Goal: Information Seeking & Learning: Learn about a topic

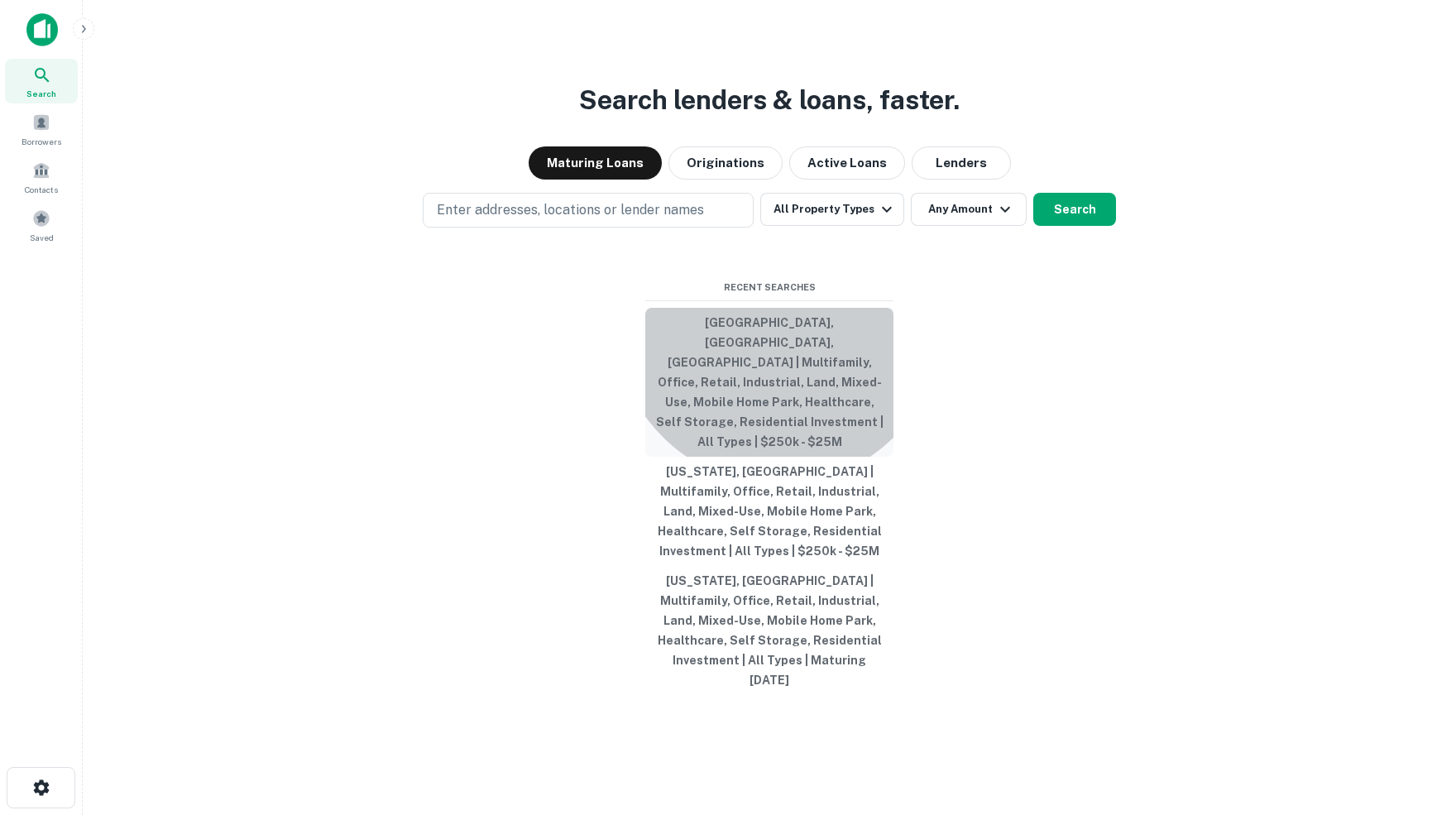
click at [778, 356] on button "[GEOGRAPHIC_DATA], [GEOGRAPHIC_DATA], [GEOGRAPHIC_DATA] | Multifamily, Office, …" at bounding box center [769, 382] width 248 height 149
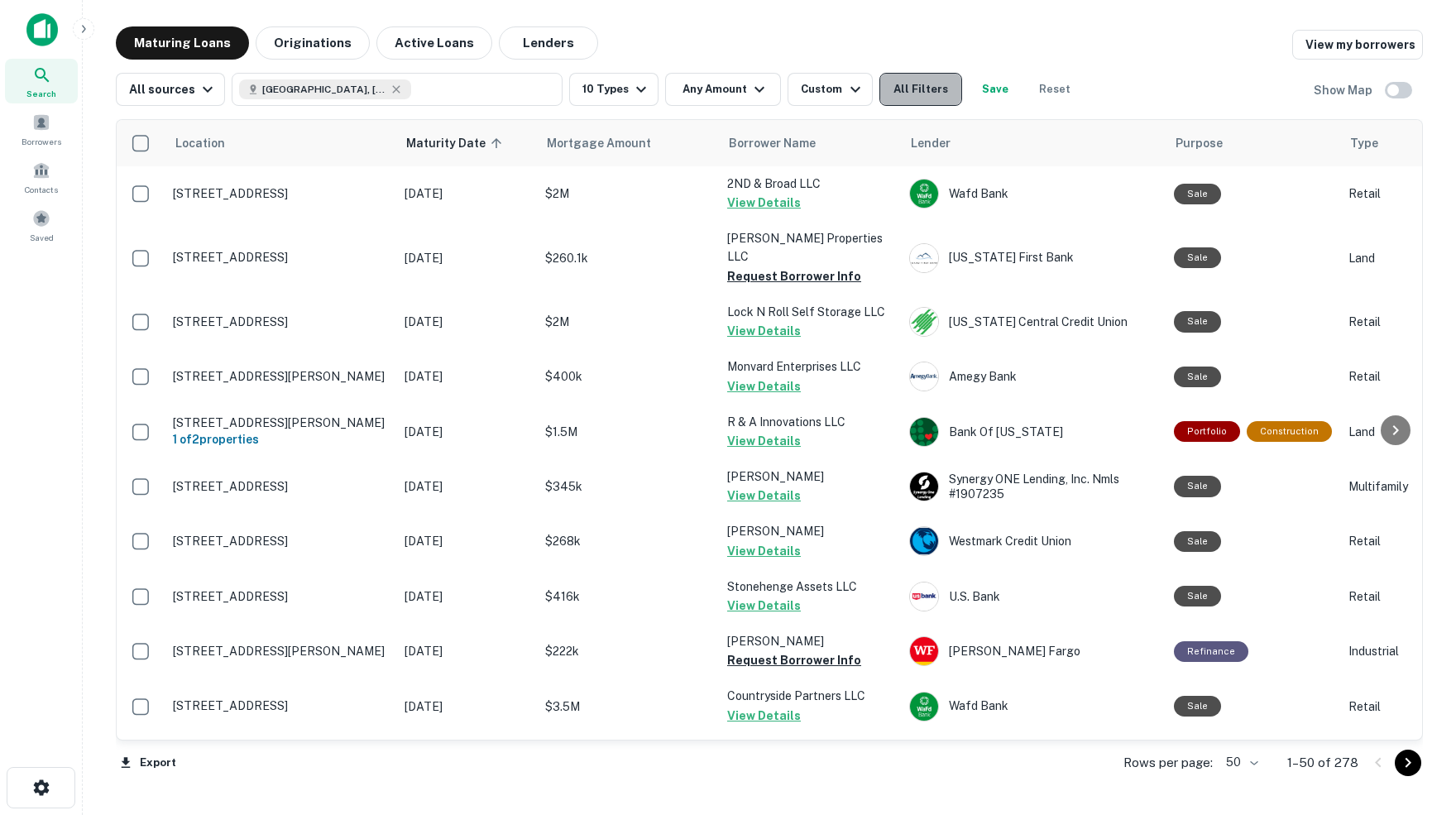
click at [934, 88] on button "All Filters" at bounding box center [920, 89] width 83 height 33
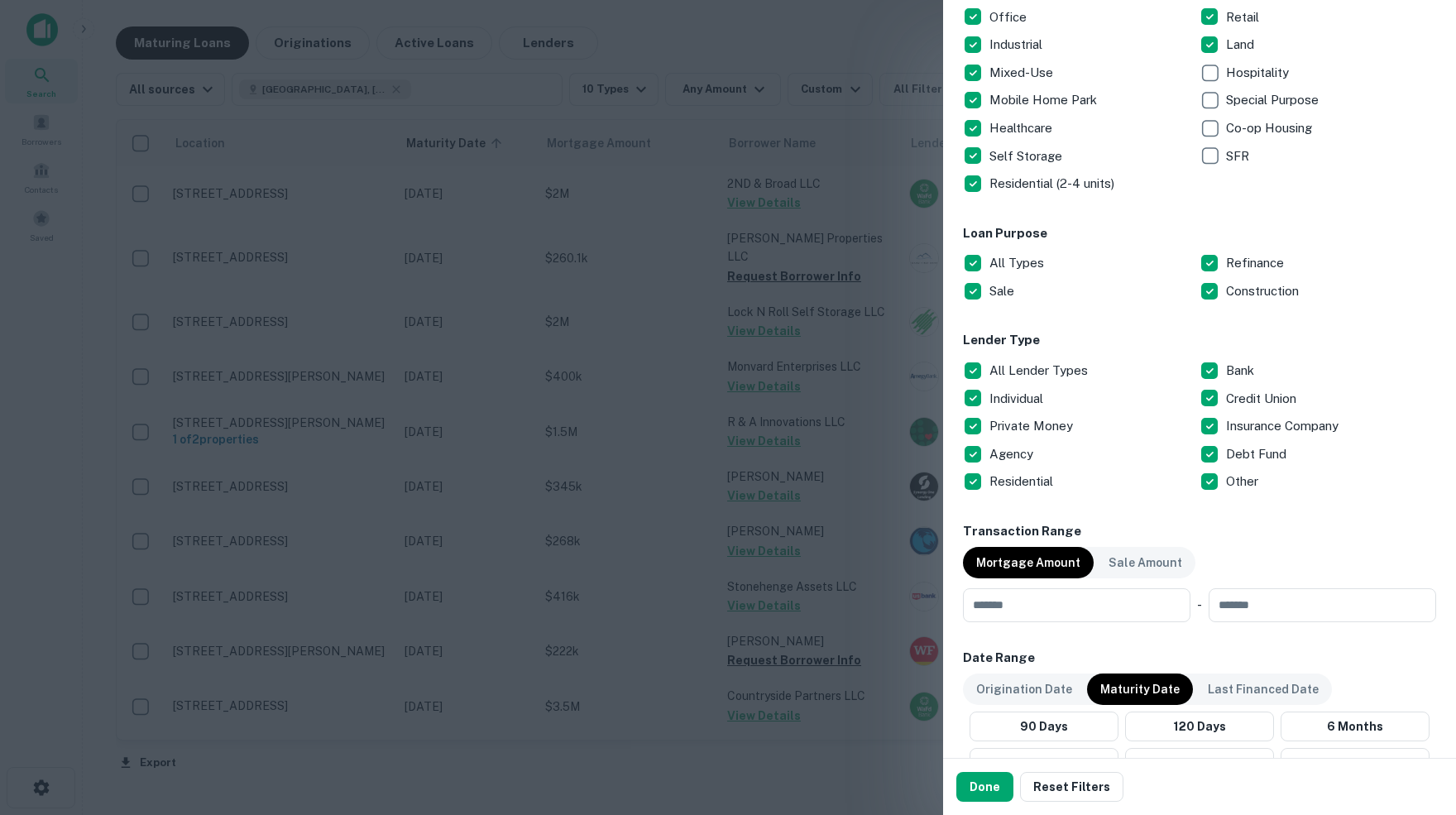
scroll to position [431, 0]
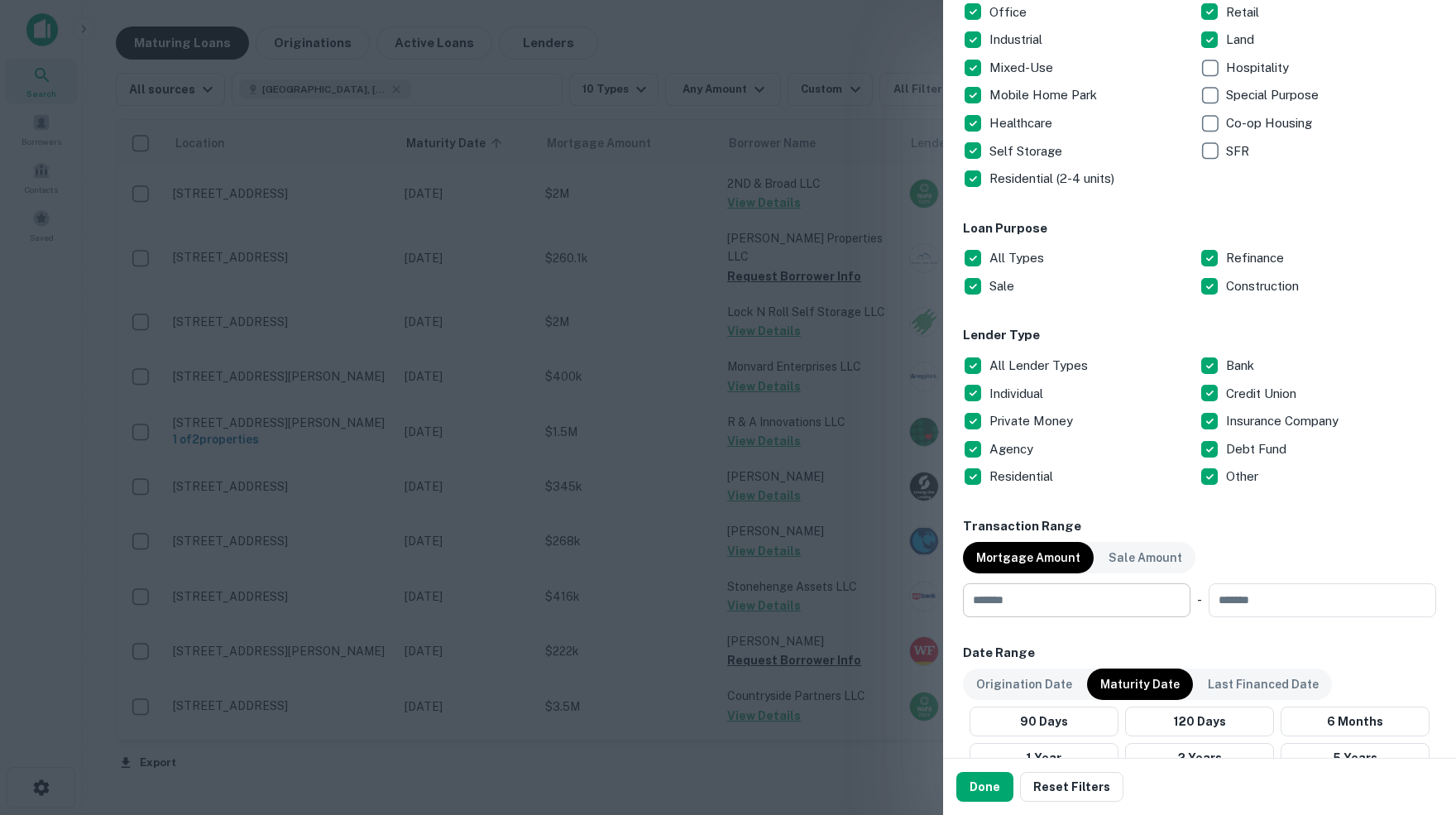
click at [1115, 591] on input "number" at bounding box center [1071, 599] width 216 height 33
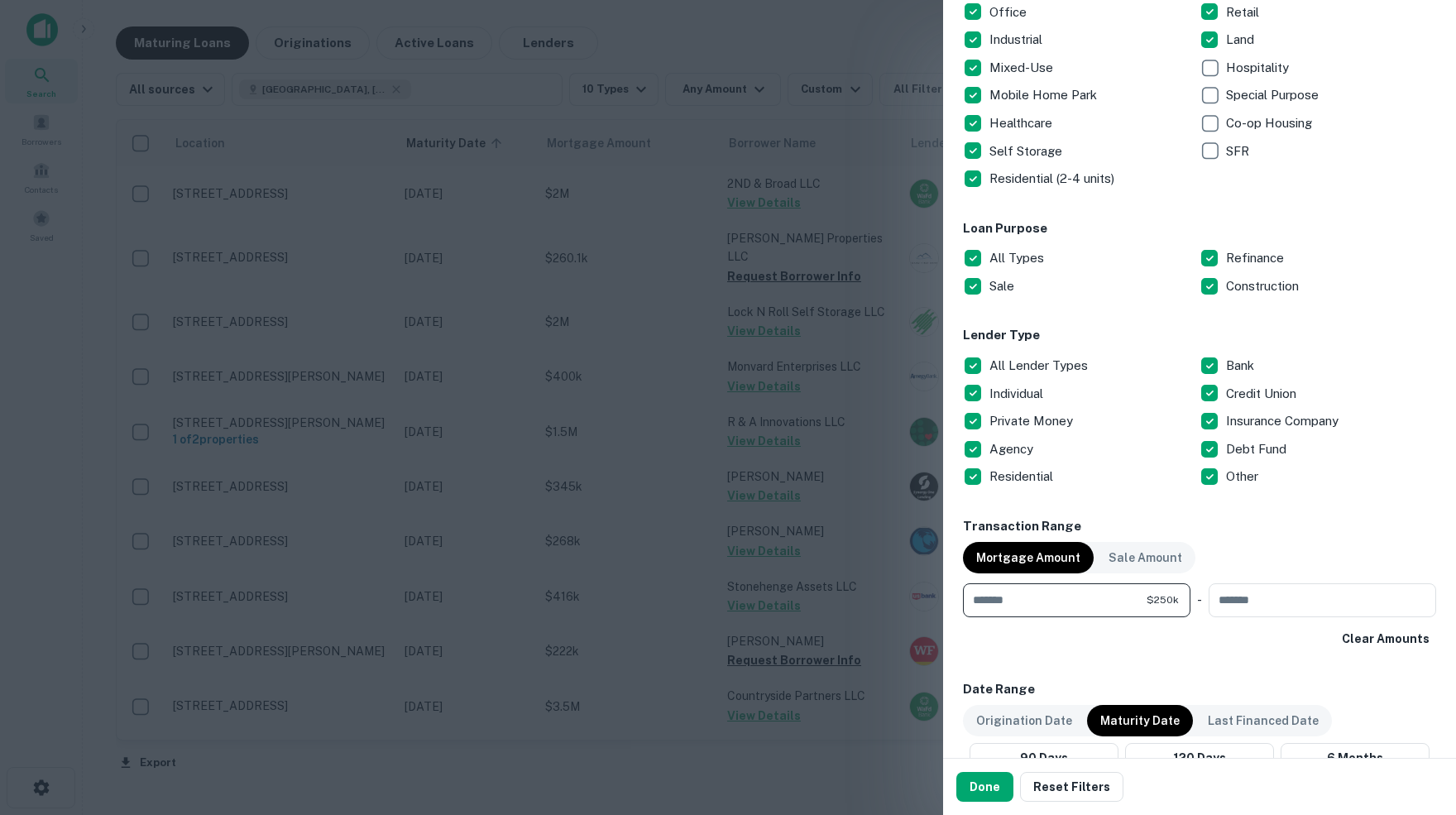
type input "******"
type input "********"
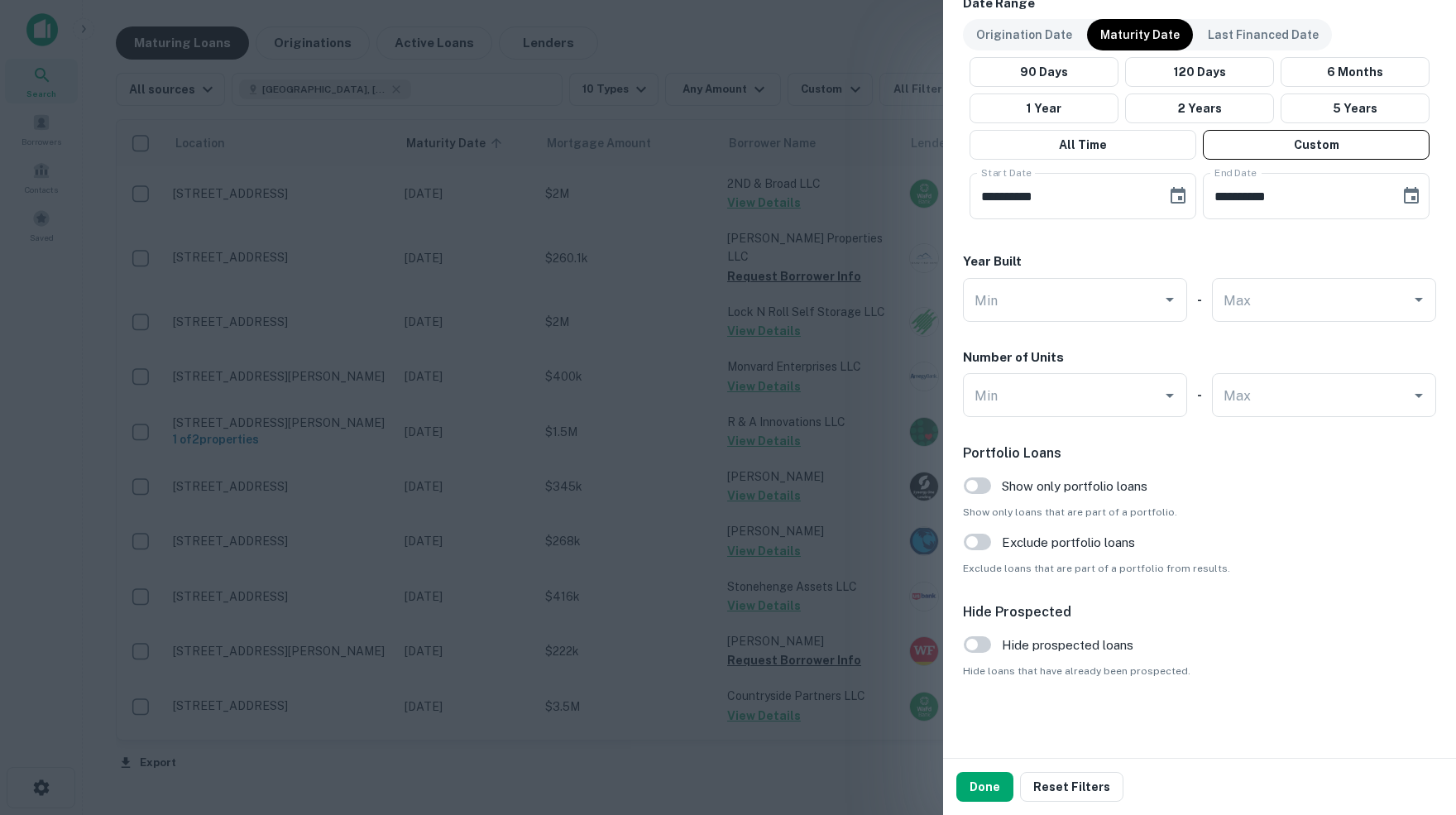
scroll to position [1119, 0]
click at [986, 786] on button "Done" at bounding box center [985, 786] width 57 height 30
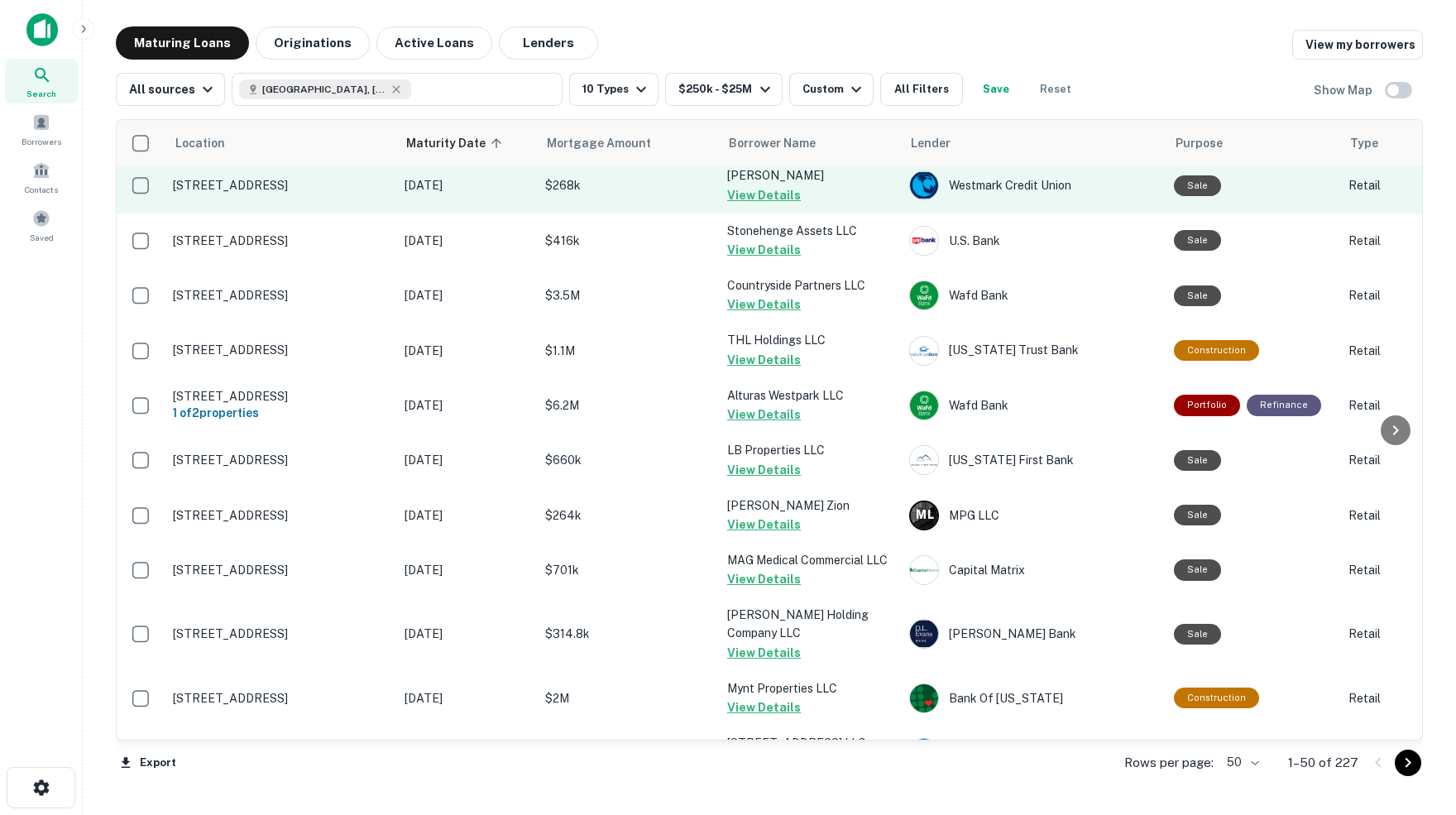
scroll to position [368, 0]
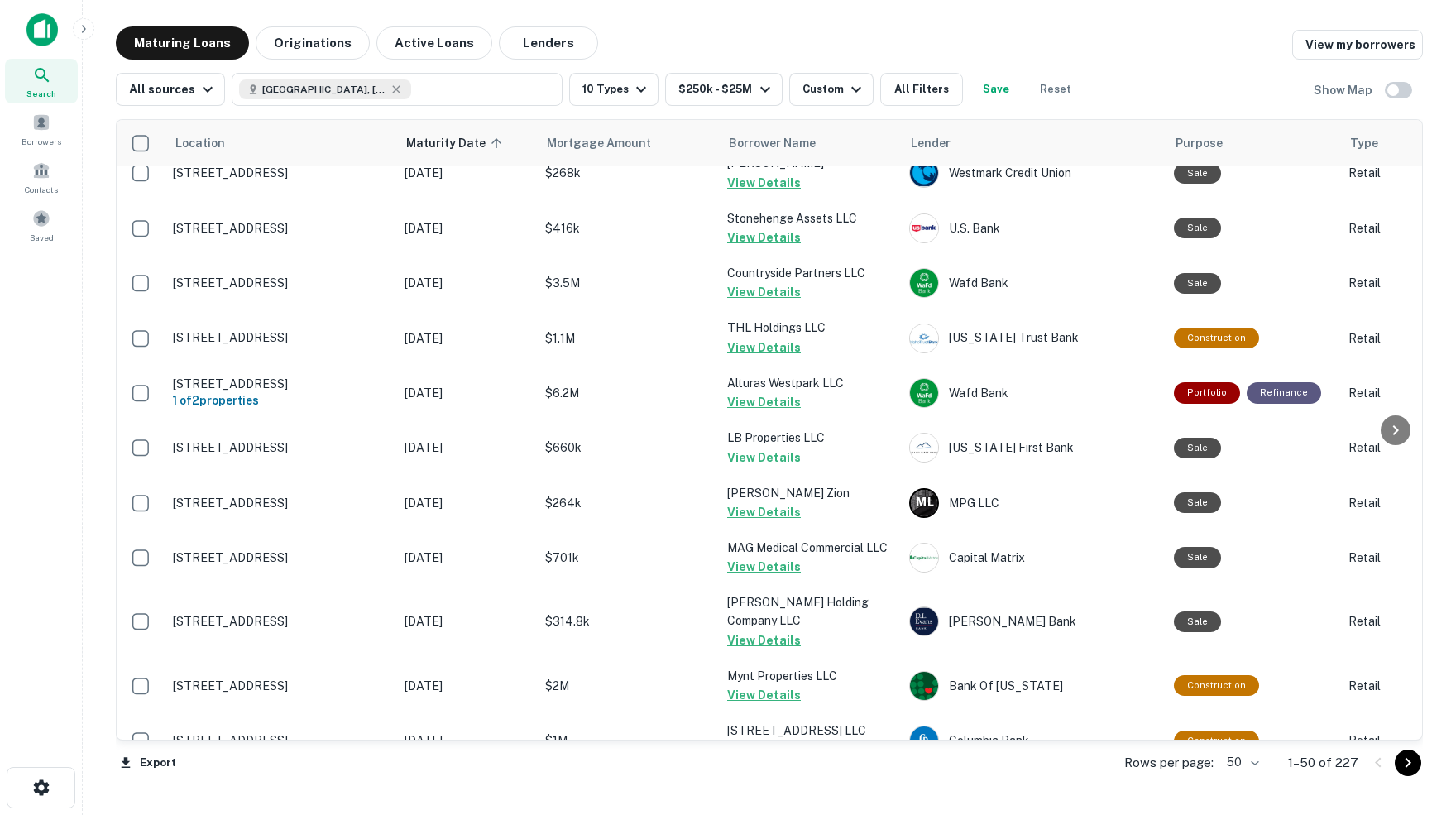
click at [1246, 759] on body "Search Borrowers Contacts Saved Maturing Loans Originations Active Loans Lender…" at bounding box center [728, 407] width 1456 height 815
click at [1237, 783] on li "100" at bounding box center [1237, 782] width 48 height 30
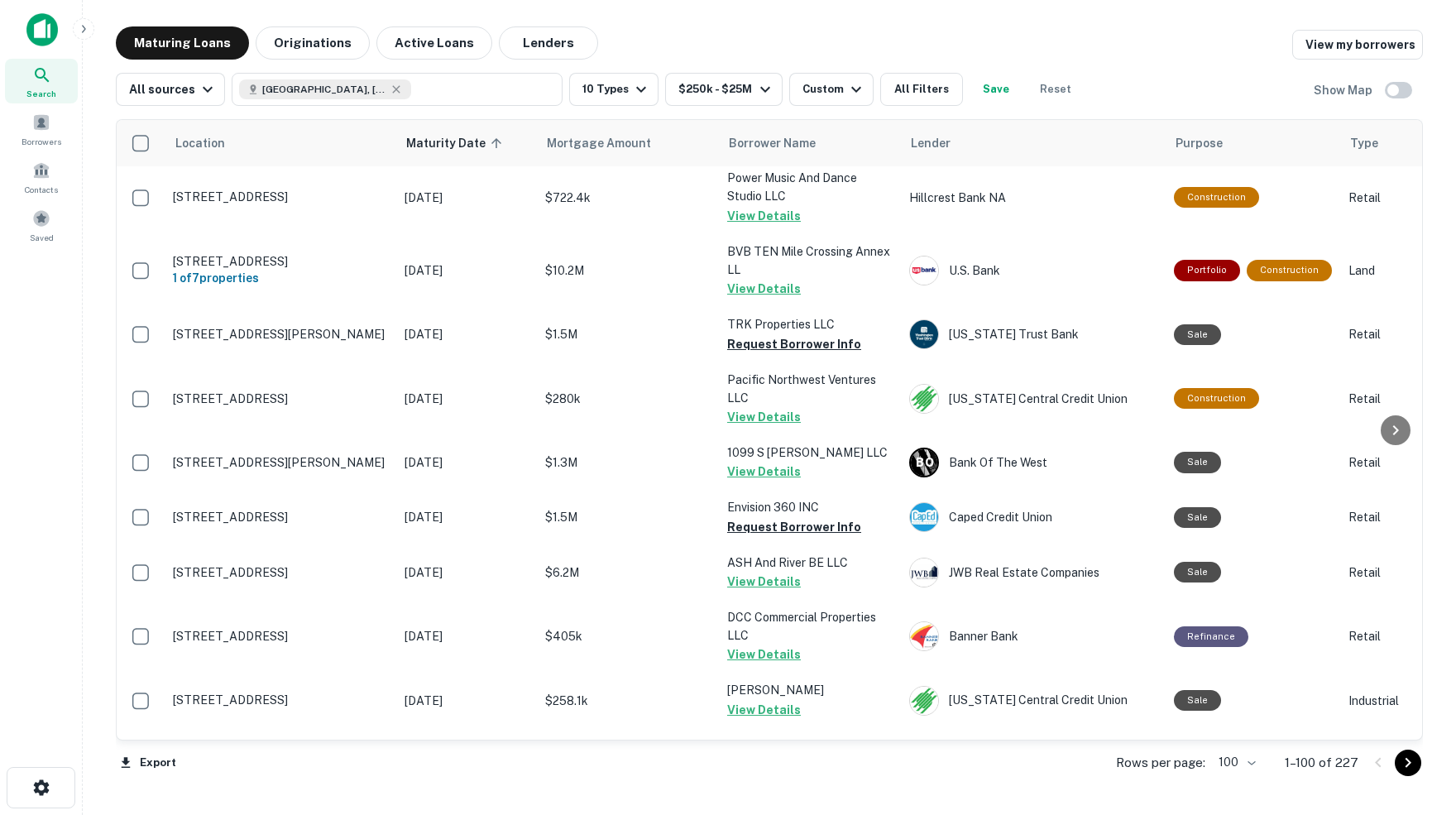
scroll to position [1485, 0]
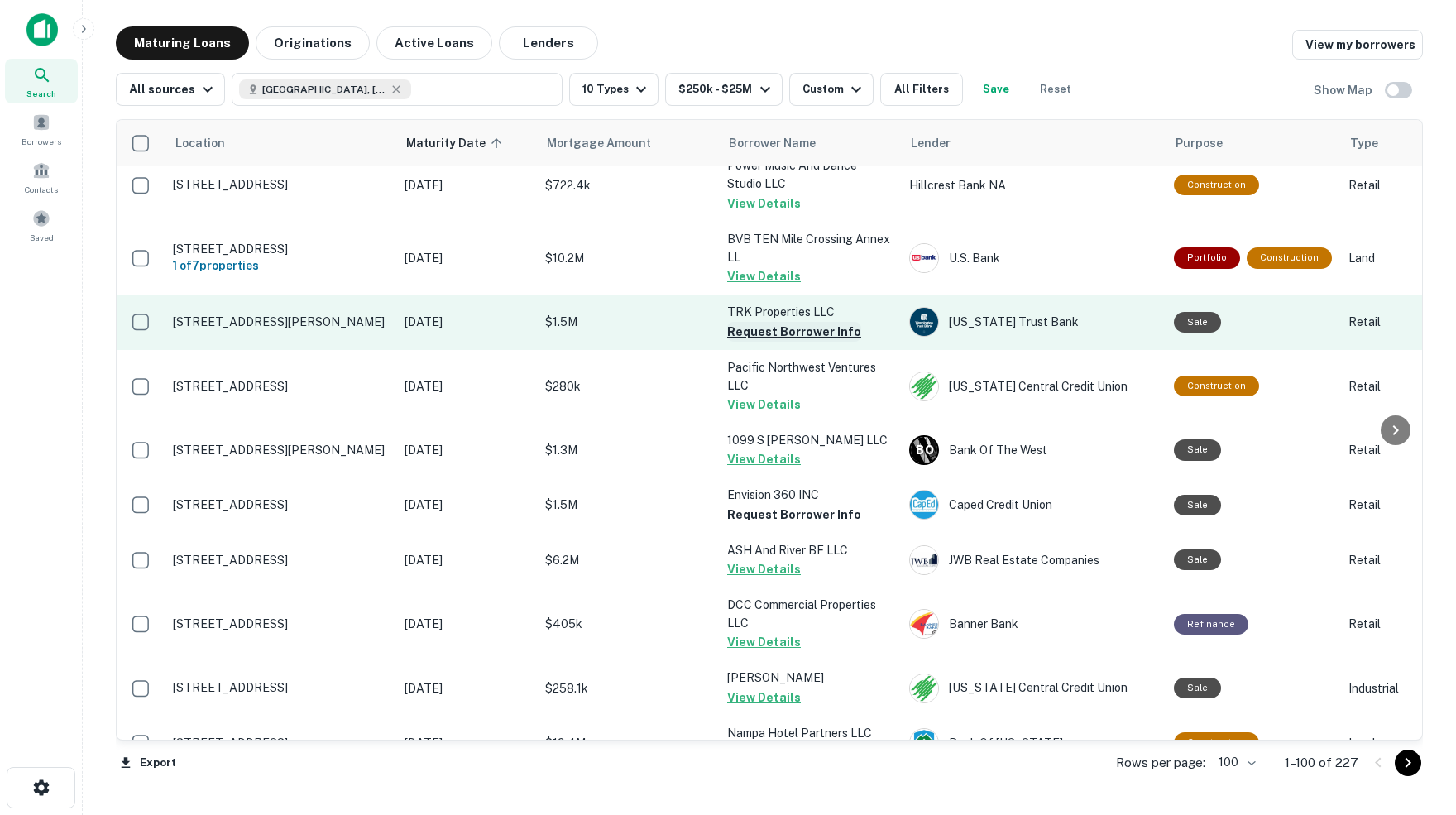
click at [774, 322] on button "Request Borrower Info" at bounding box center [794, 331] width 134 height 20
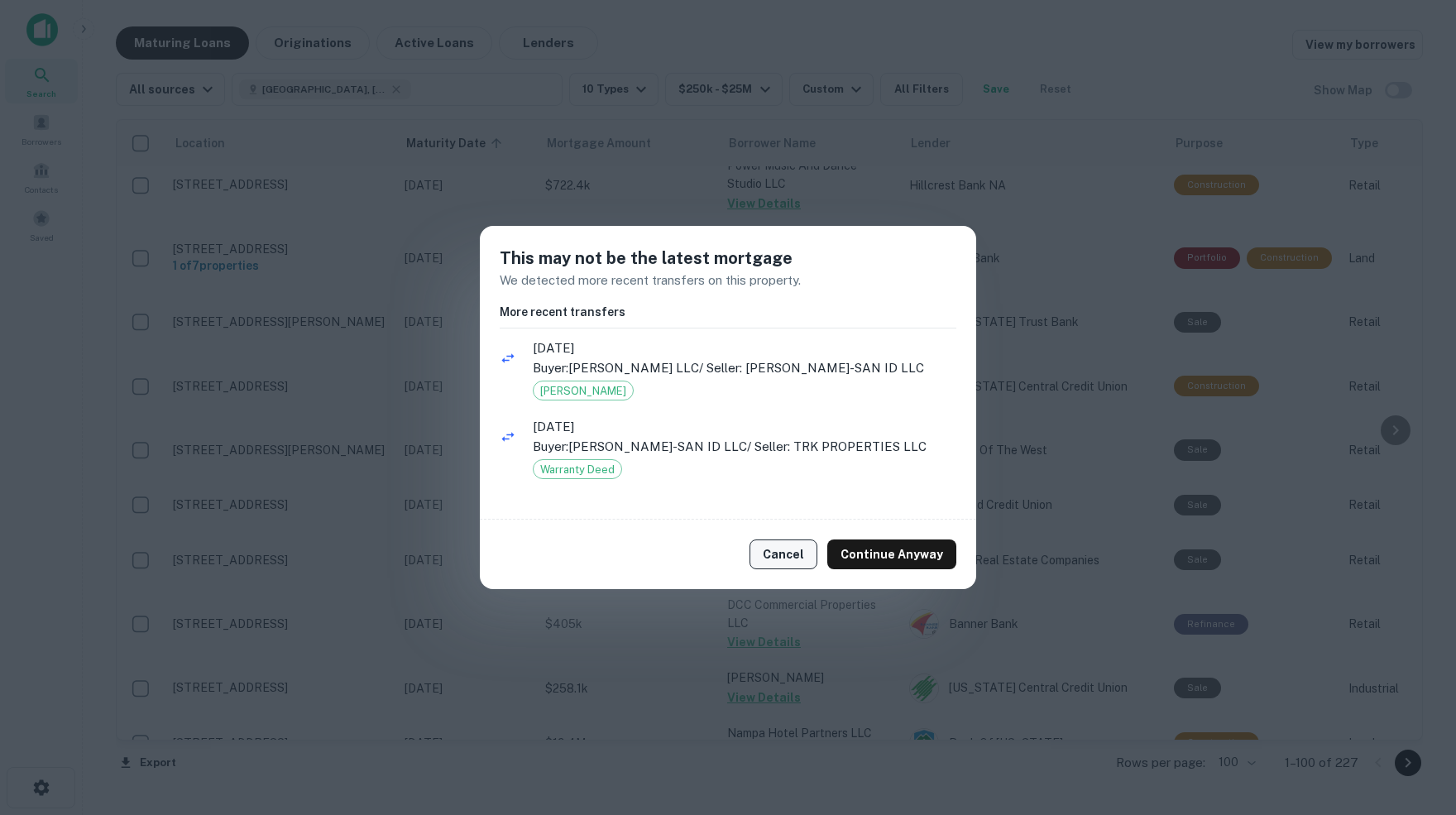
click at [796, 555] on button "Cancel" at bounding box center [783, 554] width 68 height 30
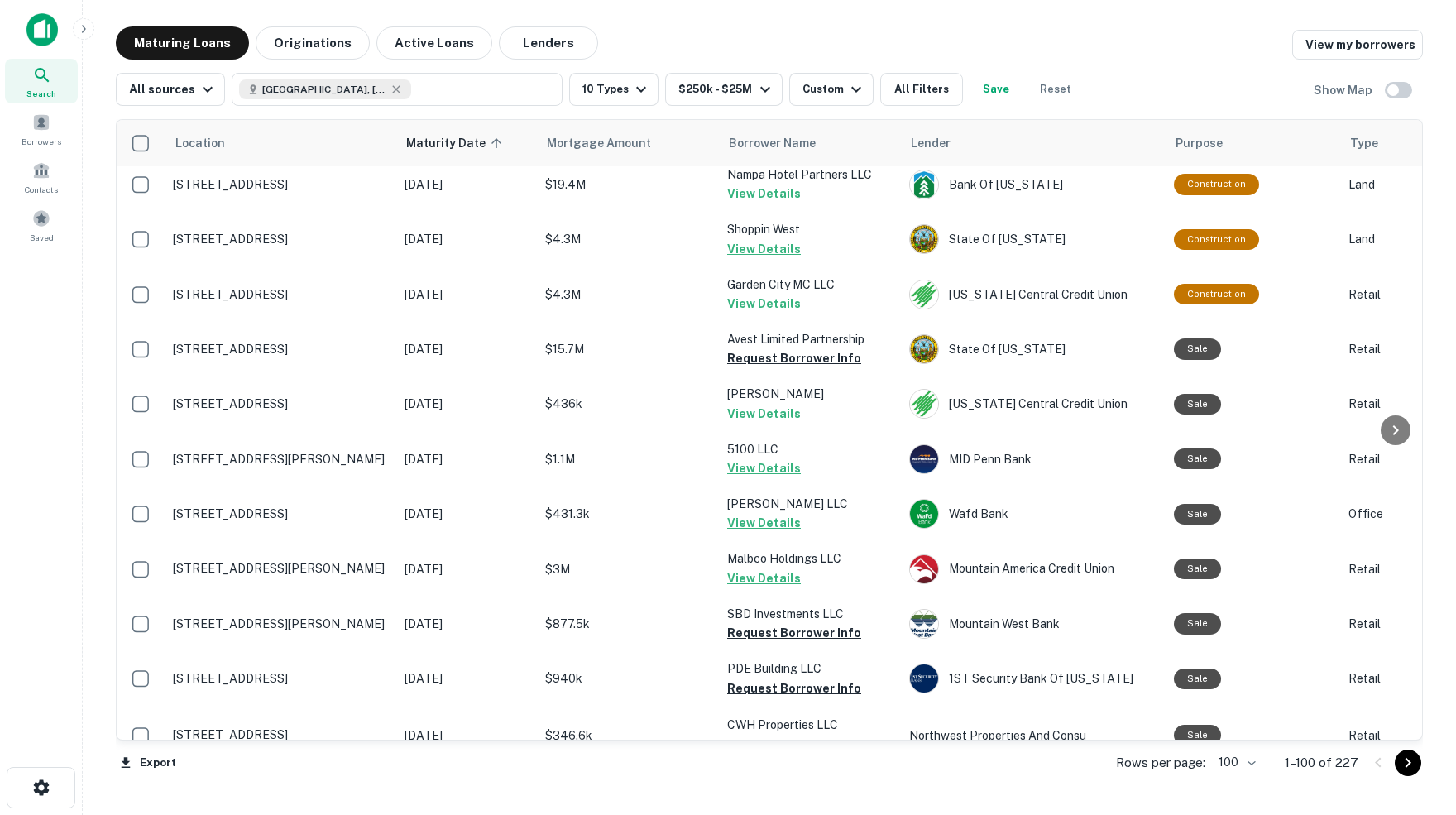
scroll to position [2053, 0]
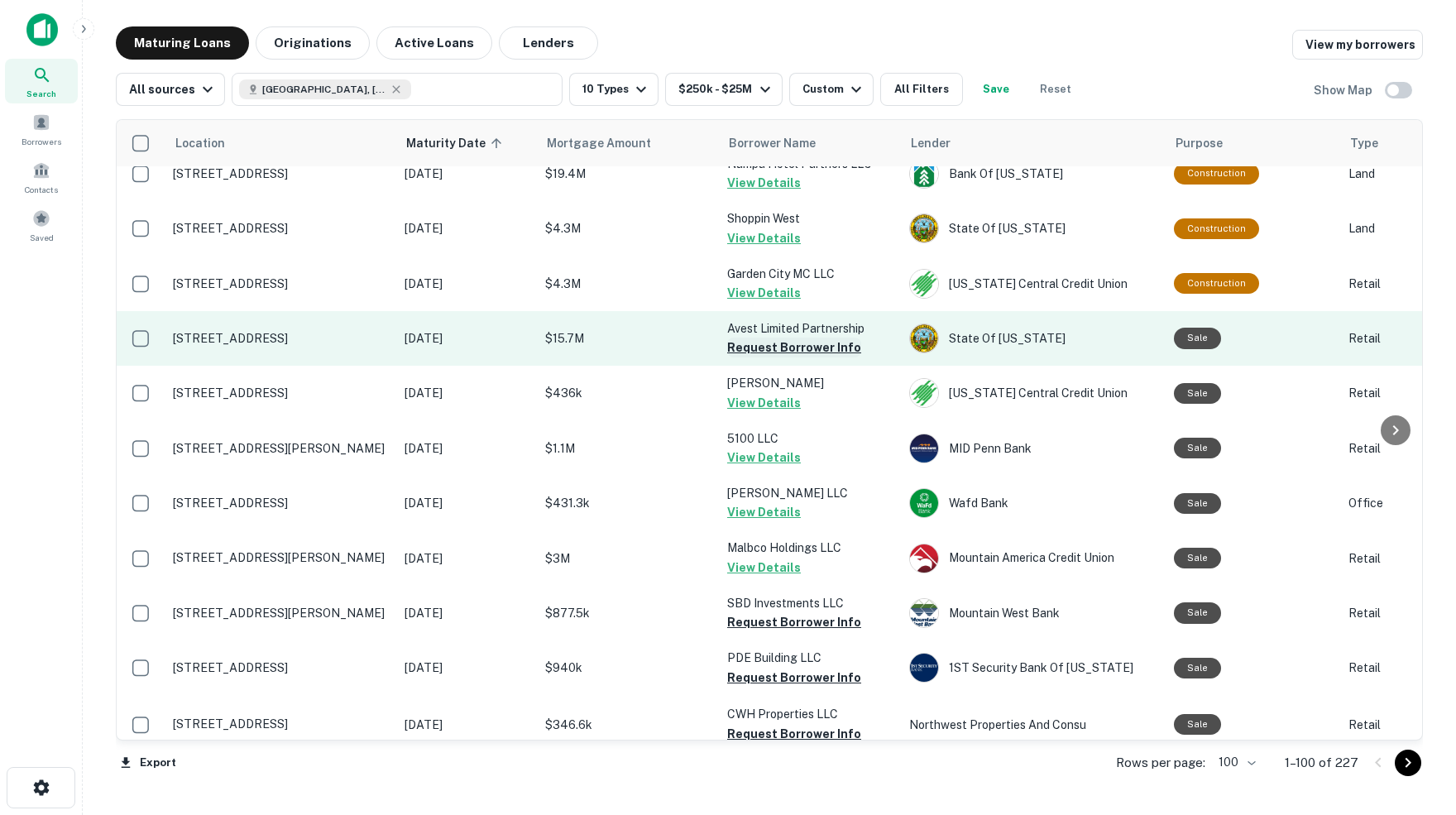
click at [774, 338] on button "Request Borrower Info" at bounding box center [794, 347] width 134 height 20
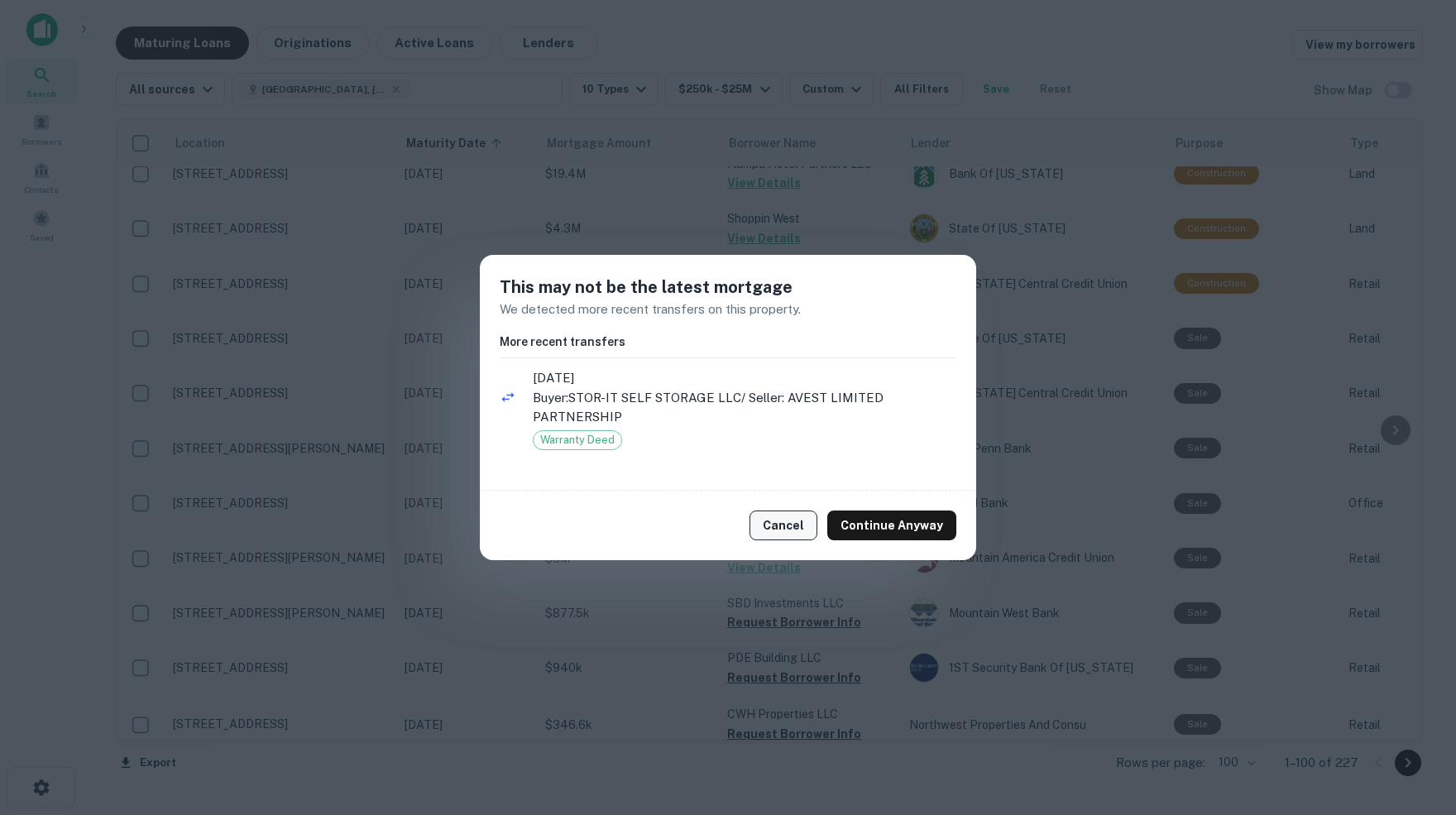
click at [800, 528] on button "Cancel" at bounding box center [783, 525] width 68 height 30
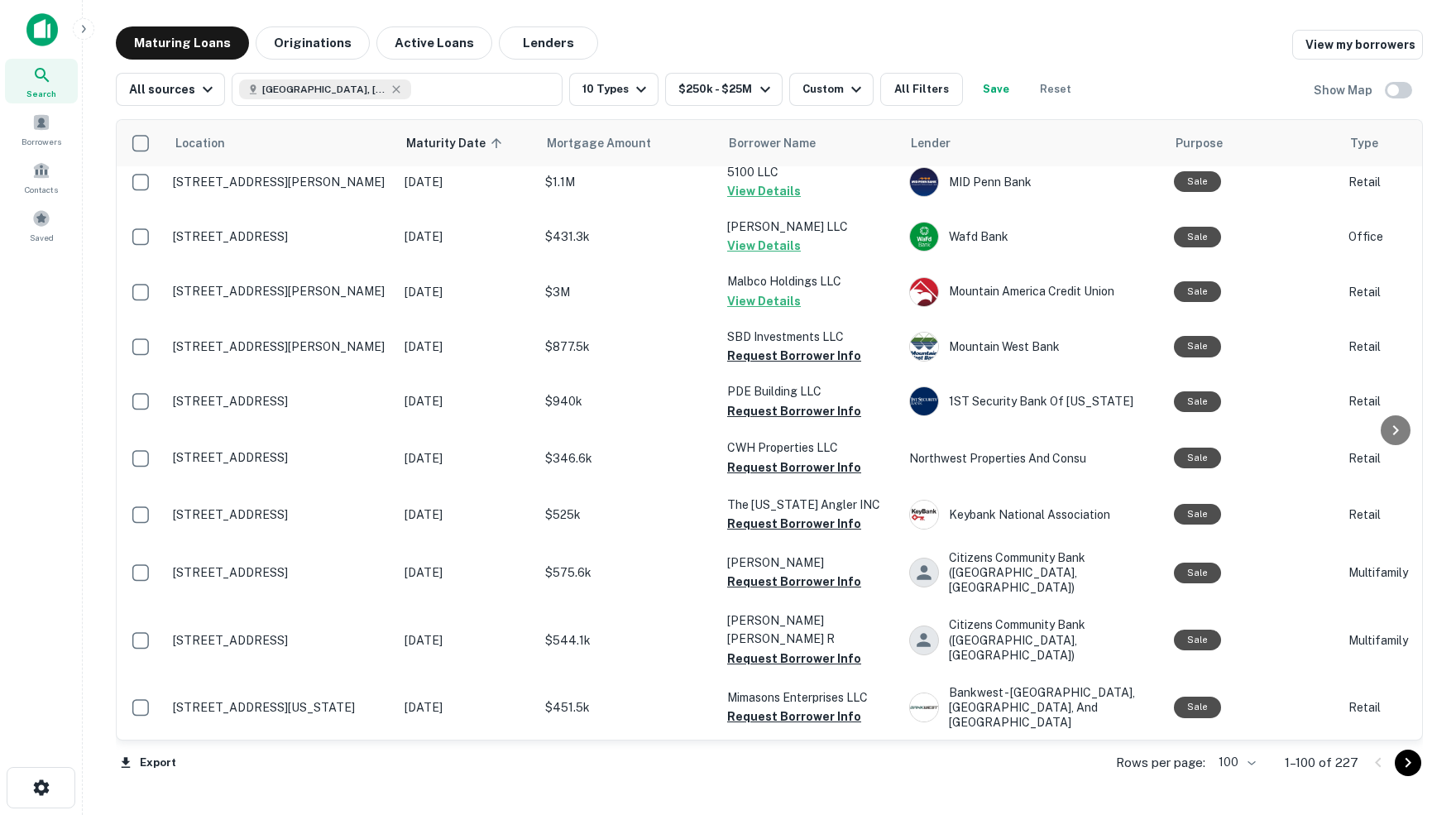
scroll to position [2326, 0]
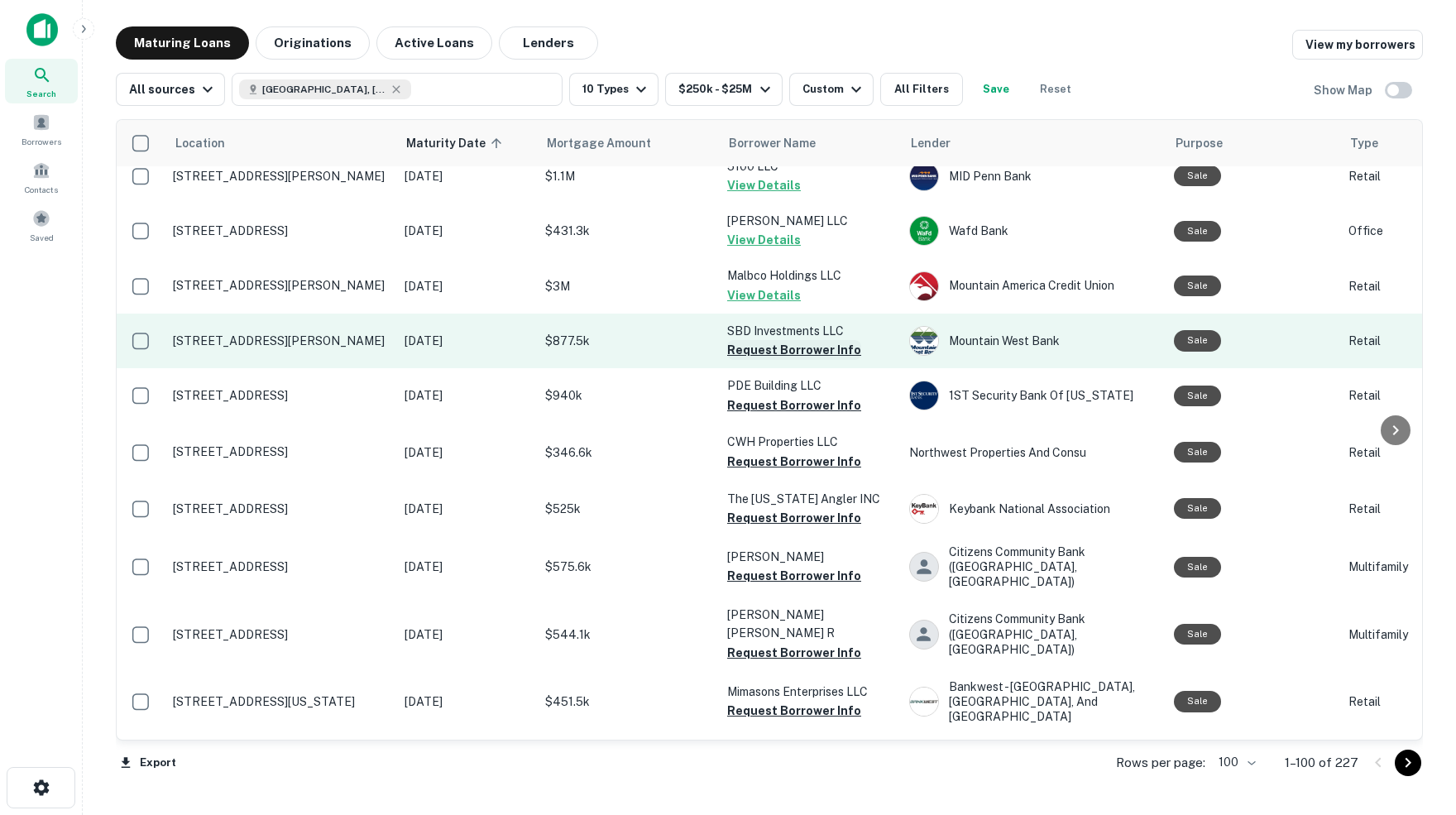
click at [760, 340] on button "Request Borrower Info" at bounding box center [794, 349] width 134 height 20
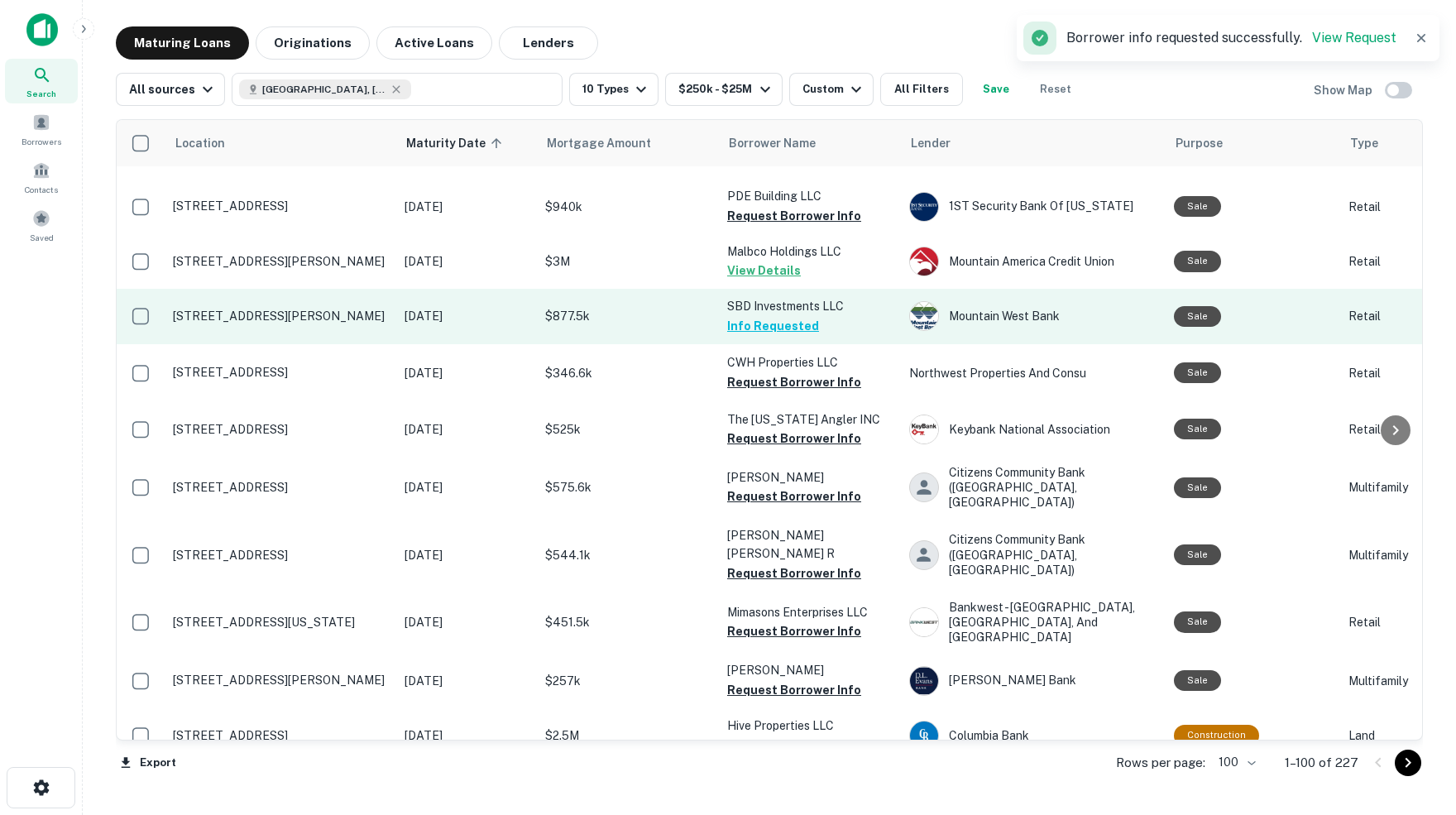
scroll to position [2406, 0]
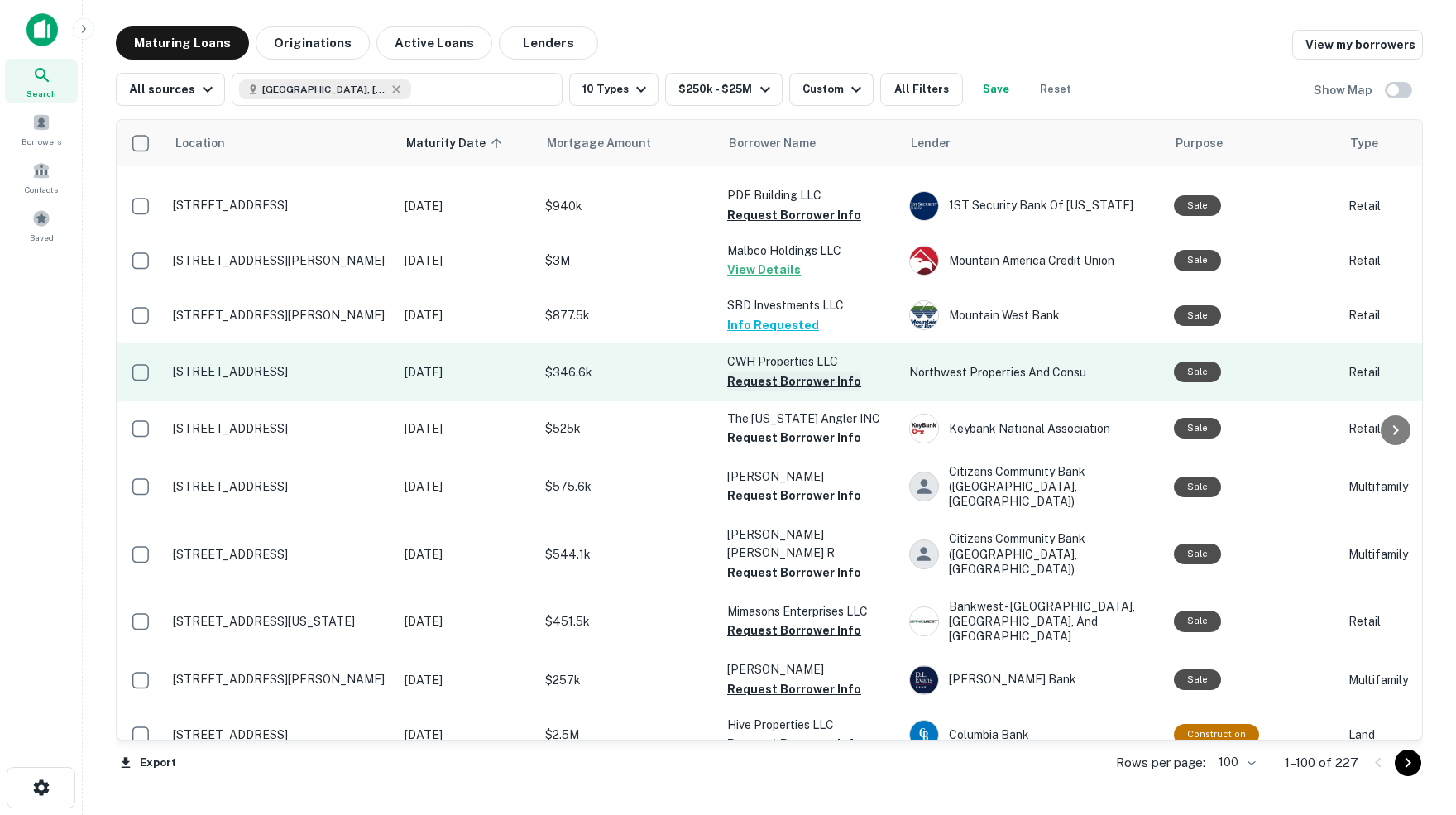
click at [792, 371] on button "Request Borrower Info" at bounding box center [794, 381] width 134 height 20
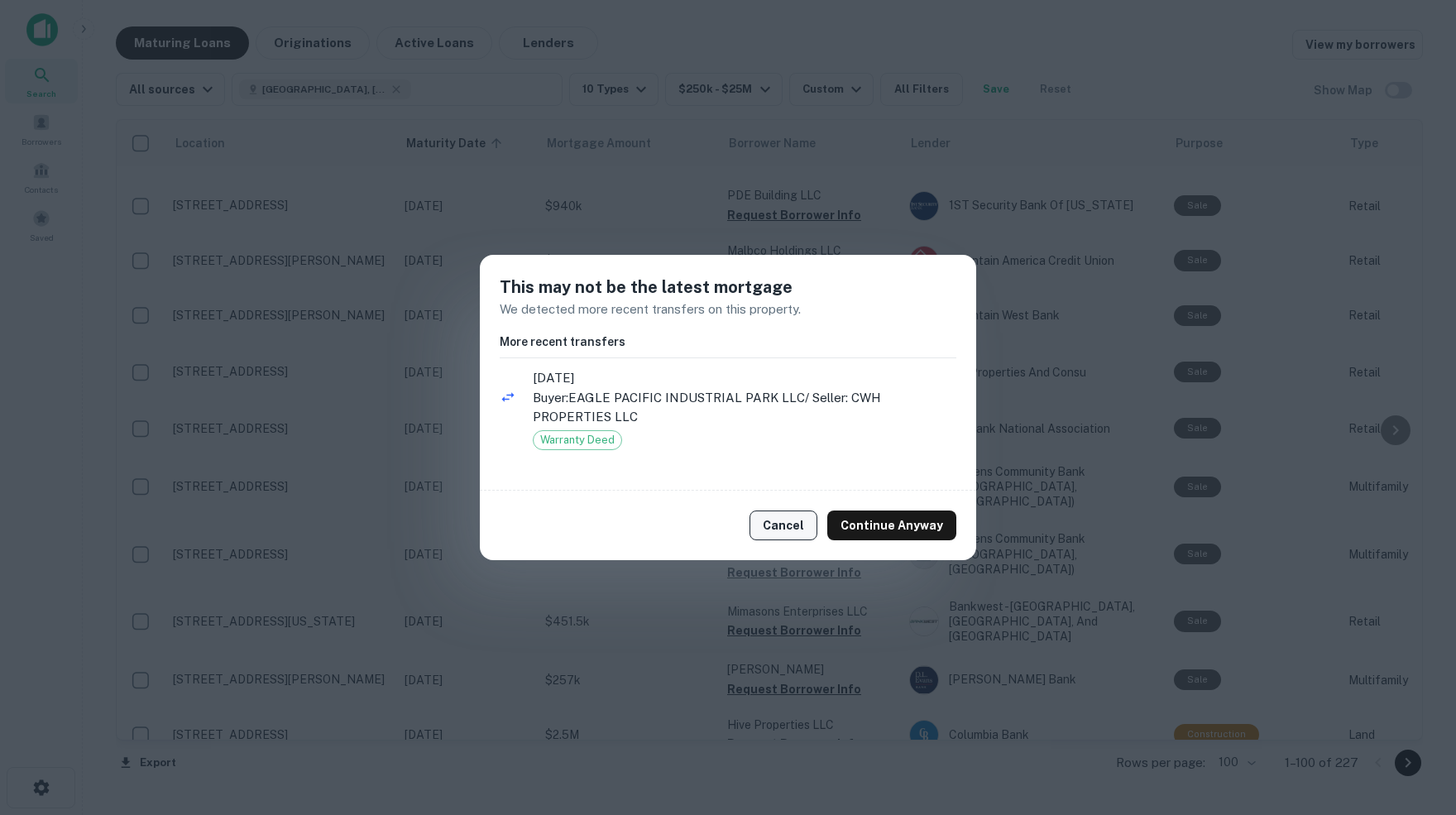
click at [787, 522] on button "Cancel" at bounding box center [783, 525] width 68 height 30
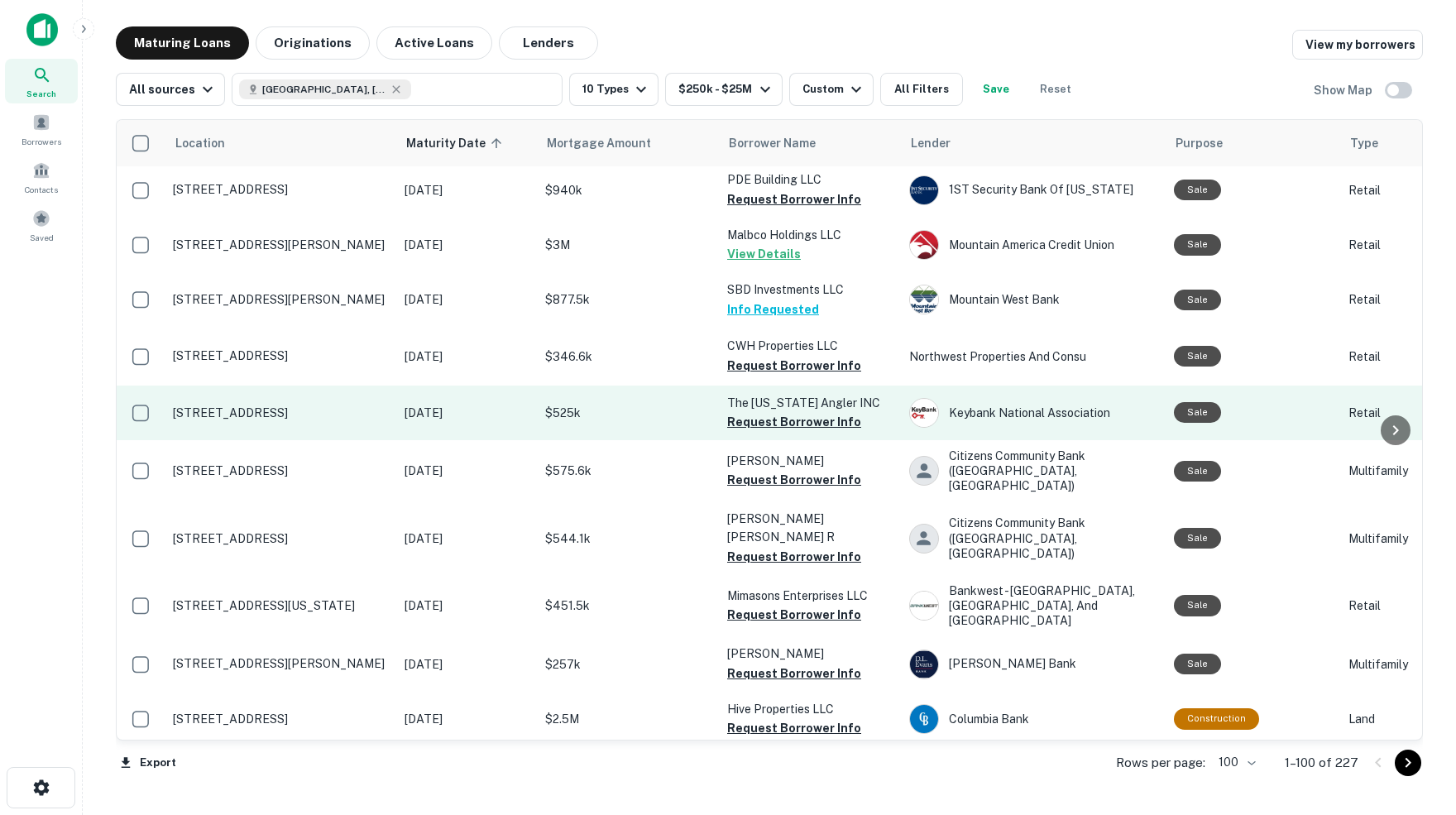
scroll to position [2422, 2]
click at [791, 412] on button "Request Borrower Info" at bounding box center [792, 422] width 134 height 20
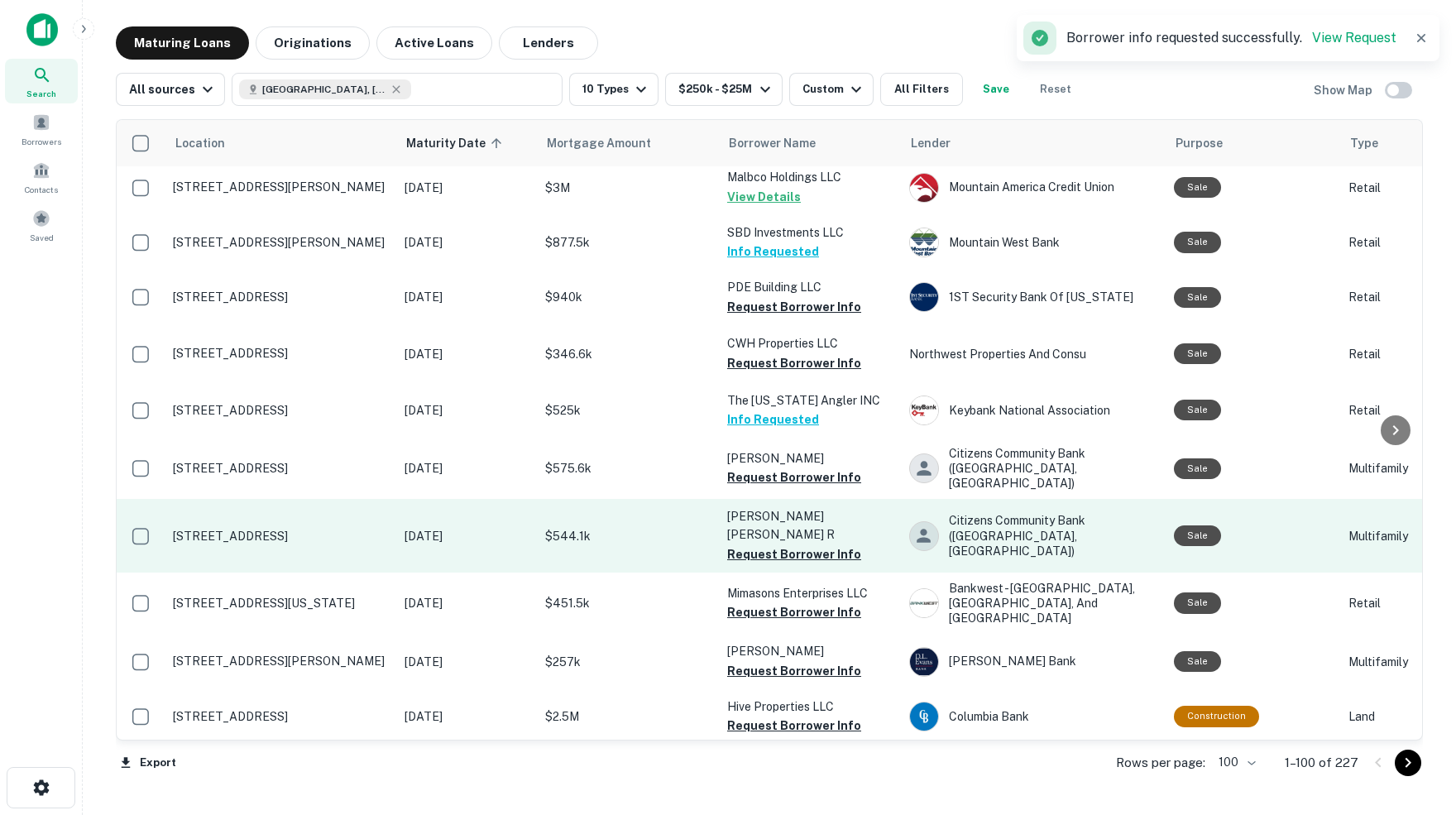
scroll to position [2424, 0]
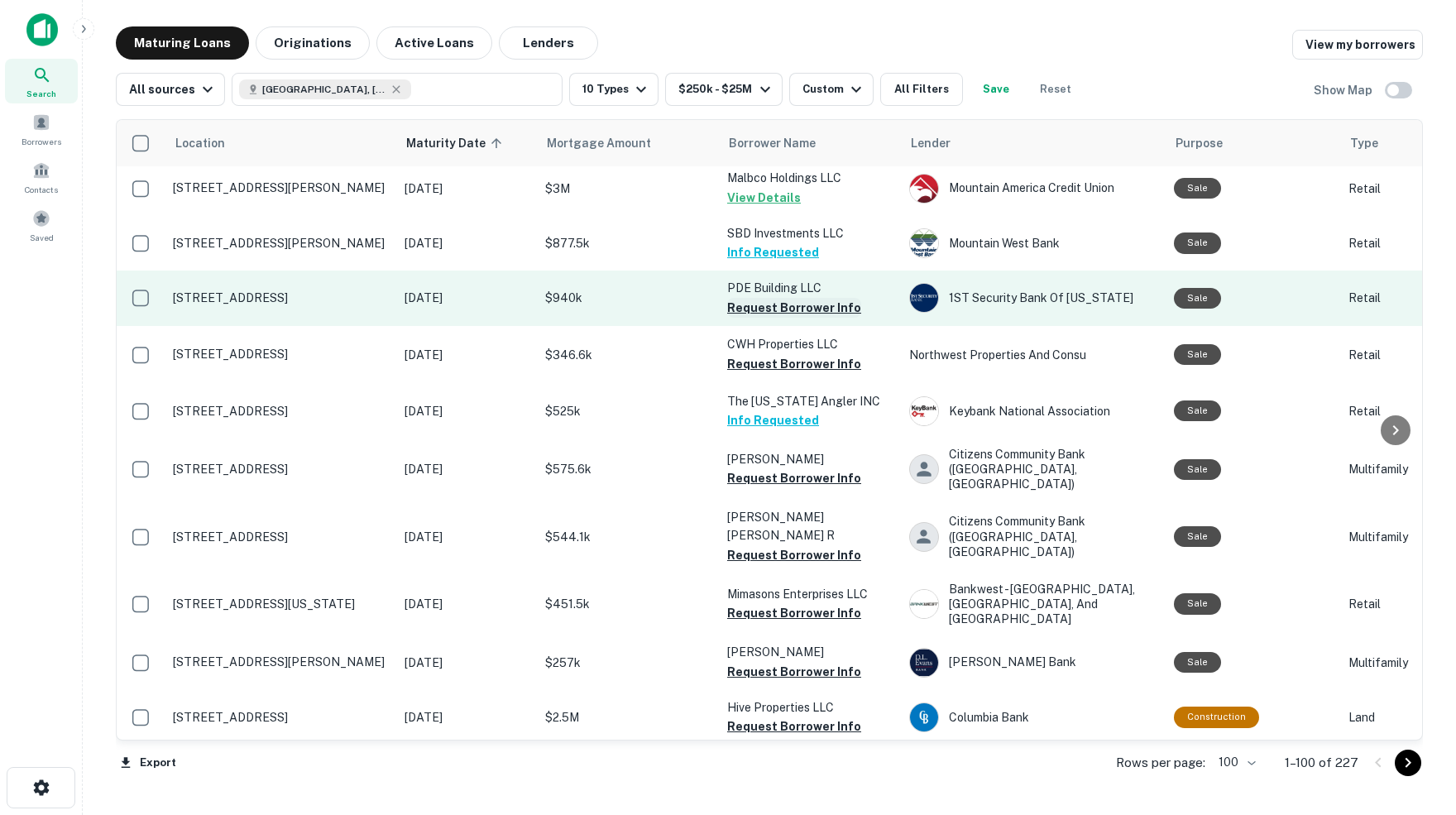
click at [759, 298] on button "Request Borrower Info" at bounding box center [794, 307] width 134 height 20
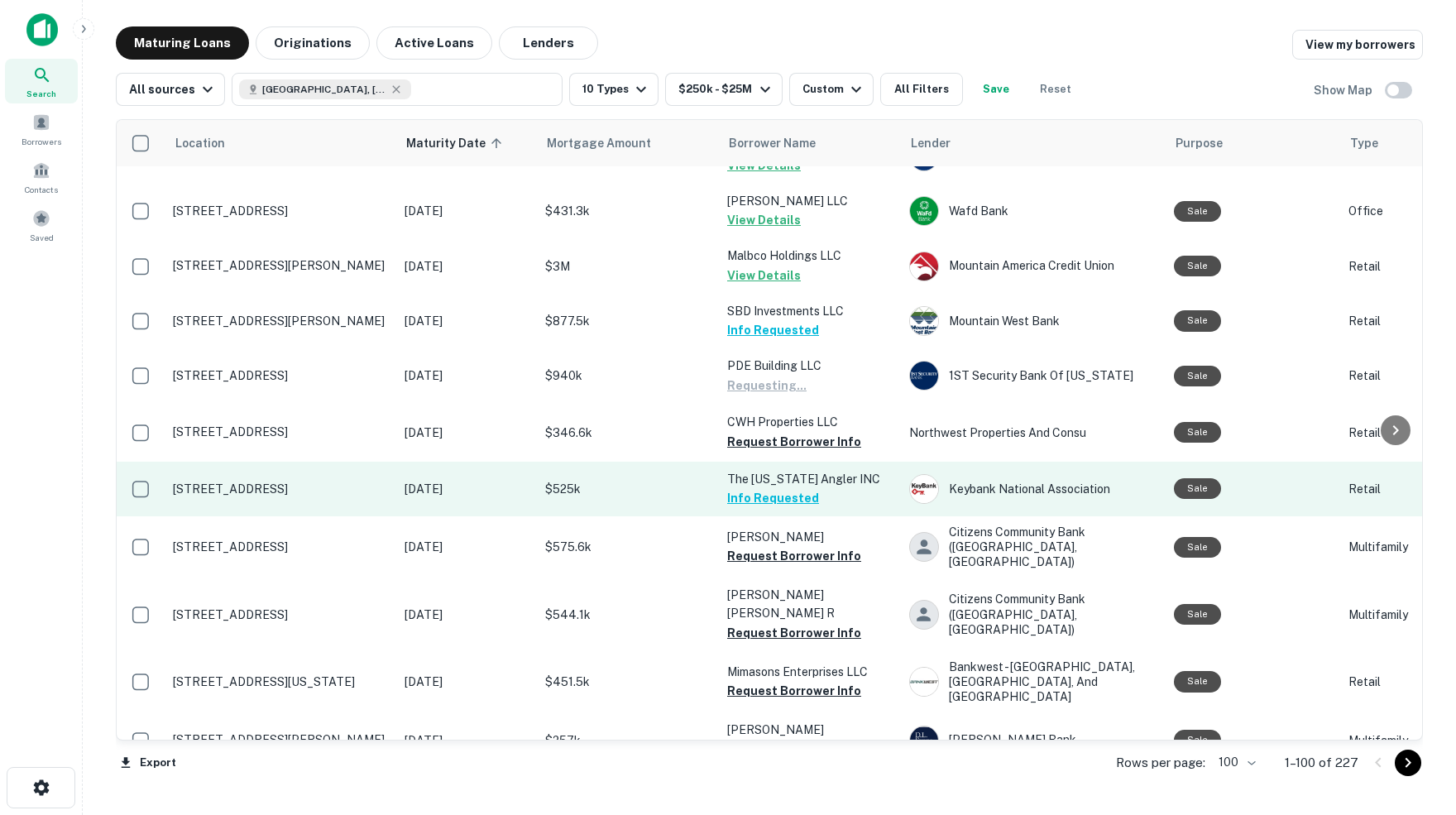
scroll to position [2341, 0]
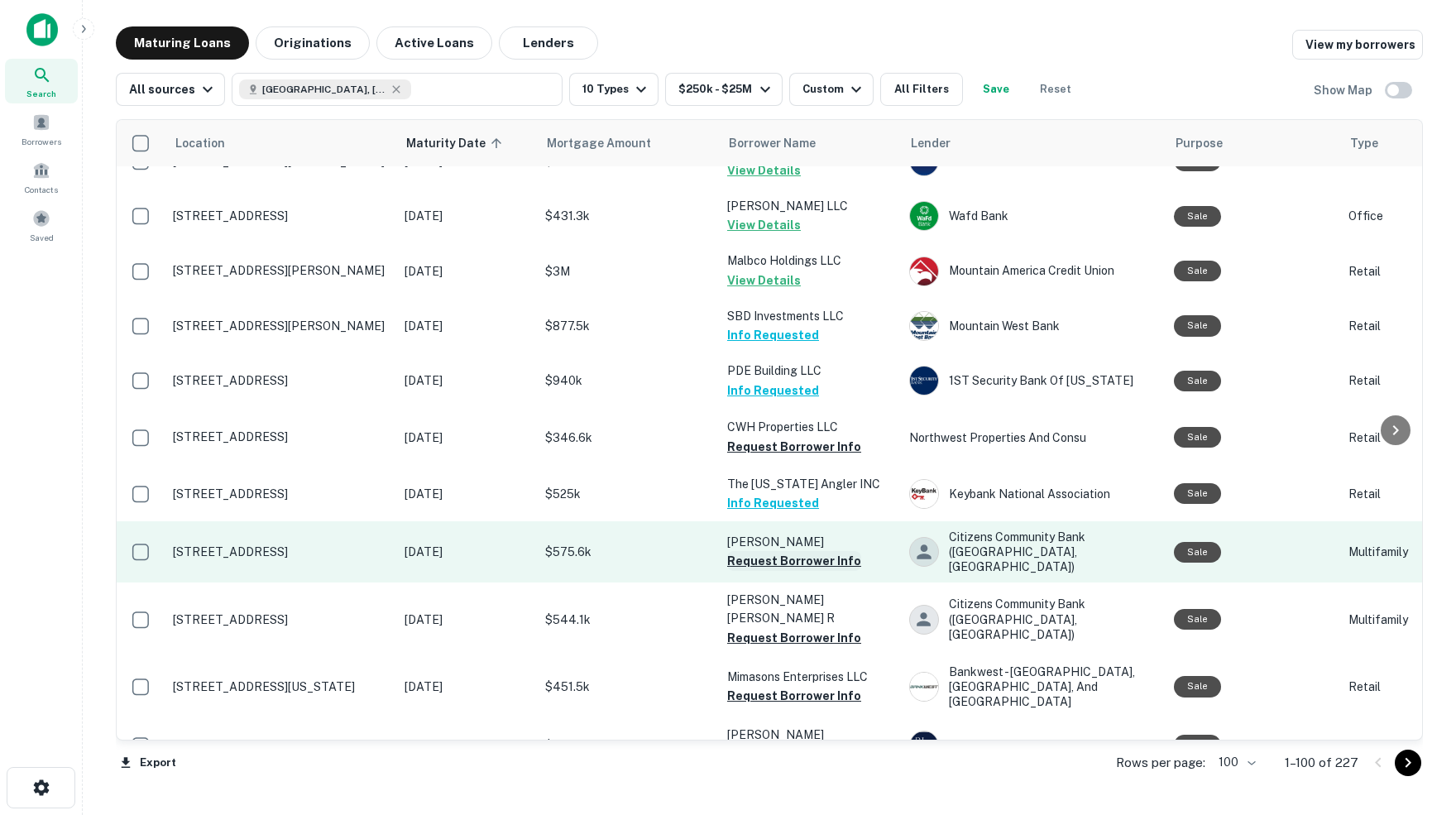
click at [755, 551] on button "Request Borrower Info" at bounding box center [794, 560] width 134 height 20
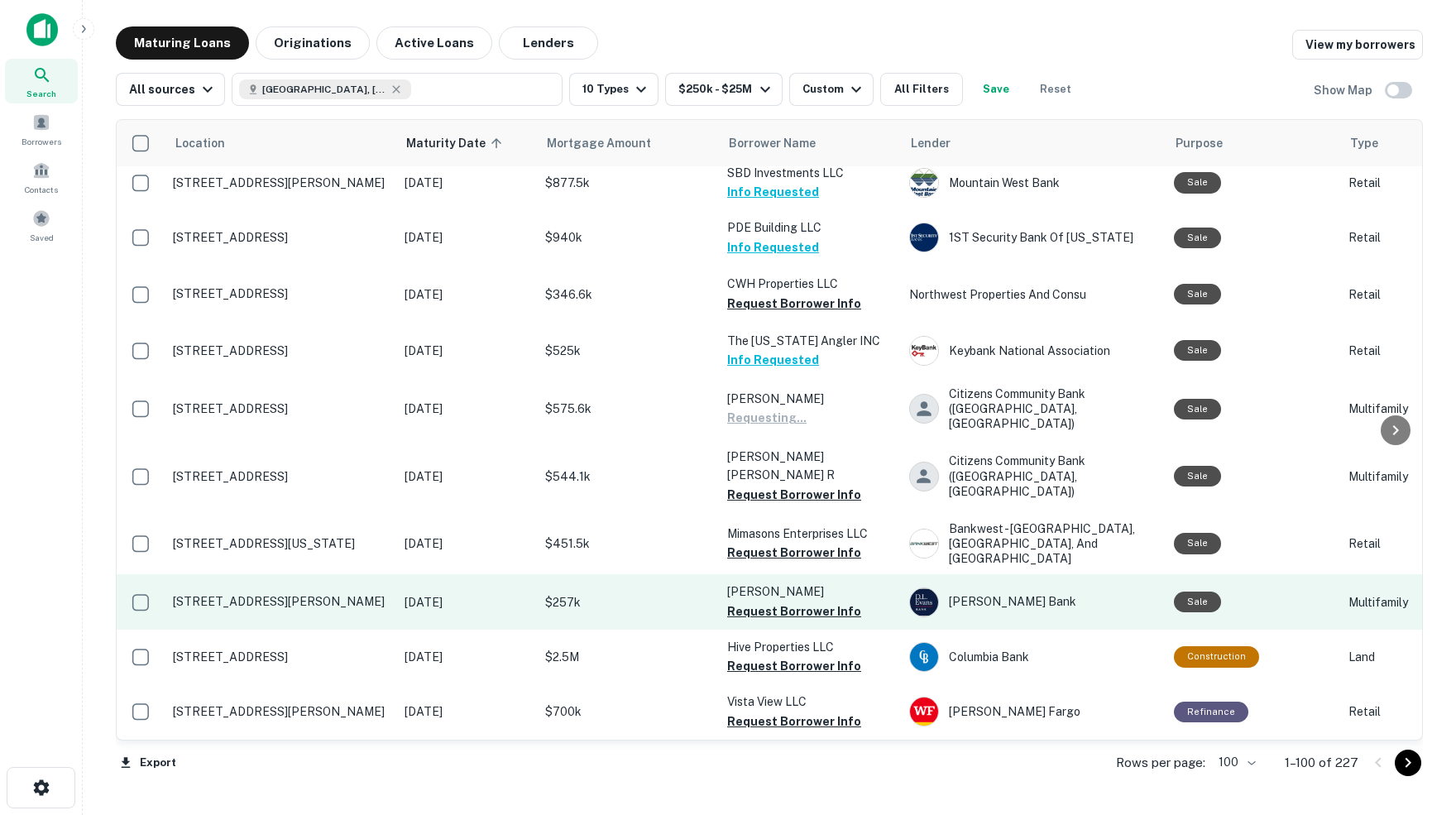
scroll to position [2491, 0]
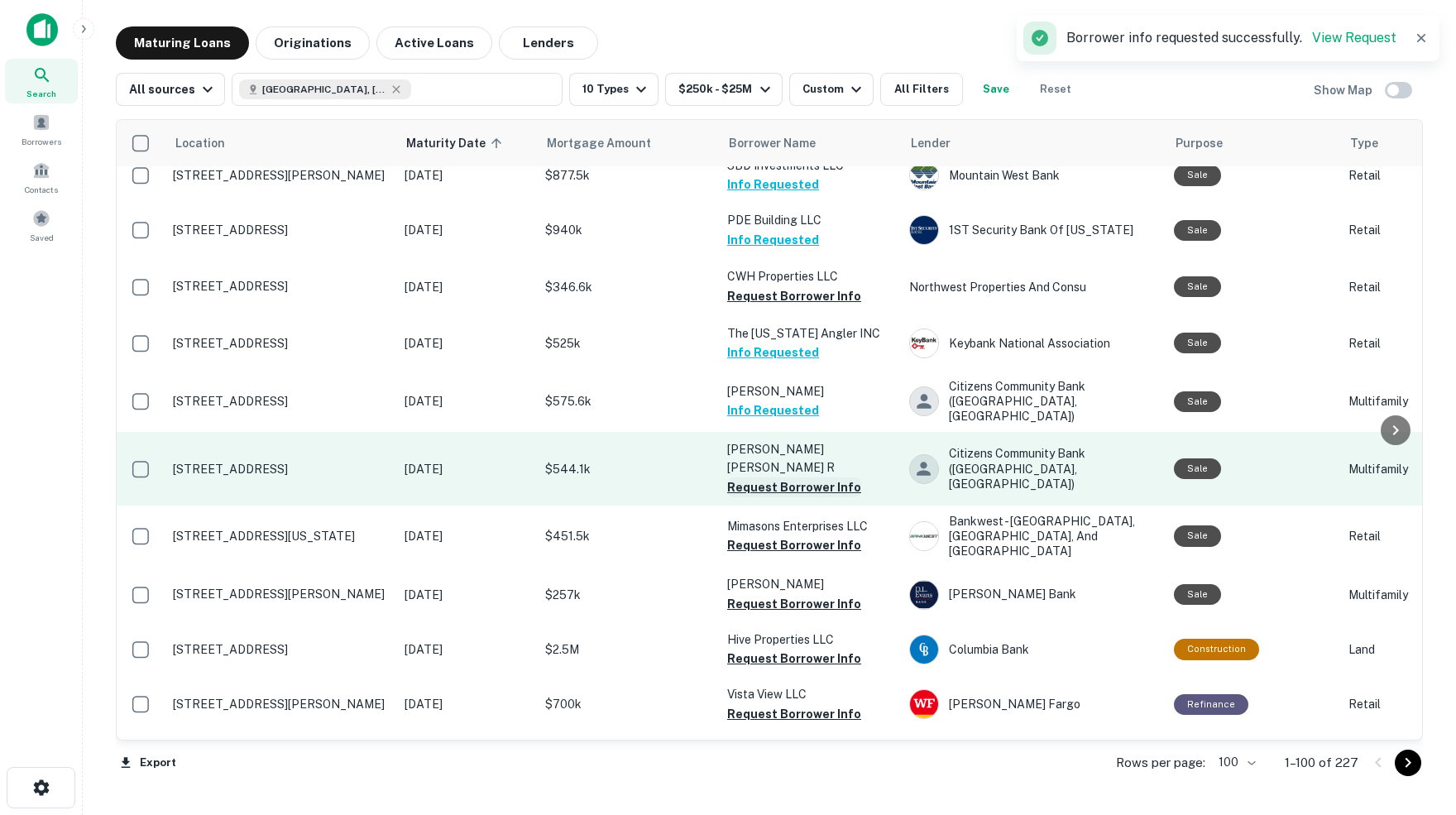
click at [795, 477] on button "Request Borrower Info" at bounding box center [794, 487] width 134 height 20
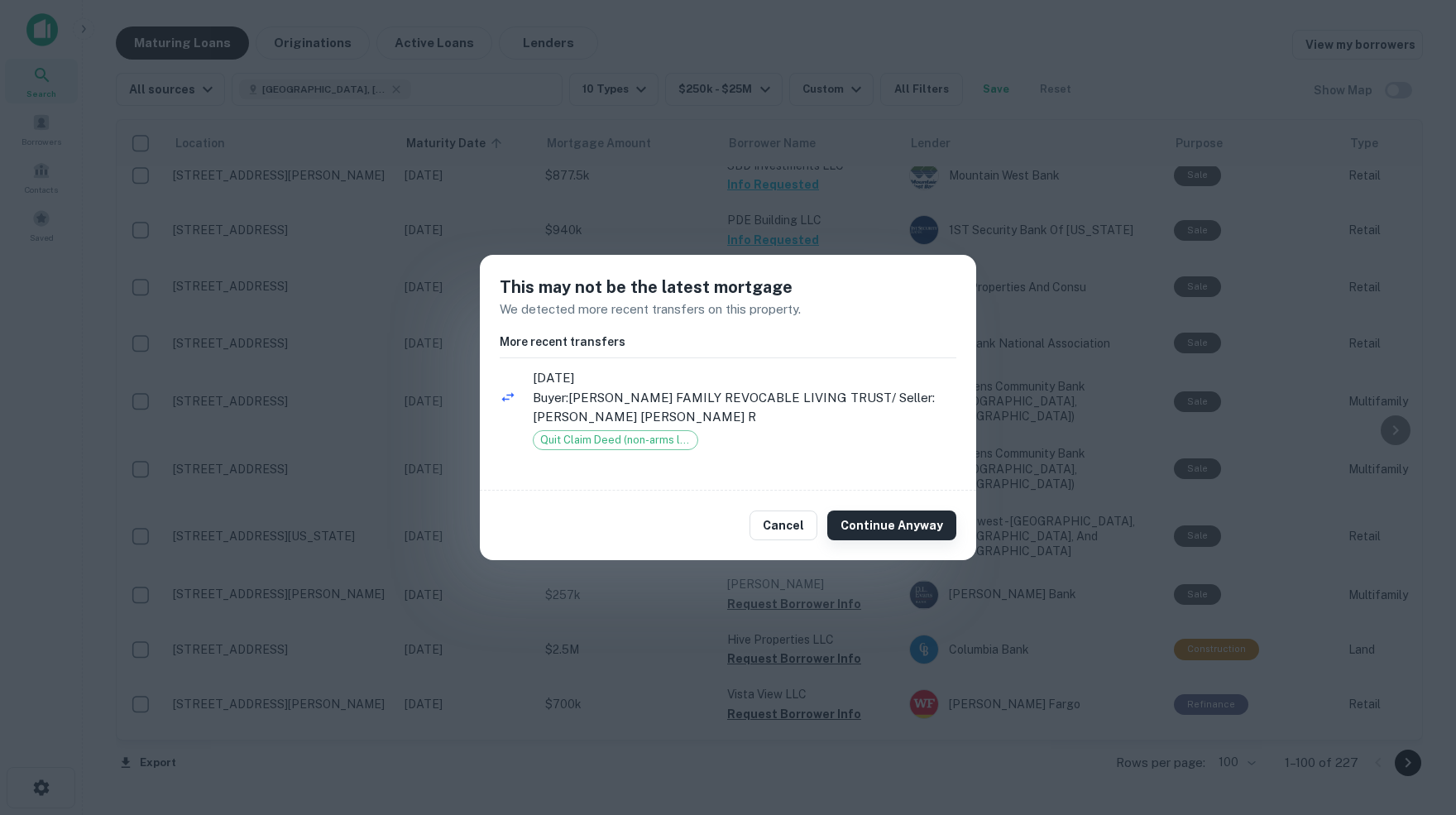
click at [893, 522] on button "Continue Anyway" at bounding box center [891, 525] width 129 height 30
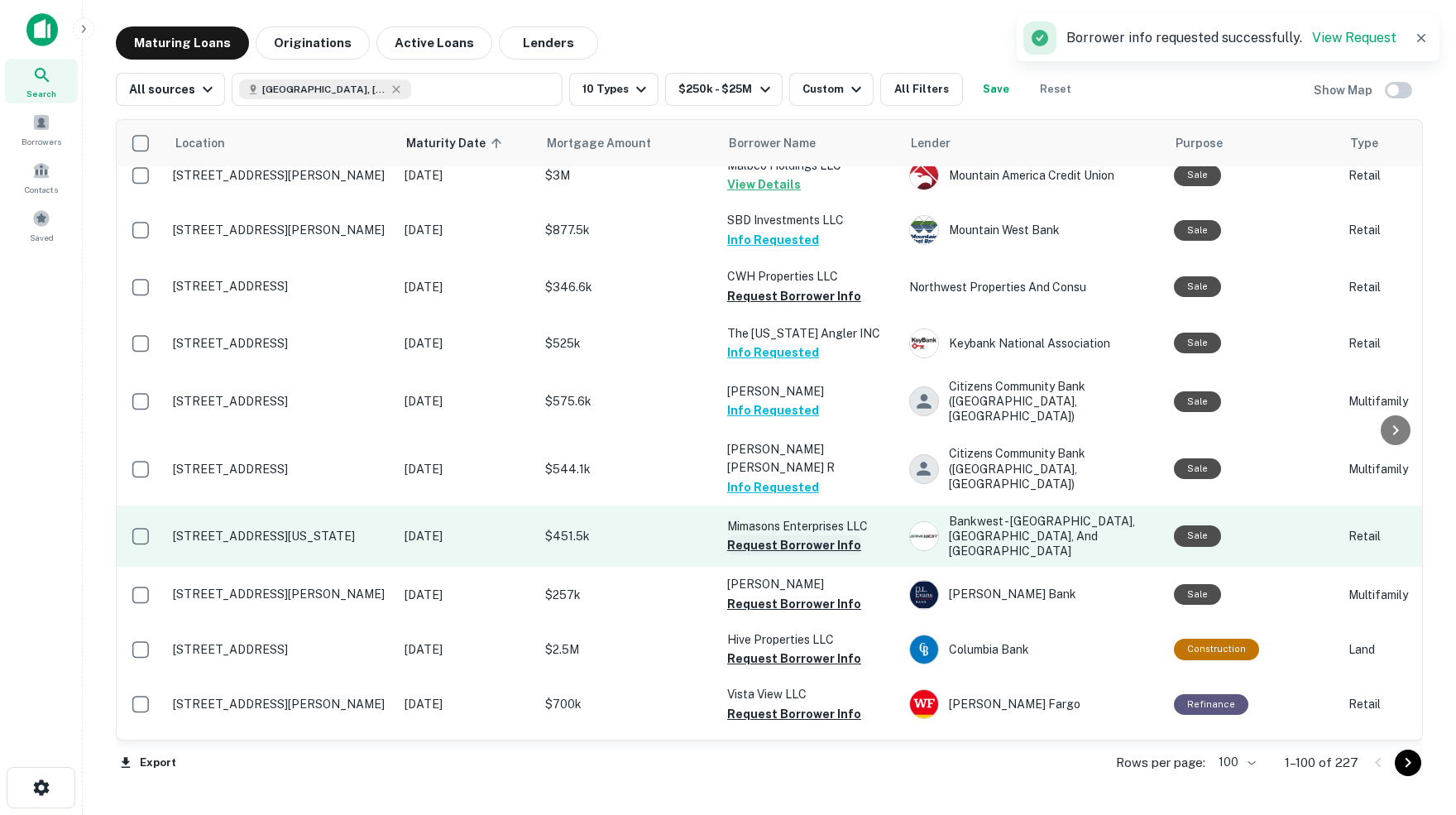
click at [754, 535] on button "Request Borrower Info" at bounding box center [794, 545] width 134 height 20
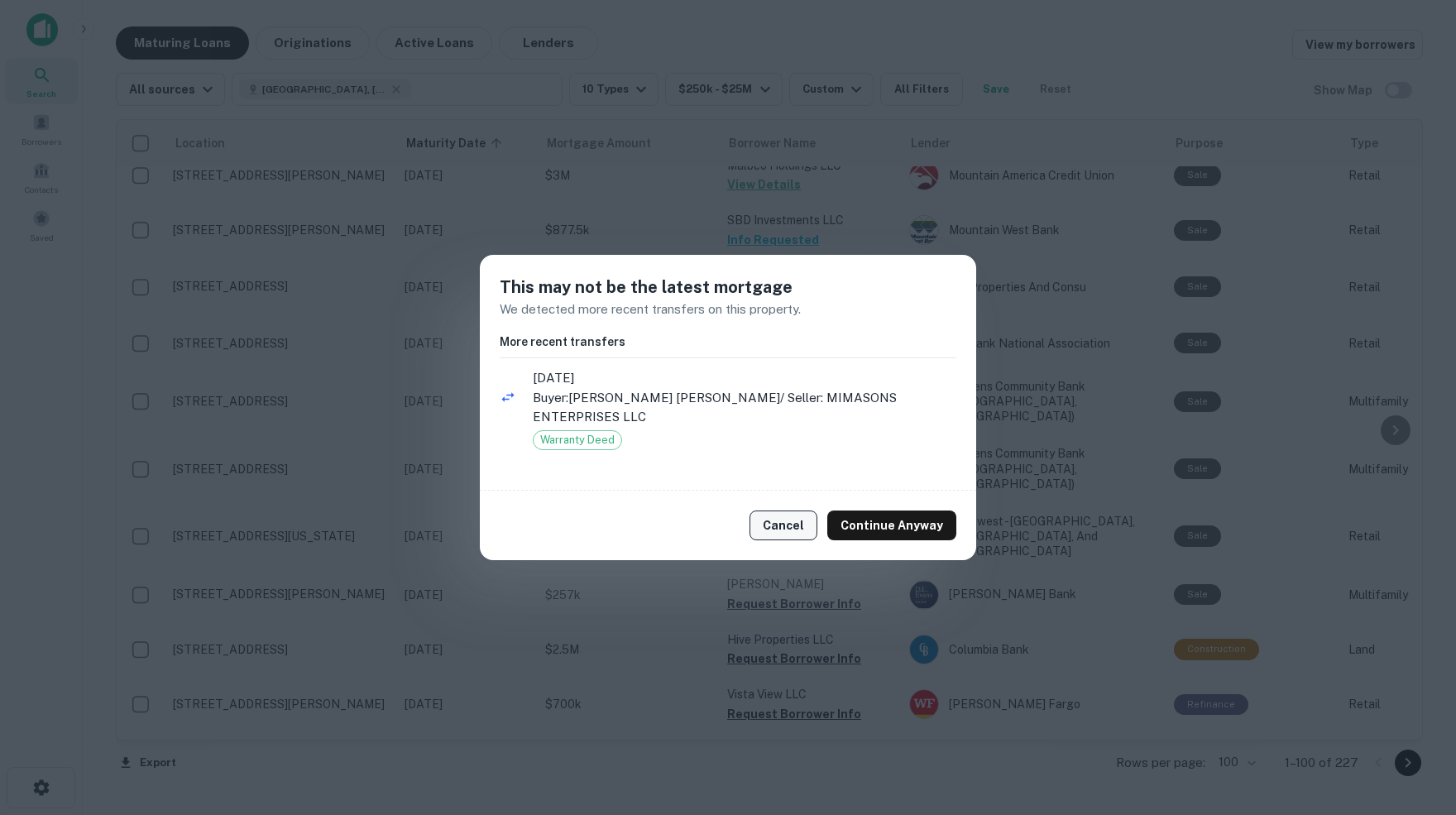
click at [788, 525] on button "Cancel" at bounding box center [783, 525] width 68 height 30
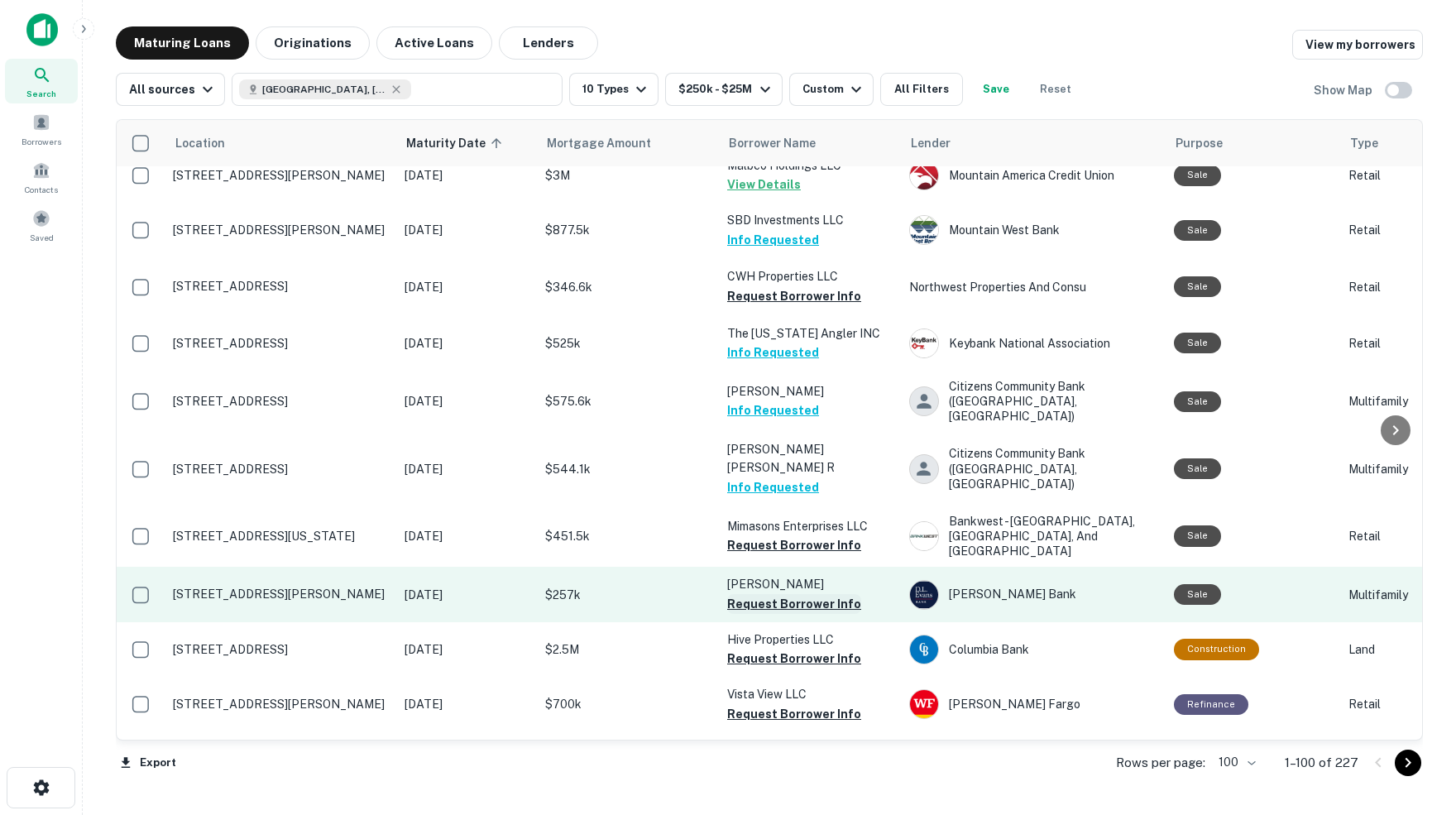
click at [769, 594] on button "Request Borrower Info" at bounding box center [794, 603] width 134 height 20
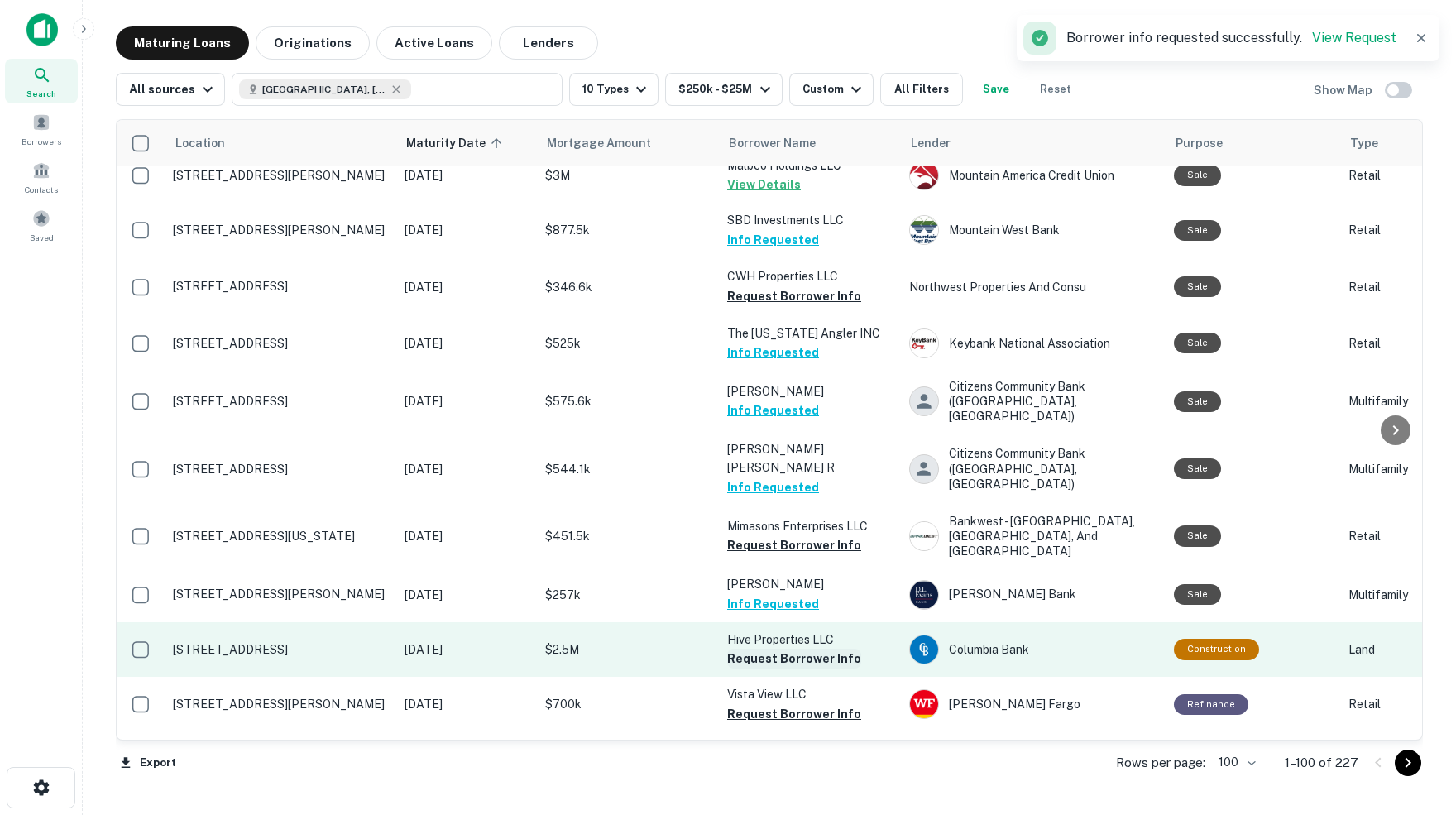
click at [772, 648] on button "Request Borrower Info" at bounding box center [794, 658] width 134 height 20
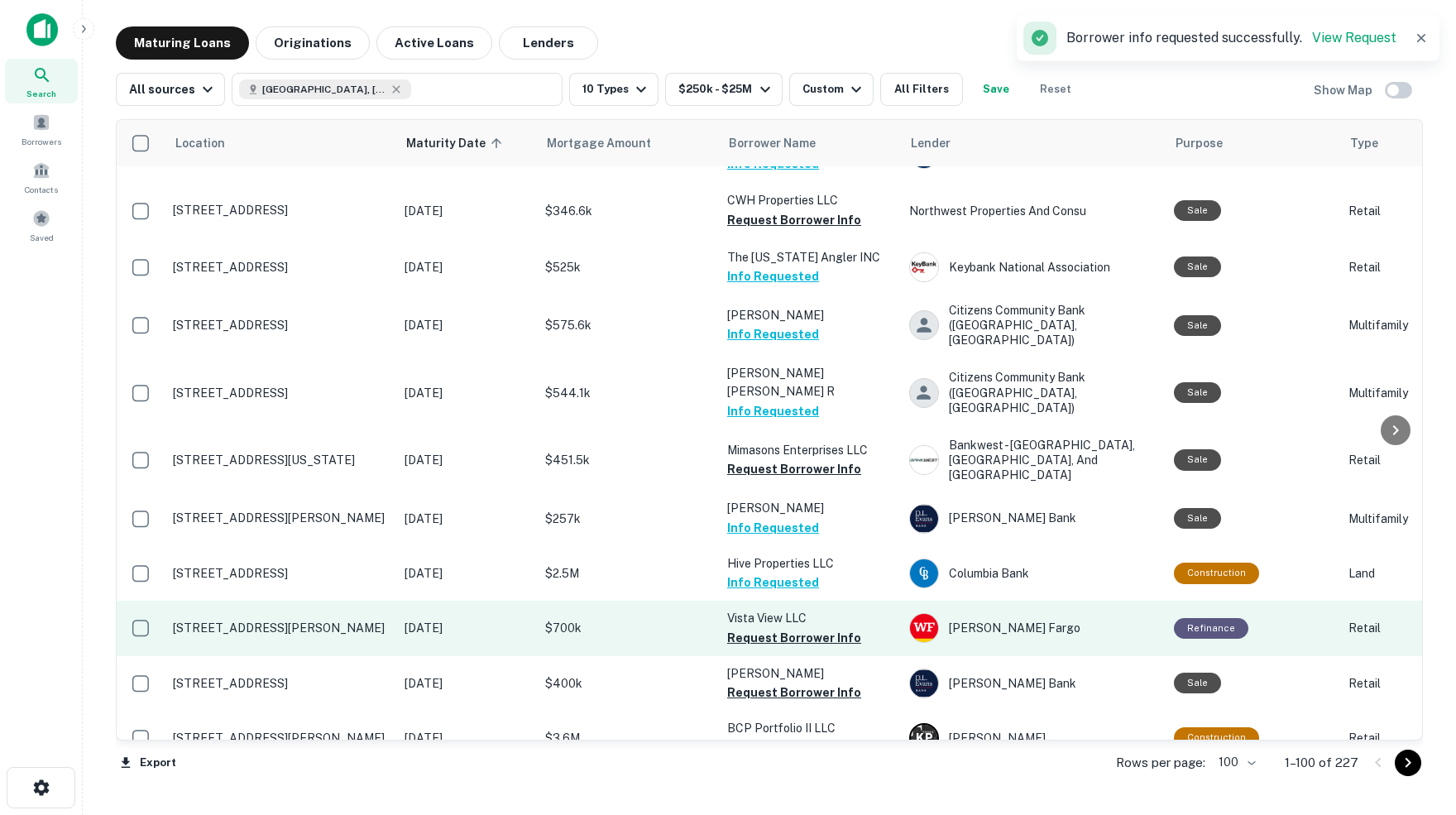
scroll to position [2572, 0]
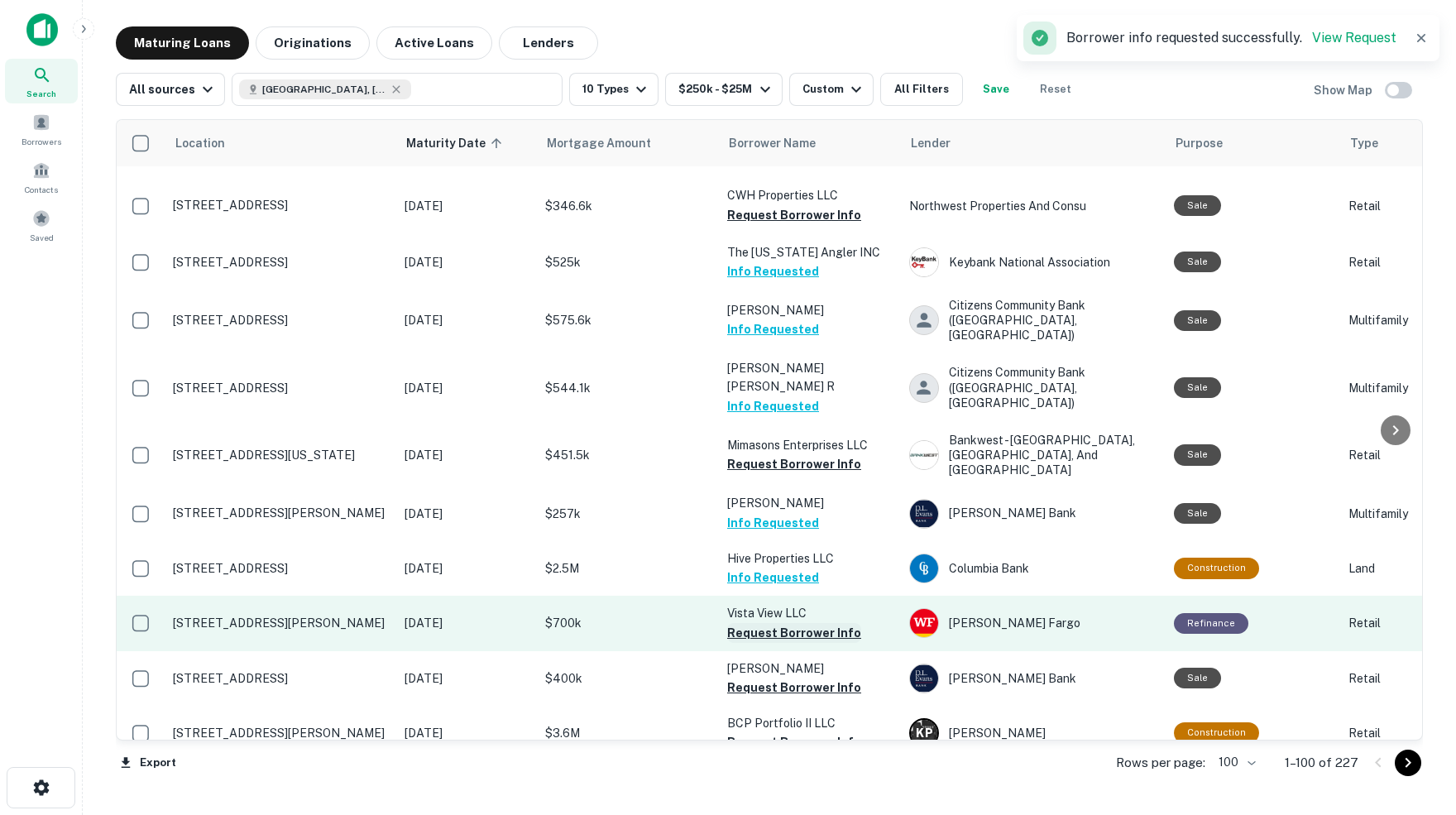
click at [778, 623] on button "Request Borrower Info" at bounding box center [794, 632] width 134 height 20
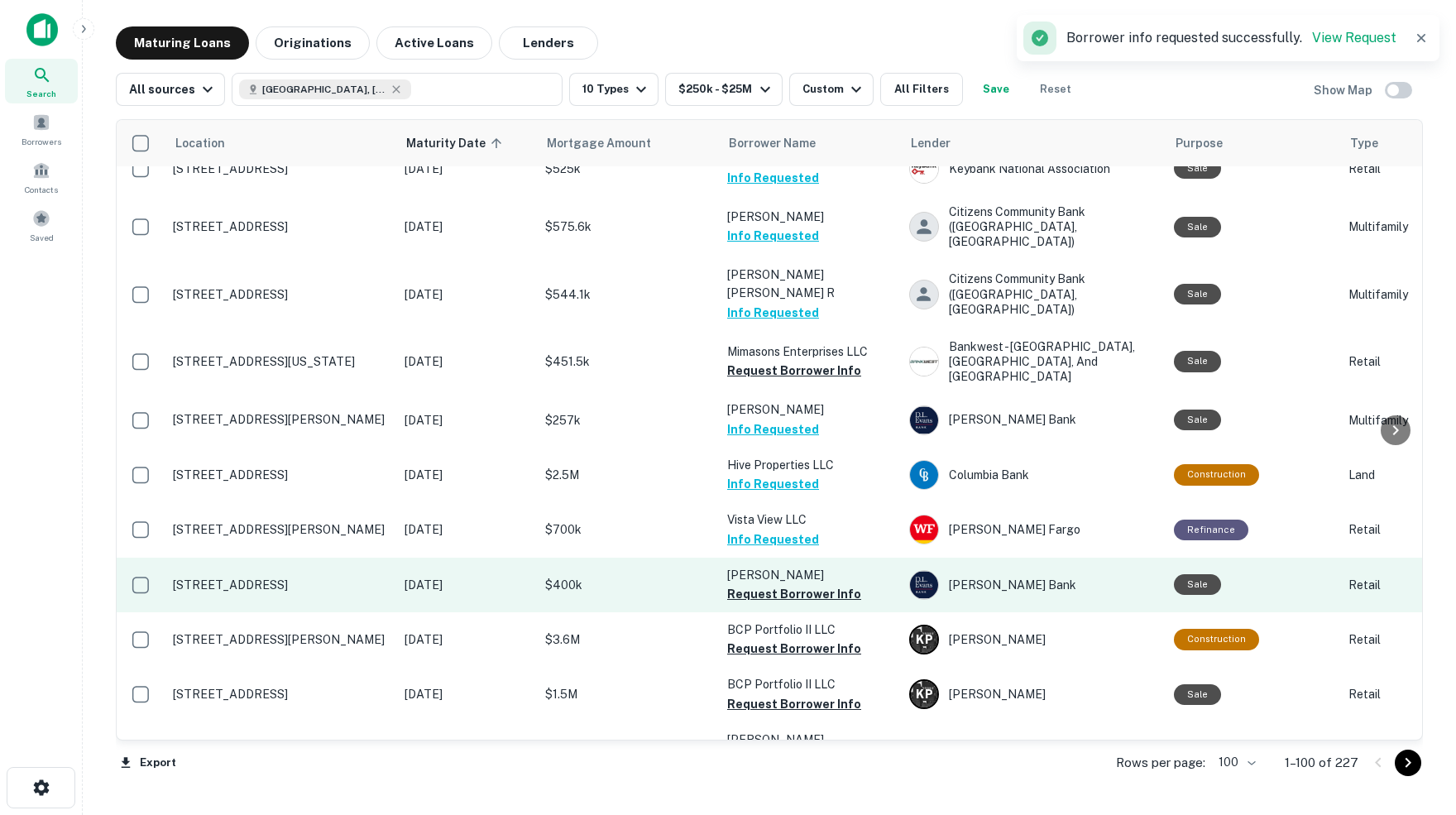
scroll to position [2675, 0]
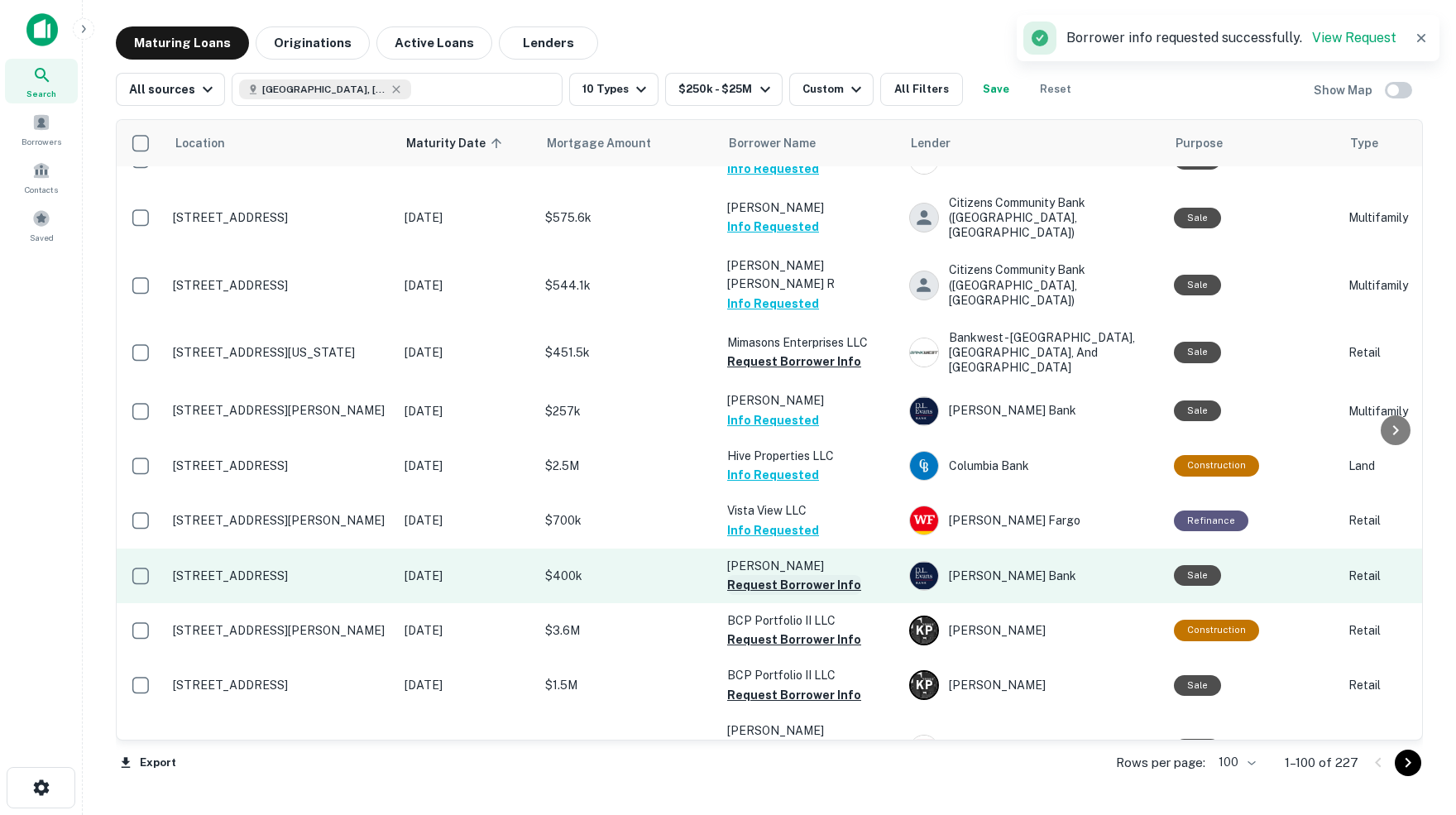
click at [796, 575] on button "Request Borrower Info" at bounding box center [794, 584] width 134 height 20
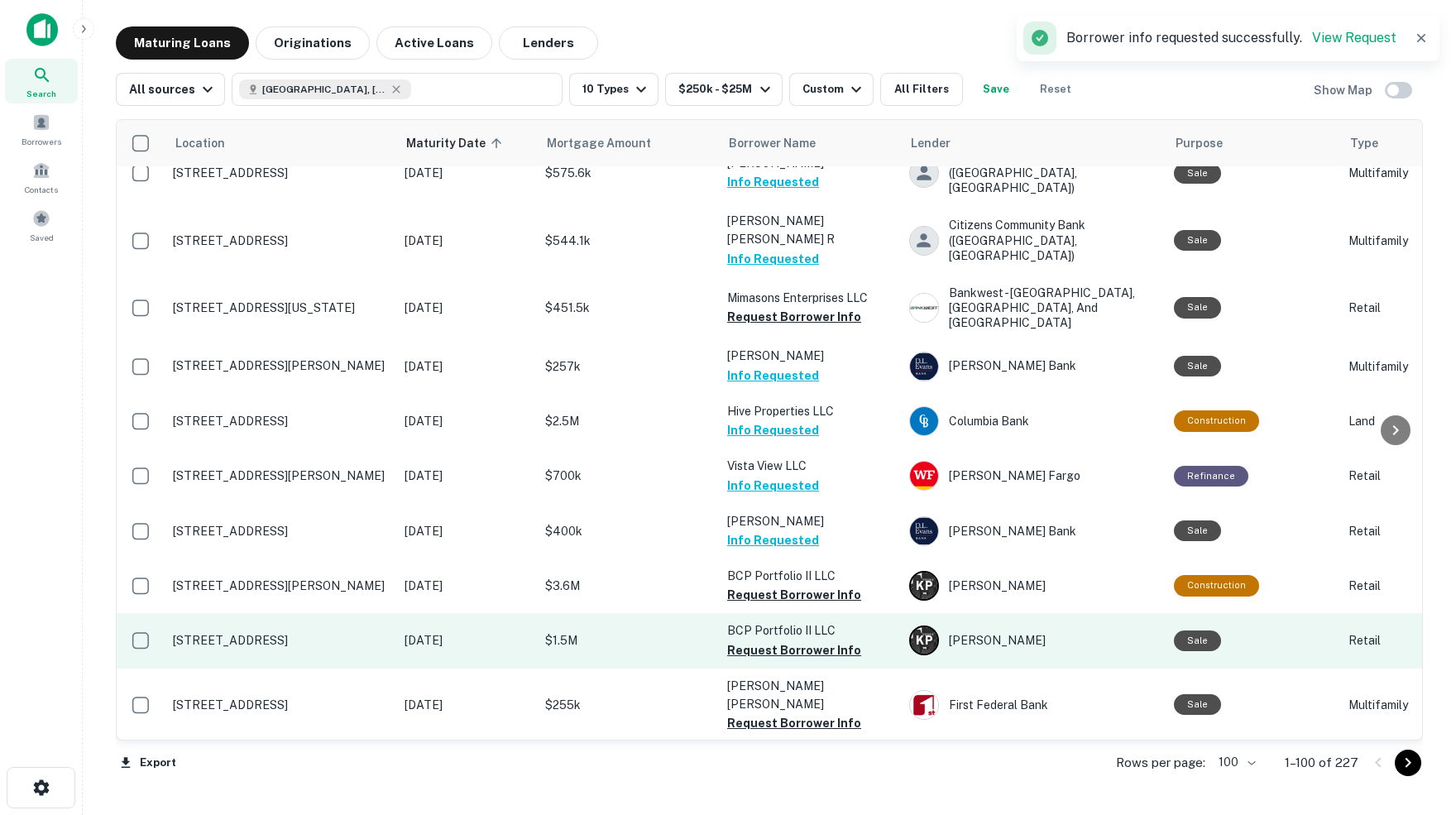
scroll to position [2732, 0]
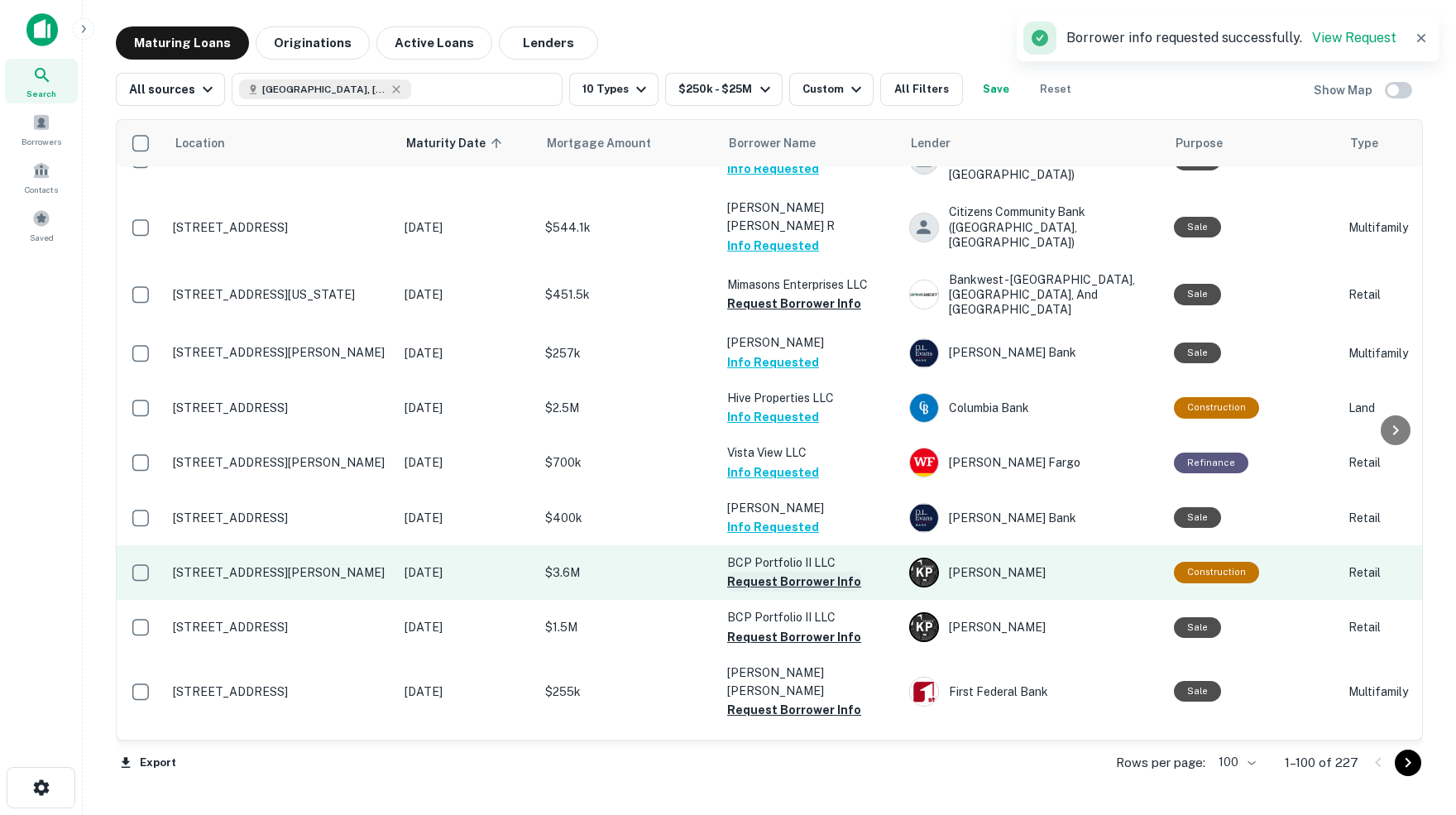
click at [753, 571] on button "Request Borrower Info" at bounding box center [794, 581] width 134 height 20
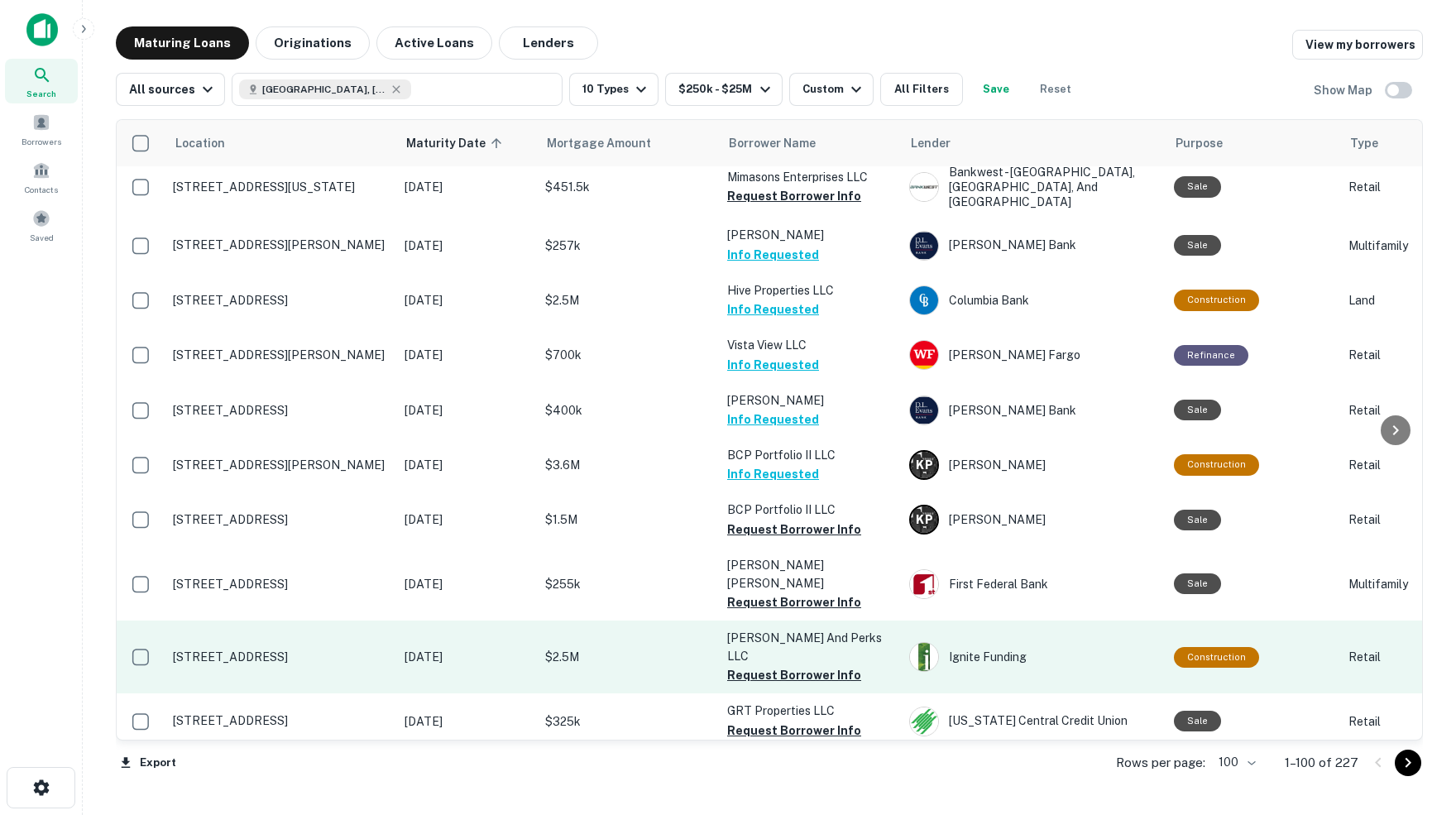
scroll to position [2841, 0]
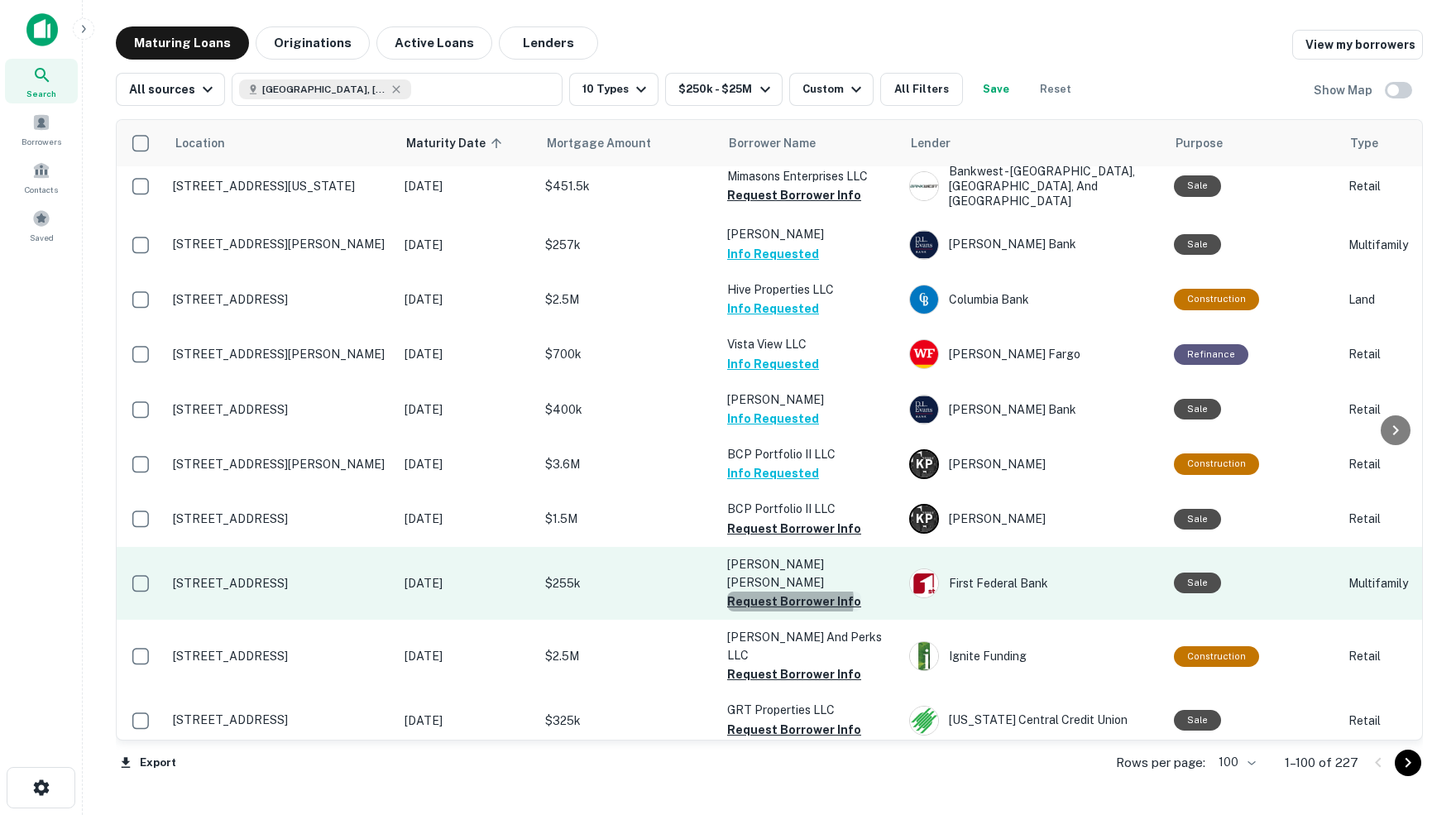
click at [790, 591] on button "Request Borrower Info" at bounding box center [794, 600] width 134 height 20
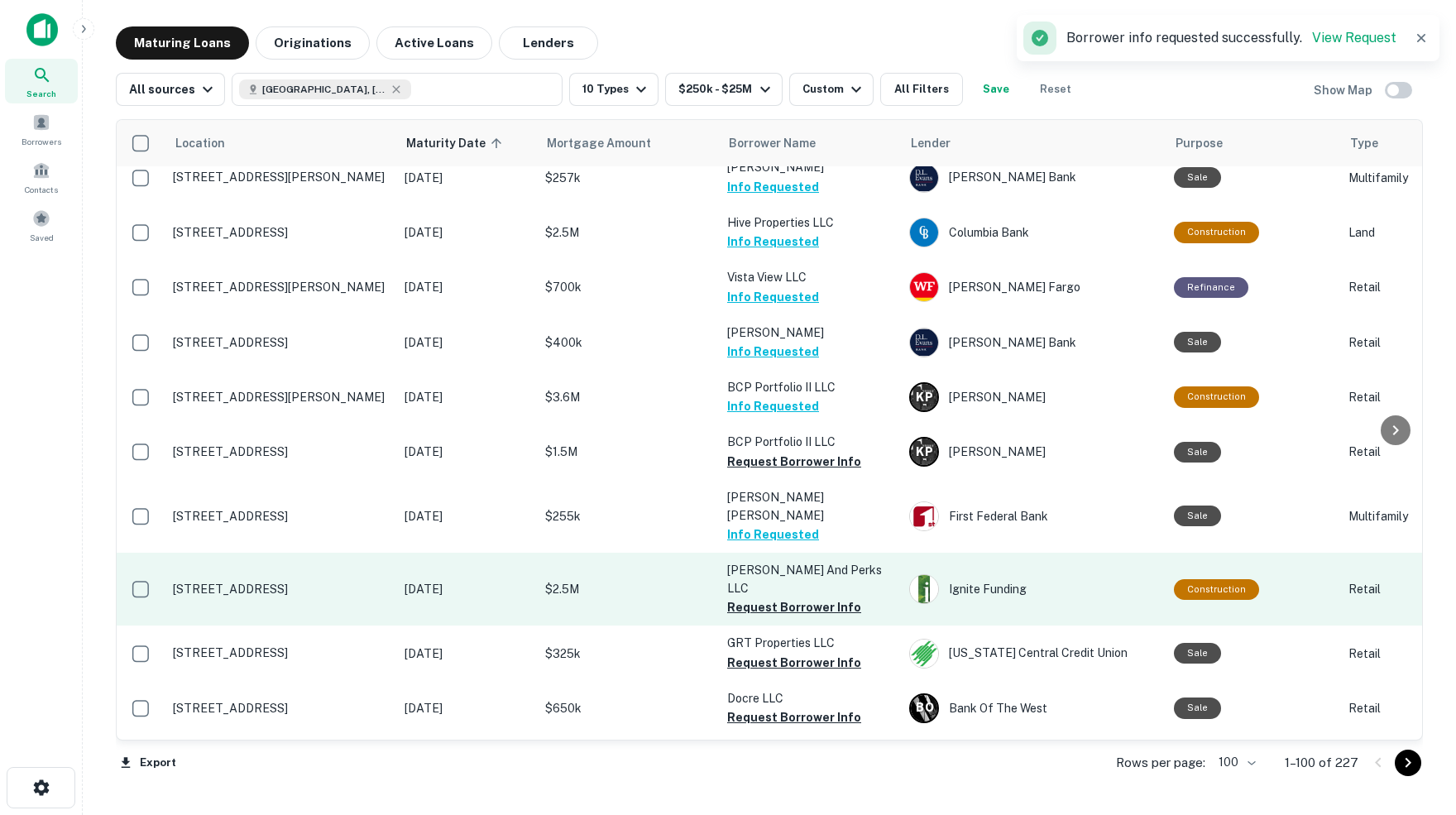
scroll to position [2909, 0]
click at [779, 596] on button "Request Borrower Info" at bounding box center [794, 605] width 134 height 20
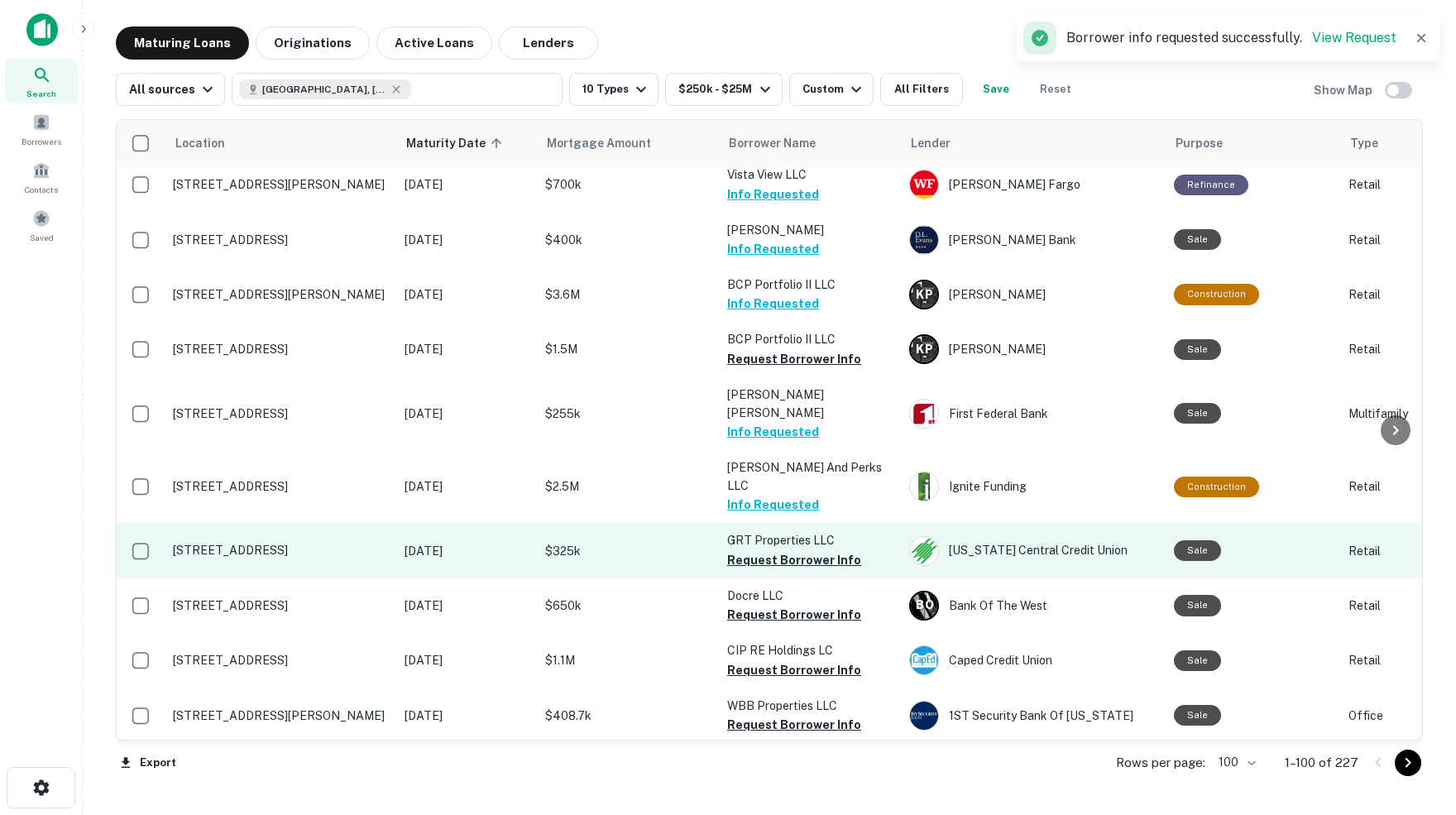
scroll to position [3011, 0]
click at [764, 549] on button "Request Borrower Info" at bounding box center [794, 558] width 134 height 20
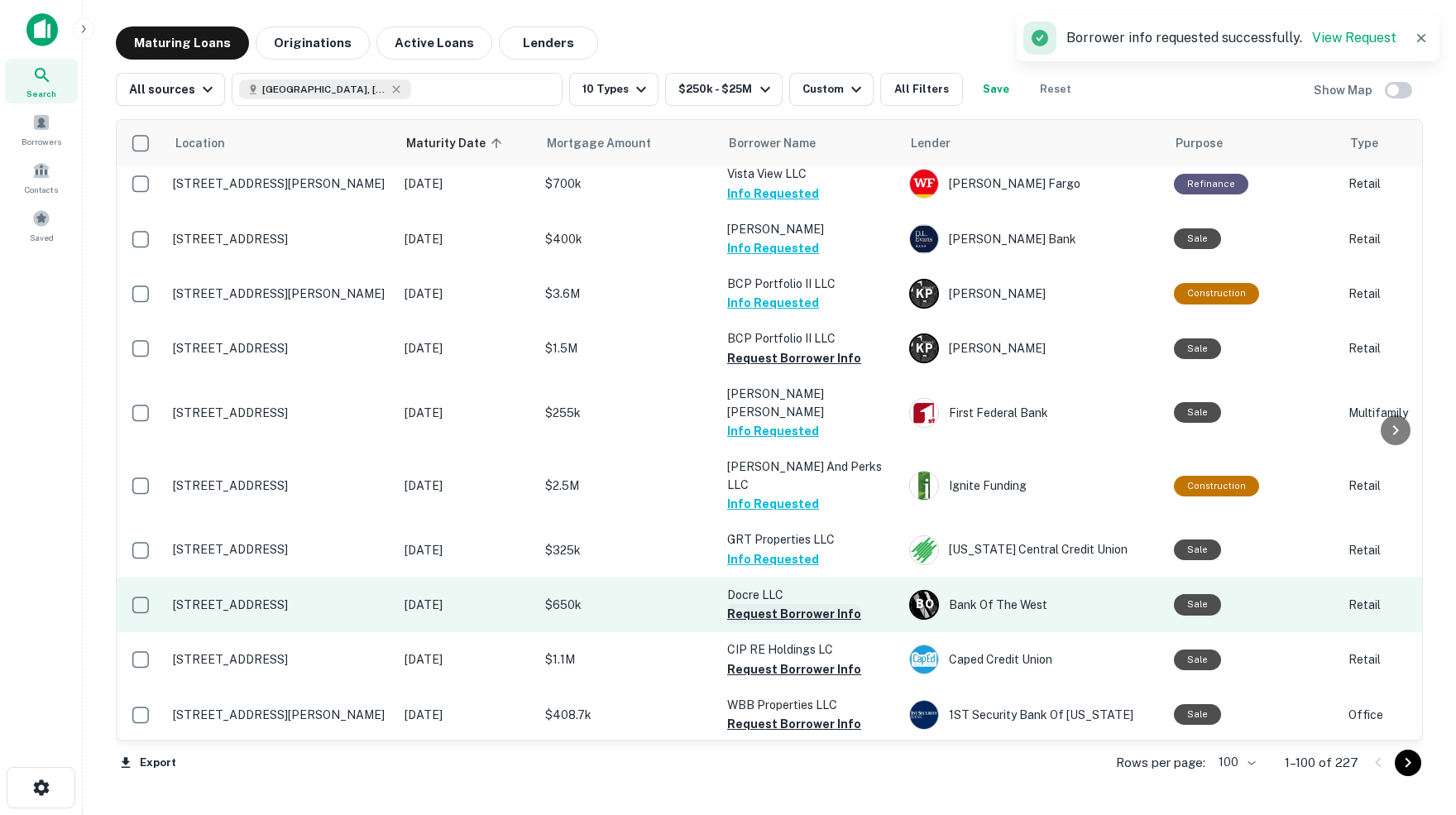
click at [796, 604] on button "Request Borrower Info" at bounding box center [794, 613] width 134 height 20
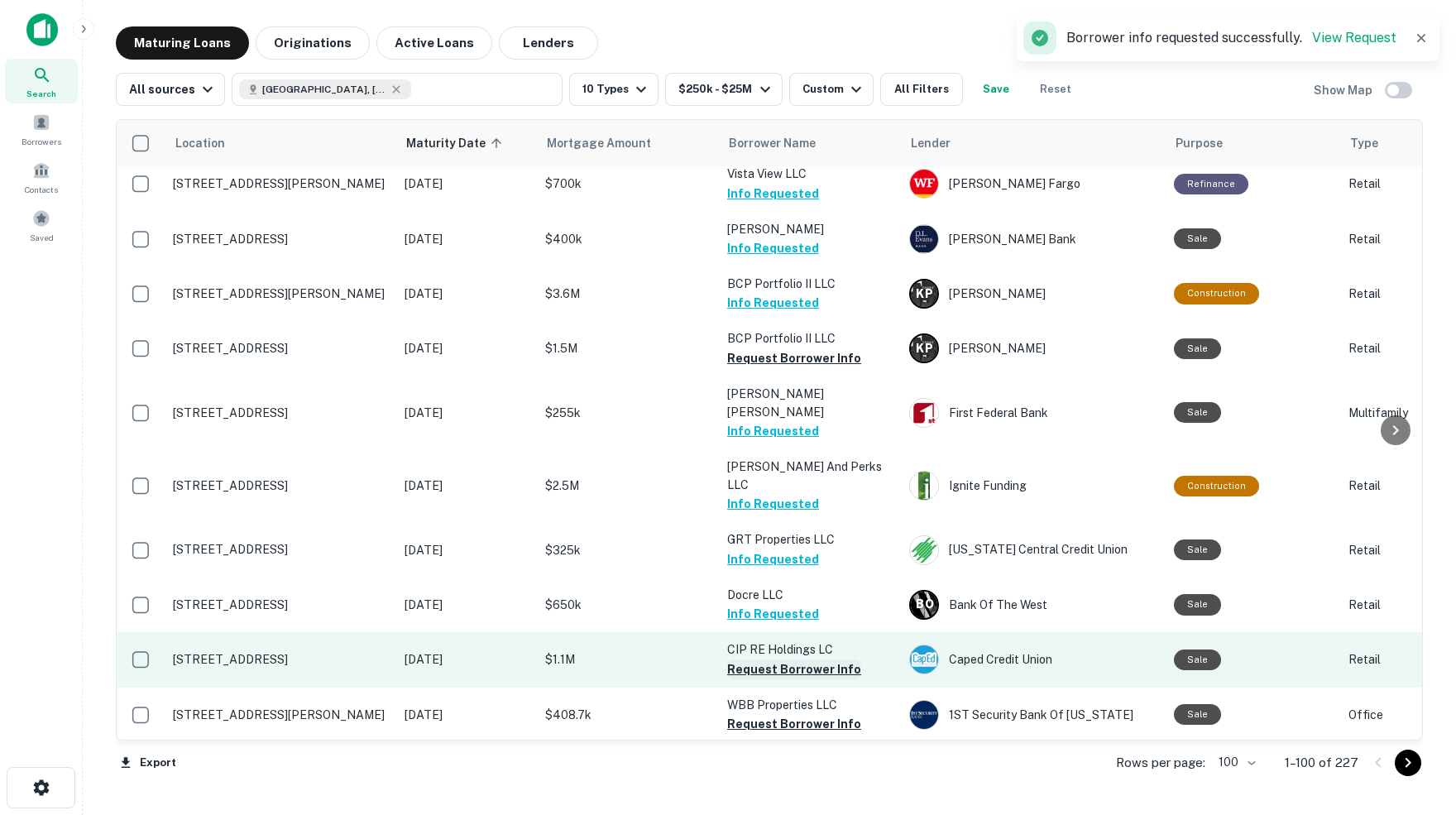
click at [786, 659] on button "Request Borrower Info" at bounding box center [794, 669] width 134 height 20
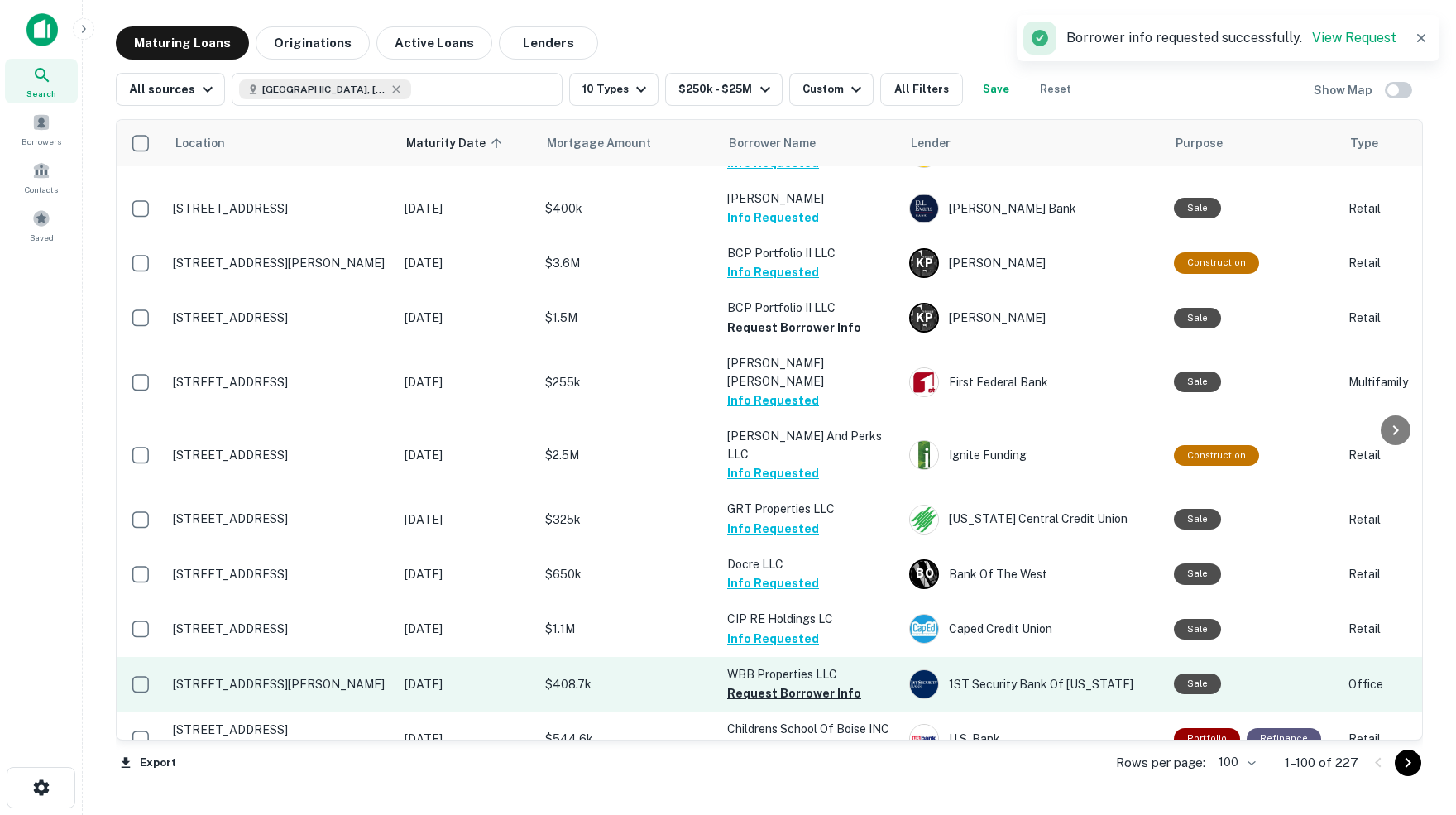
scroll to position [3045, 0]
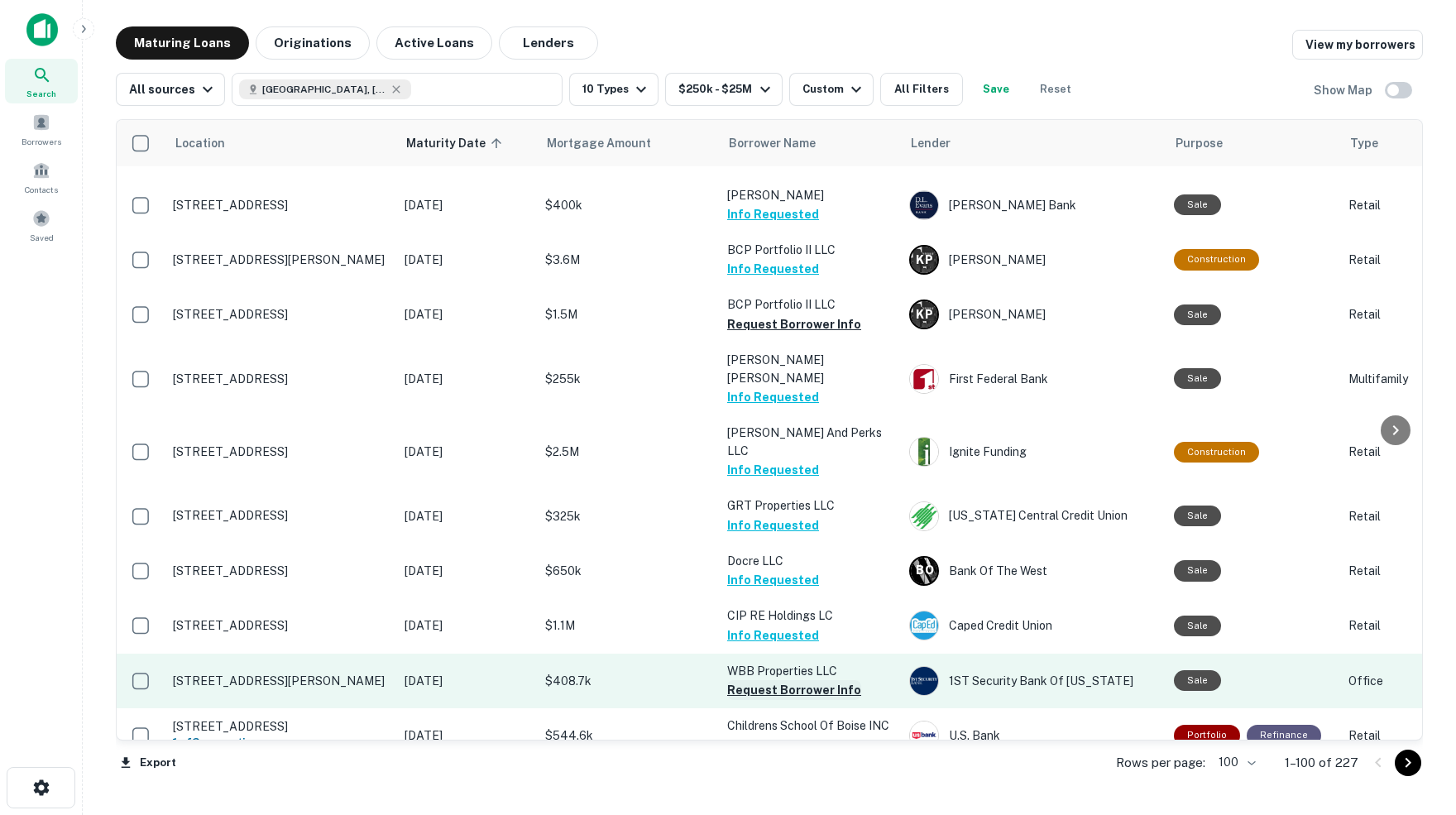
click at [767, 680] on button "Request Borrower Info" at bounding box center [794, 689] width 134 height 20
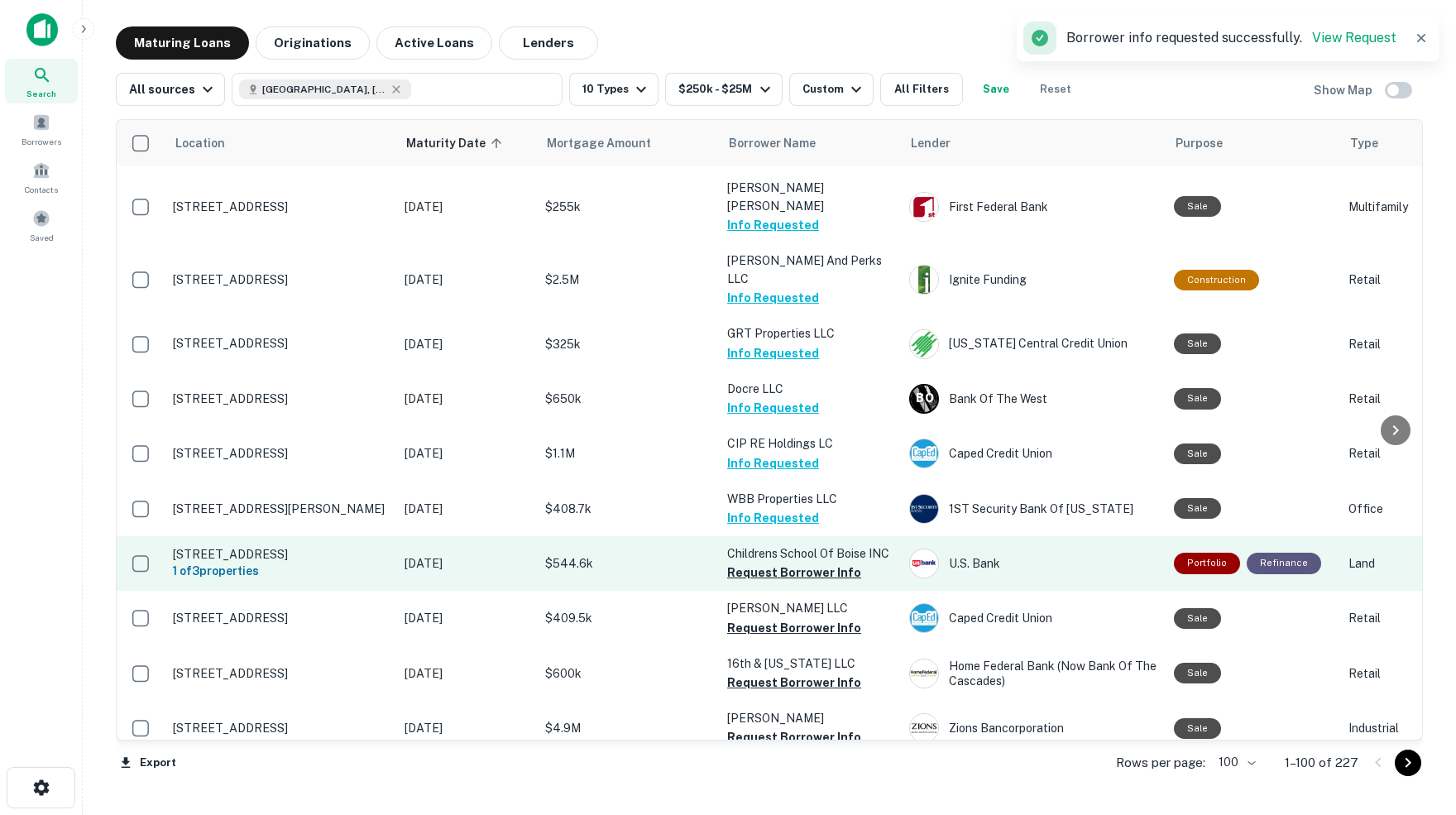
scroll to position [3224, 0]
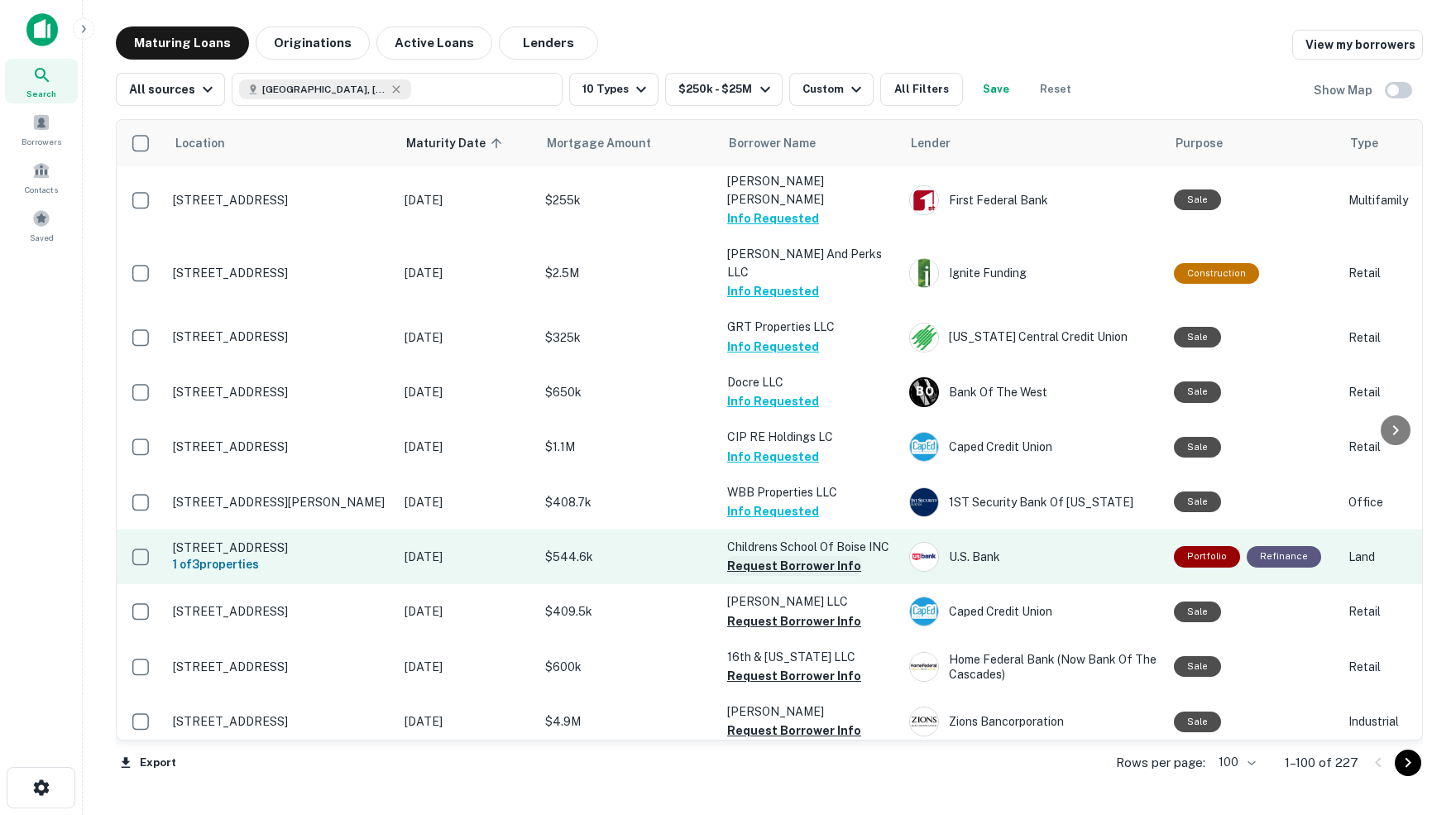
click at [790, 556] on button "Request Borrower Info" at bounding box center [794, 565] width 134 height 20
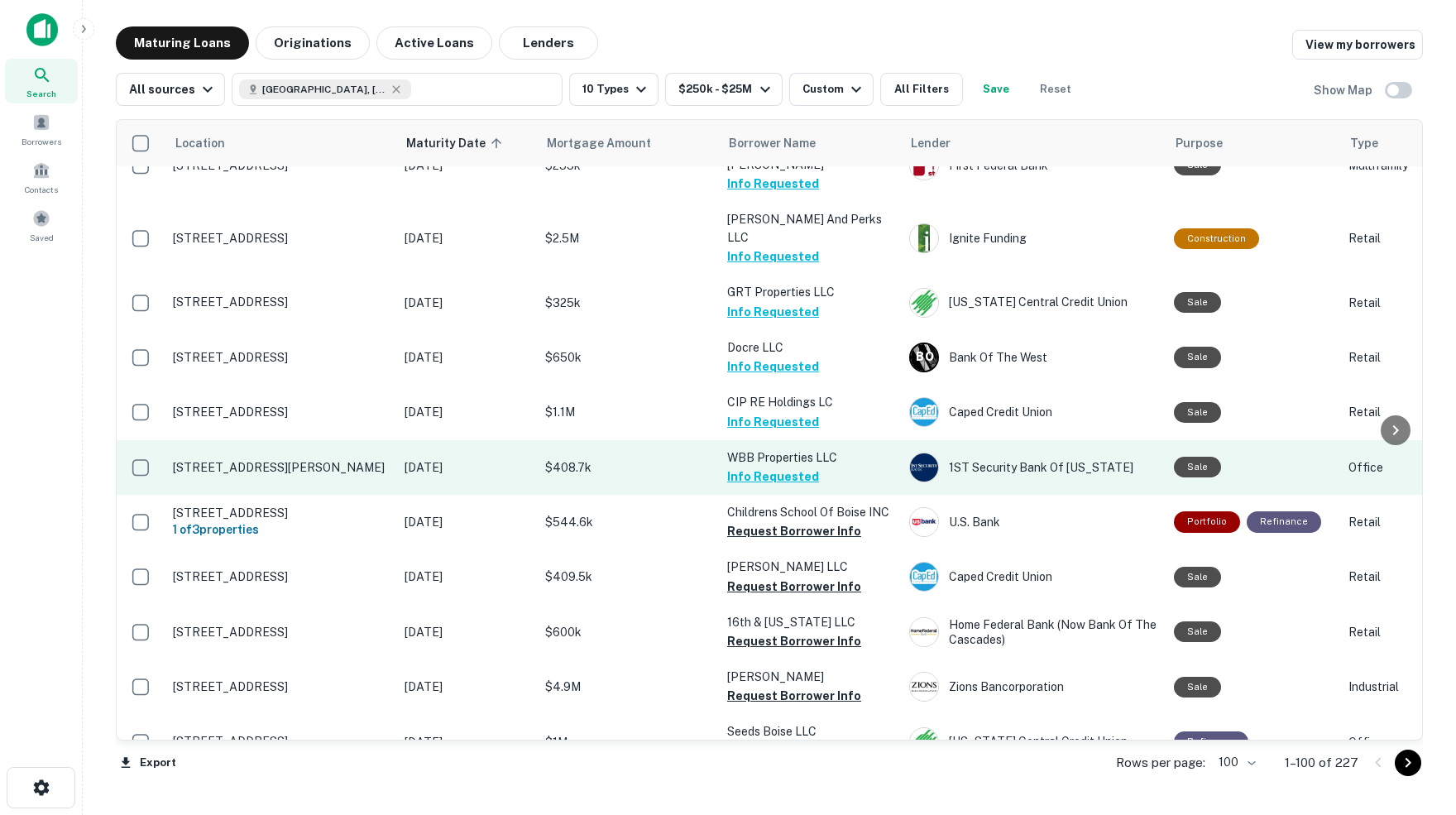
scroll to position [3262, 0]
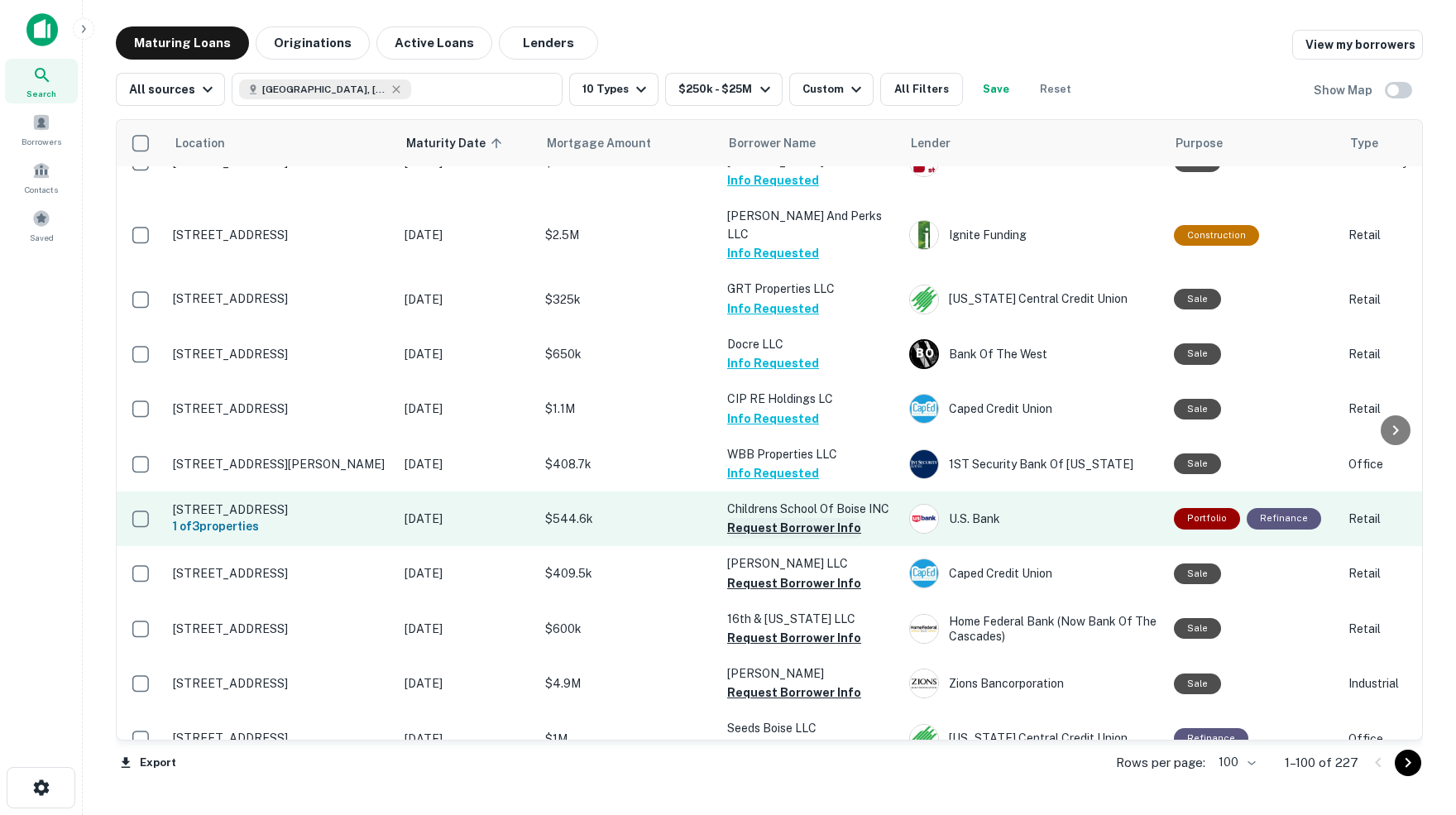
click at [755, 517] on button "Request Borrower Info" at bounding box center [794, 527] width 134 height 20
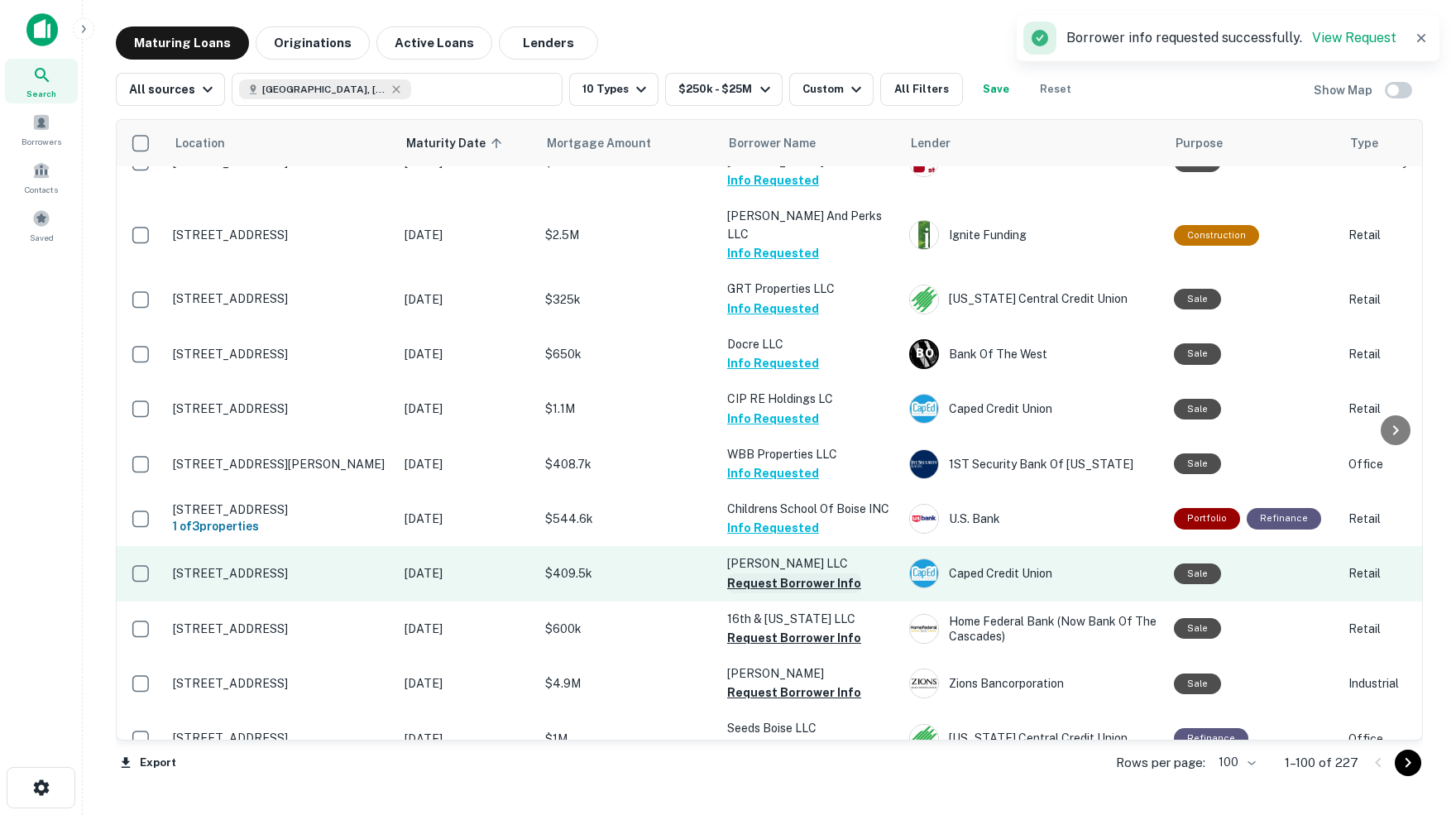
click at [763, 573] on button "Request Borrower Info" at bounding box center [794, 582] width 134 height 20
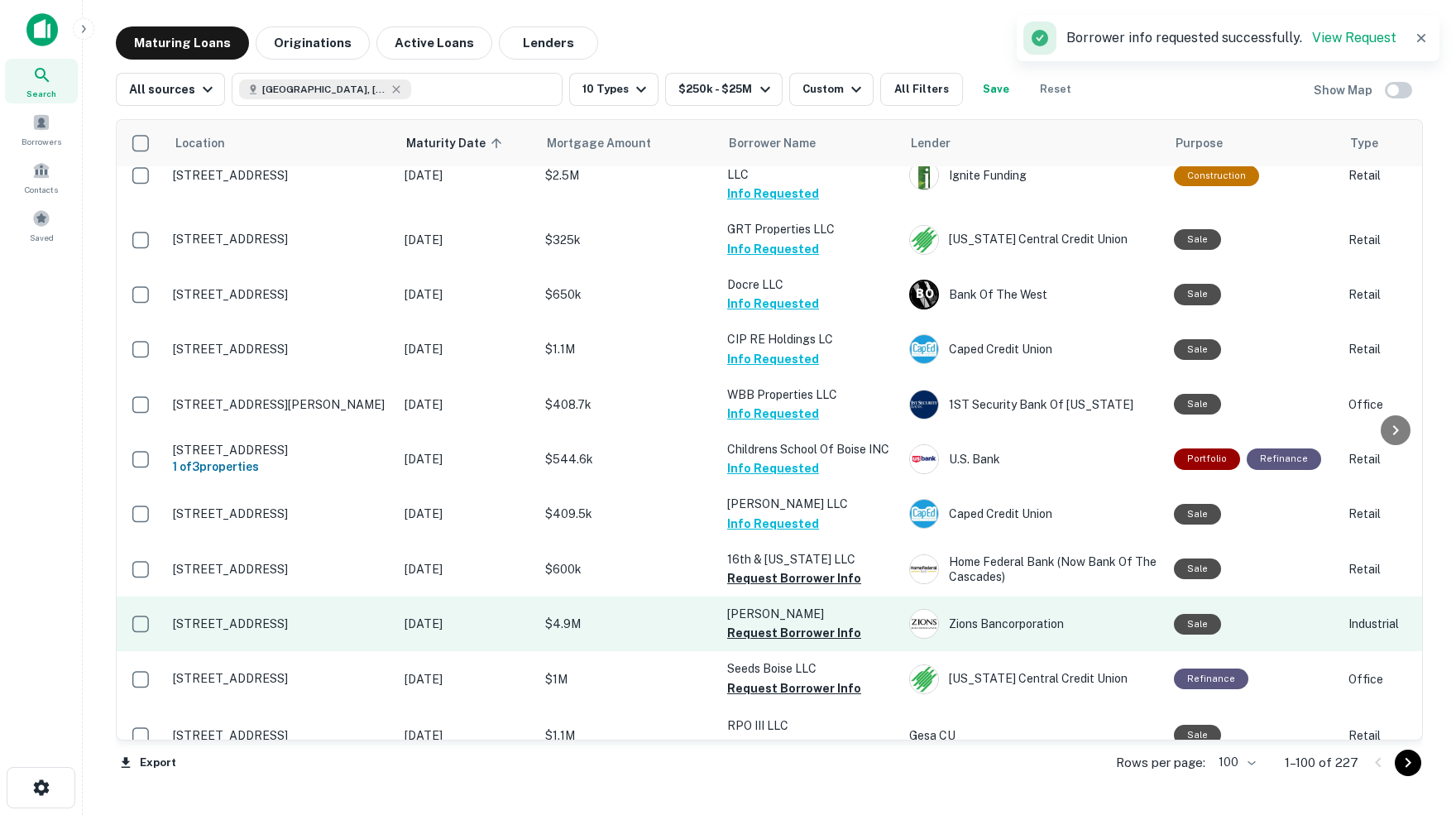
scroll to position [3333, 0]
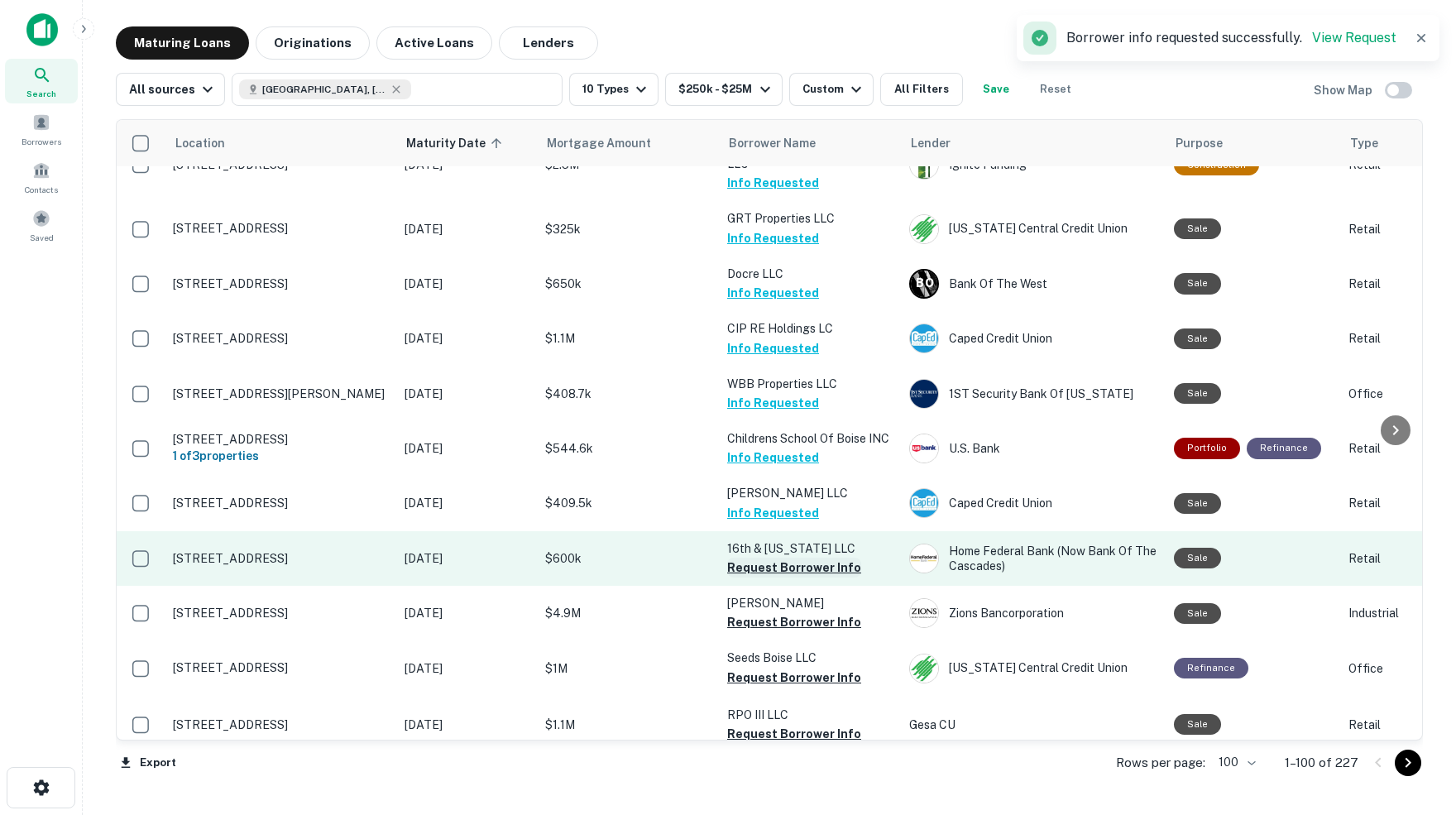
click at [761, 558] on button "Request Borrower Info" at bounding box center [794, 567] width 134 height 20
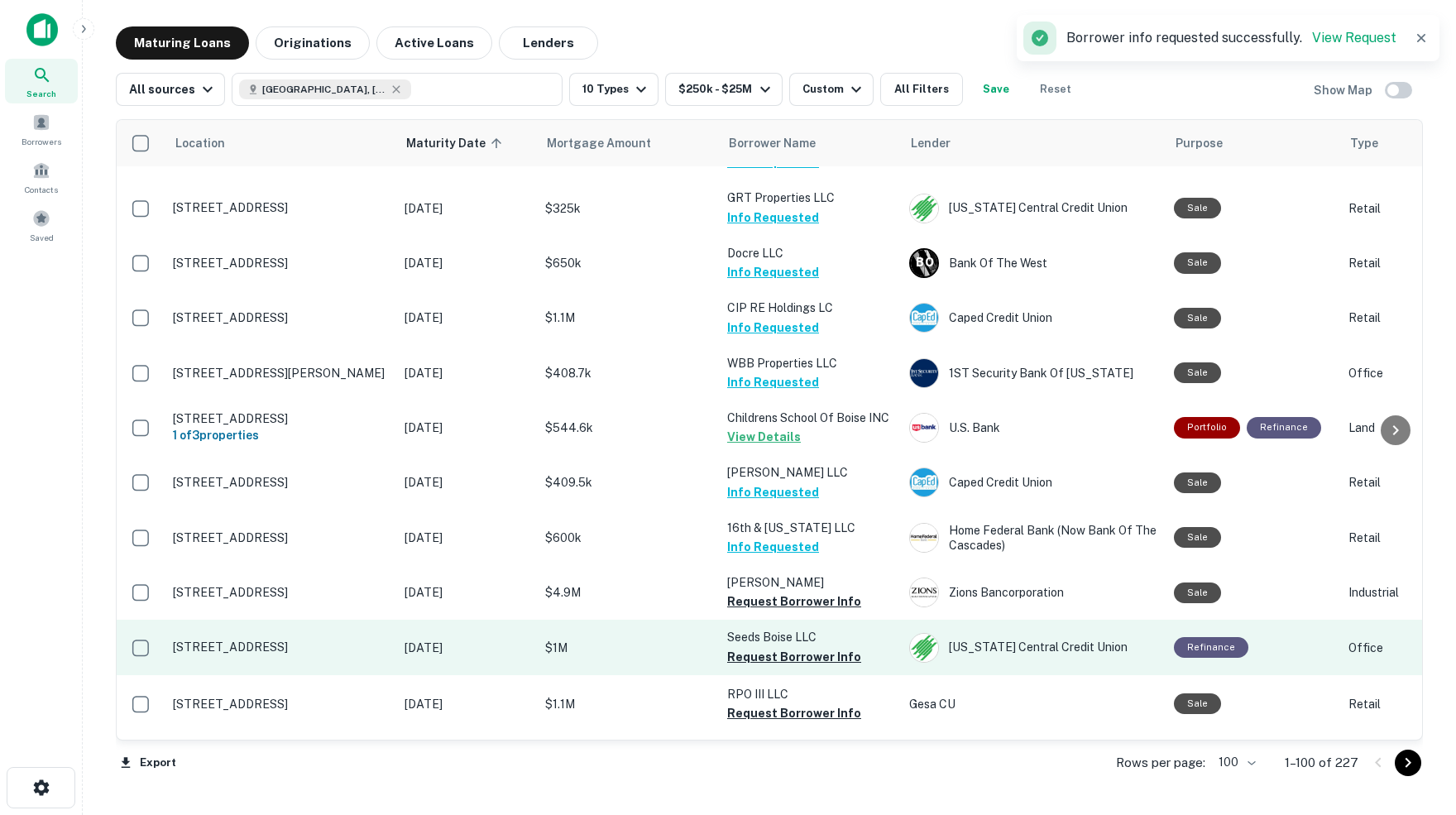
scroll to position [3357, 0]
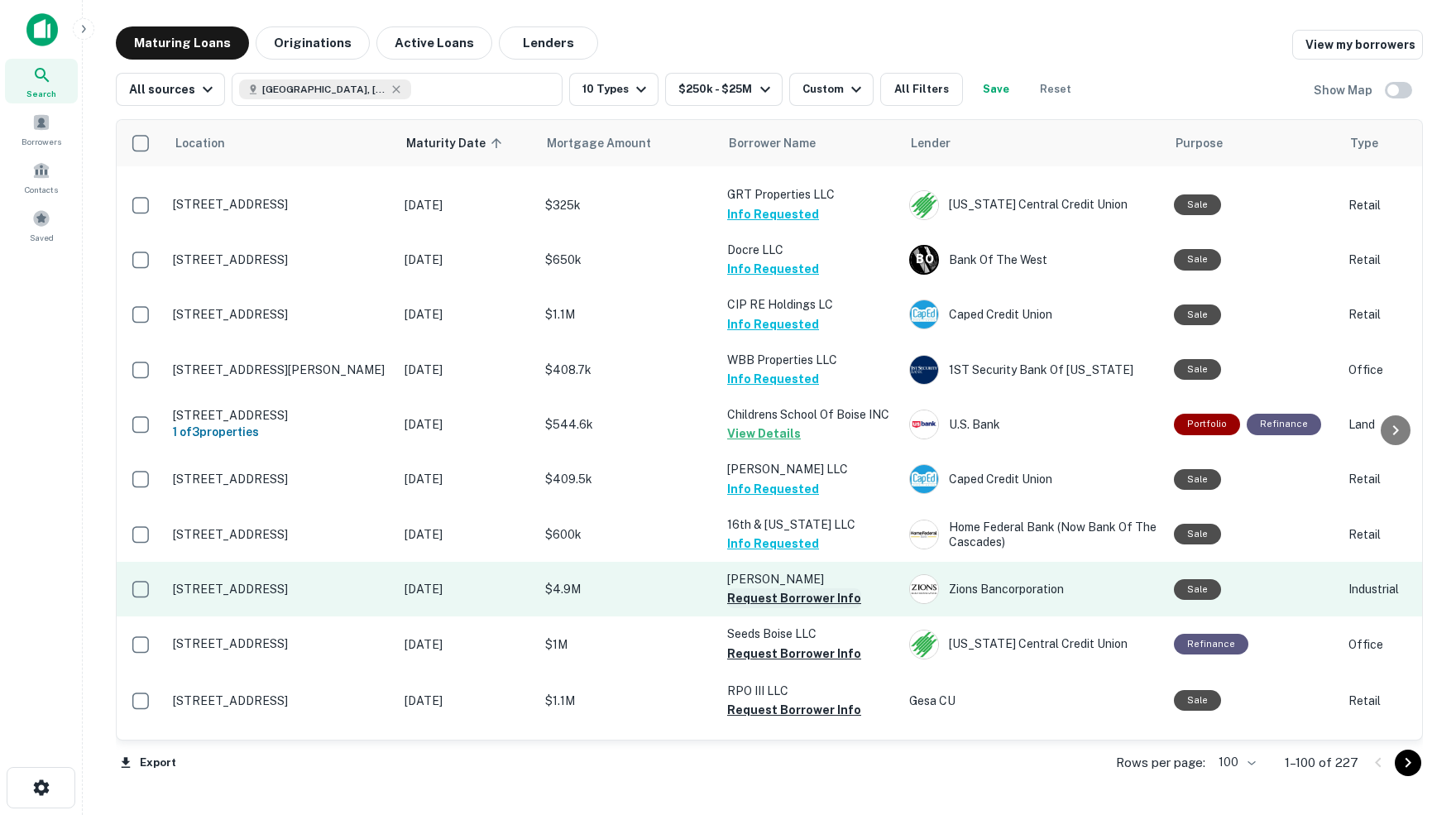
click at [780, 588] on button "Request Borrower Info" at bounding box center [794, 598] width 134 height 20
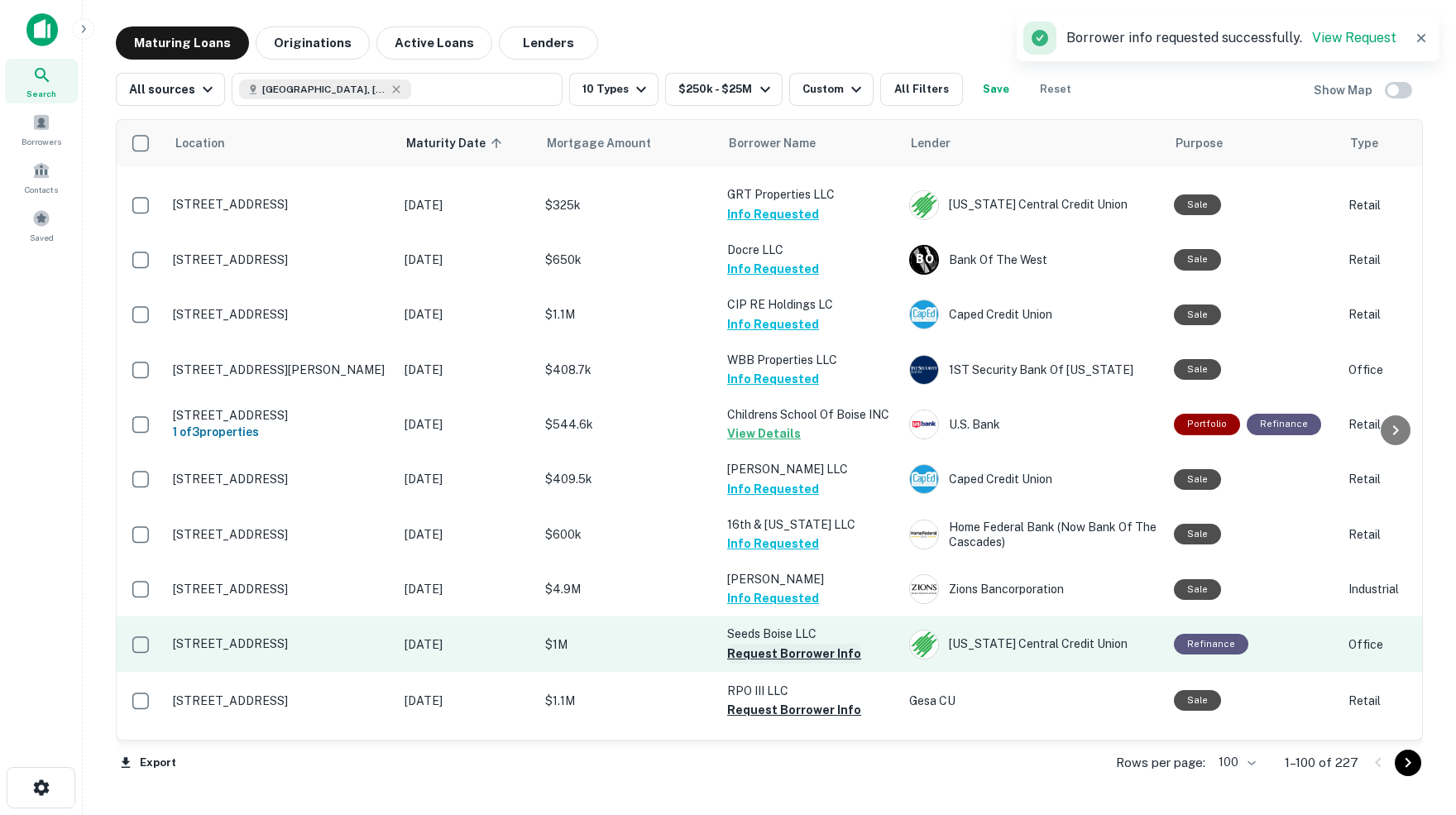
click at [756, 643] on button "Request Borrower Info" at bounding box center [794, 653] width 134 height 20
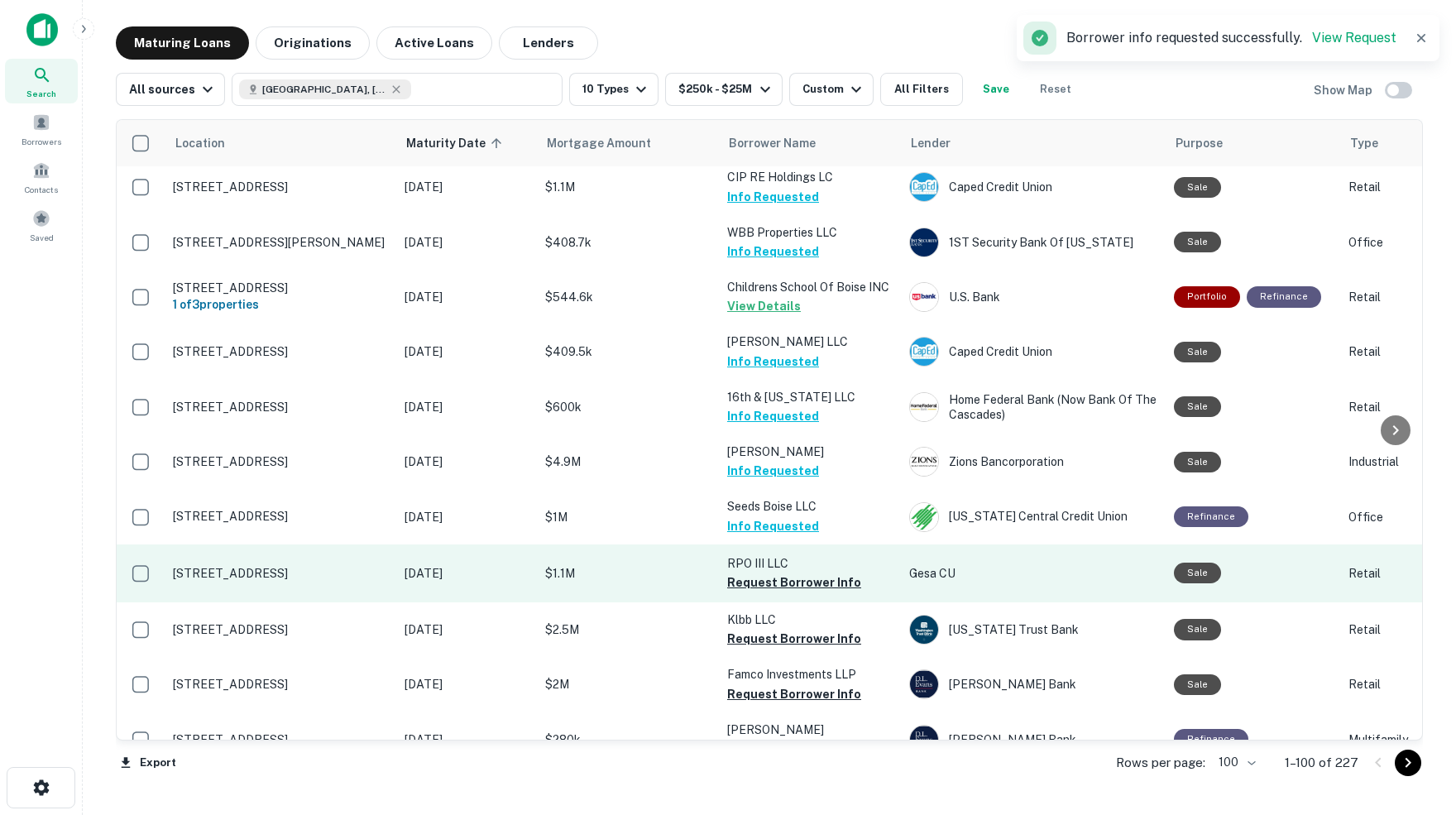
scroll to position [3485, 0]
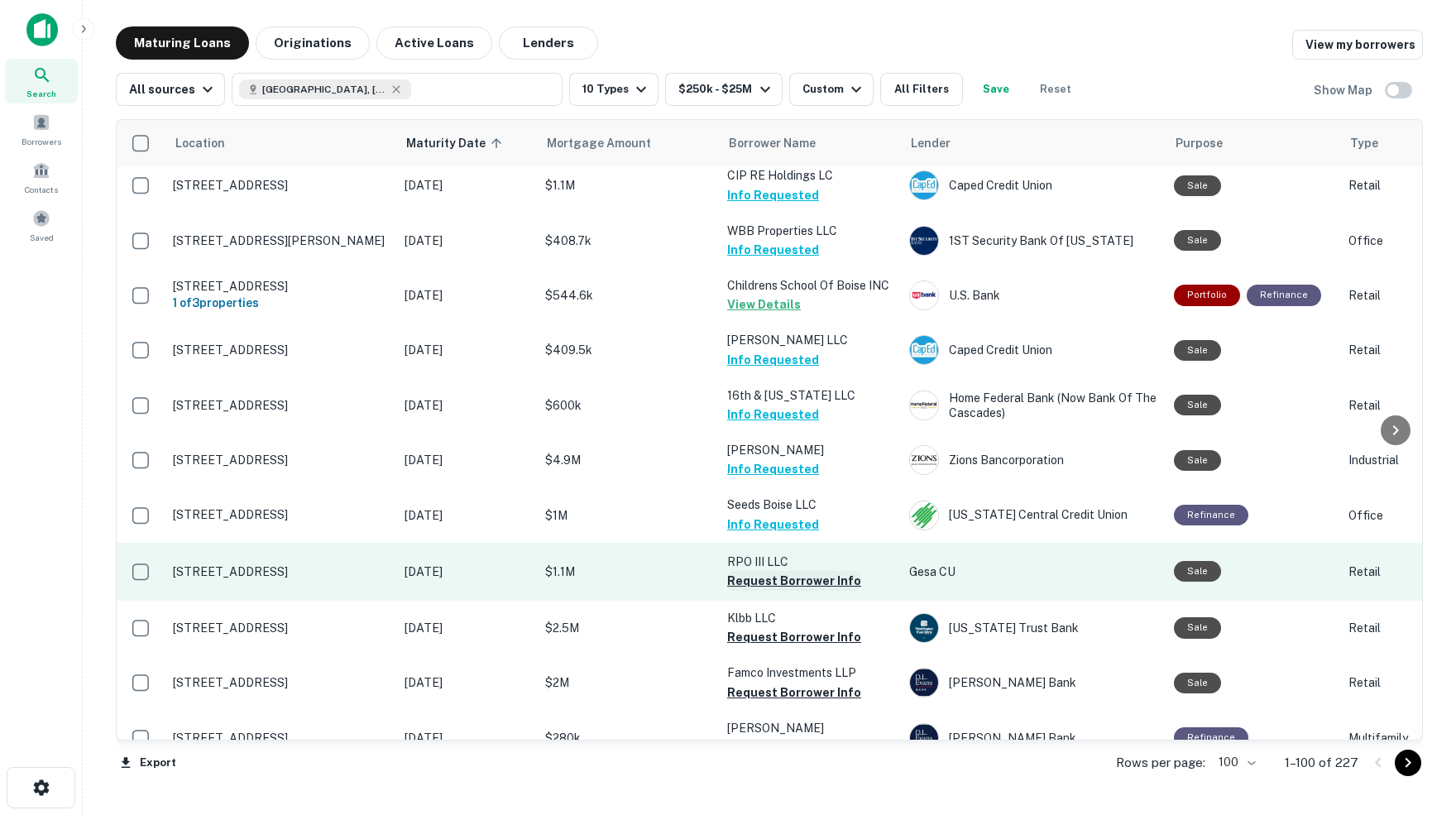
click at [812, 570] on button "Request Borrower Info" at bounding box center [794, 580] width 134 height 20
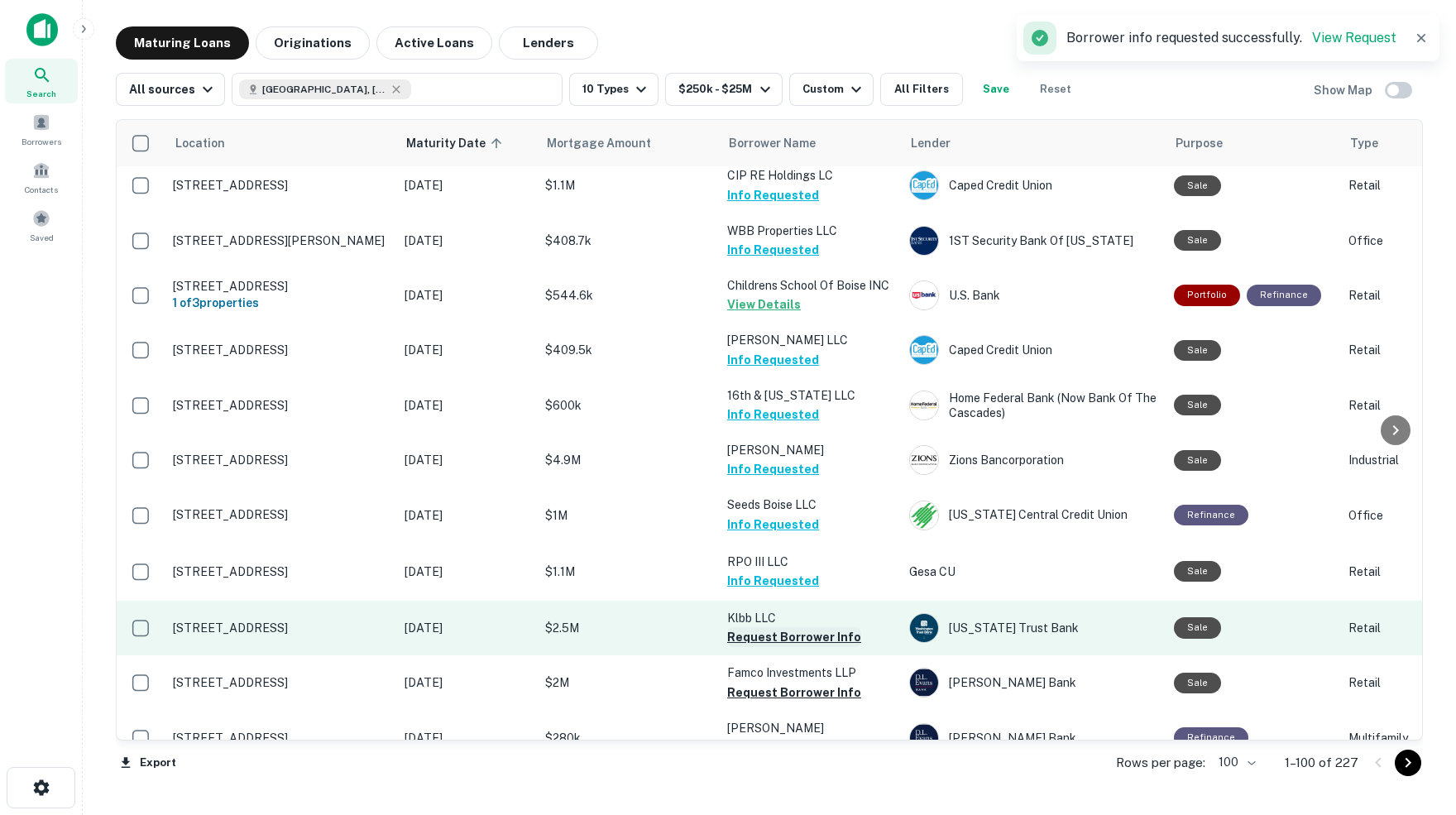
click at [756, 627] on button "Request Borrower Info" at bounding box center [794, 636] width 134 height 20
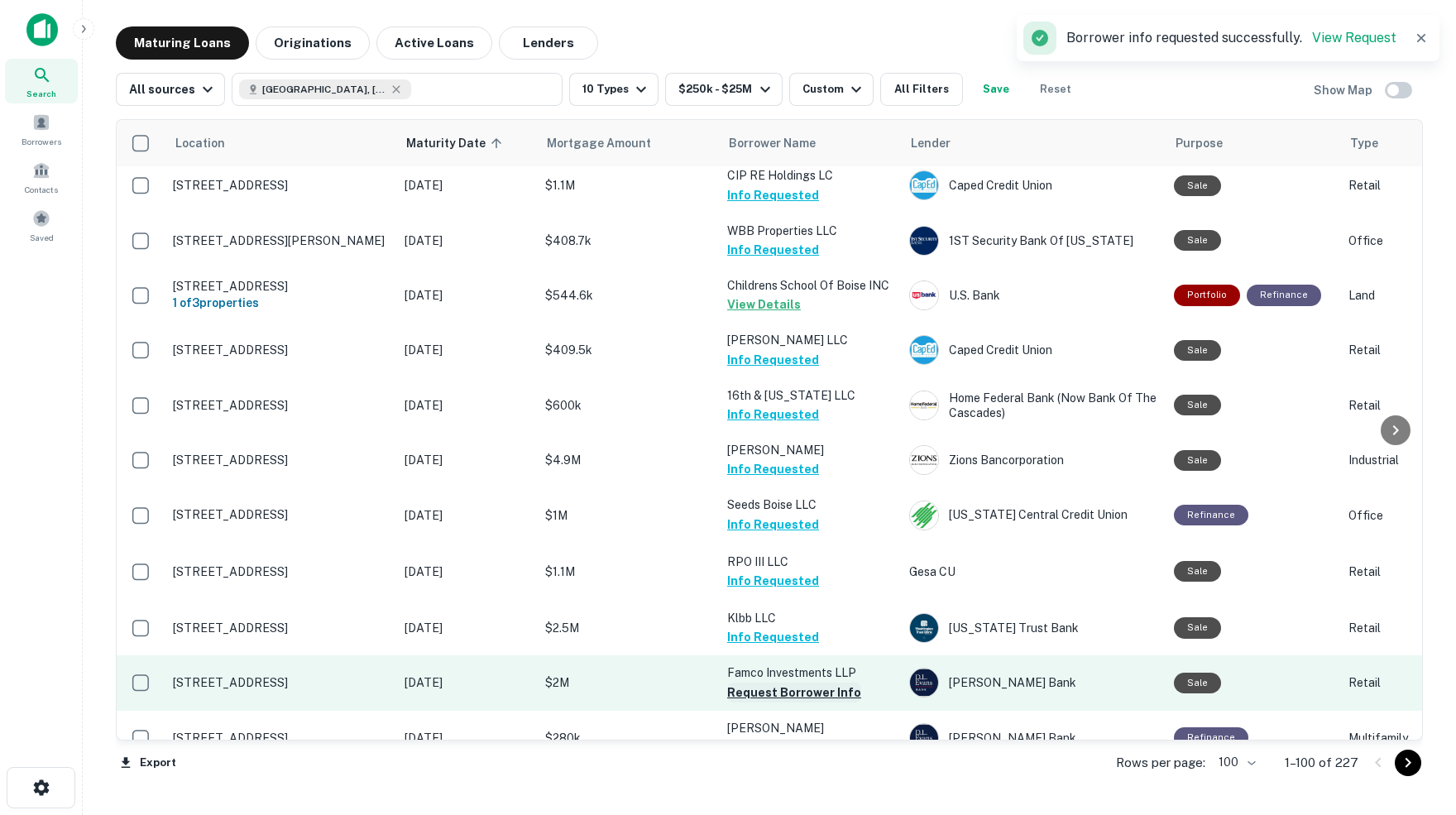
click at [737, 682] on button "Request Borrower Info" at bounding box center [794, 692] width 134 height 20
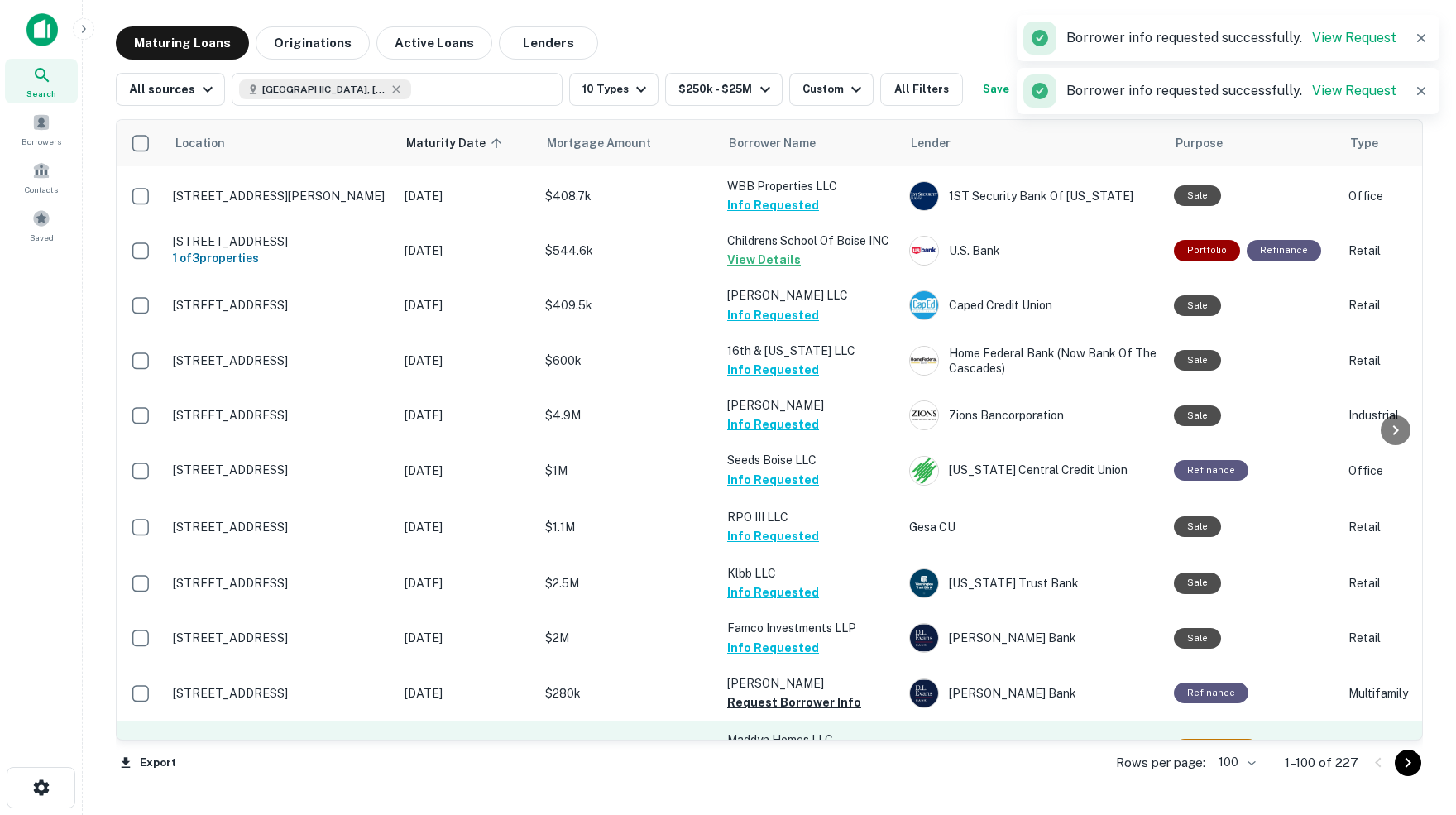
scroll to position [3532, 0]
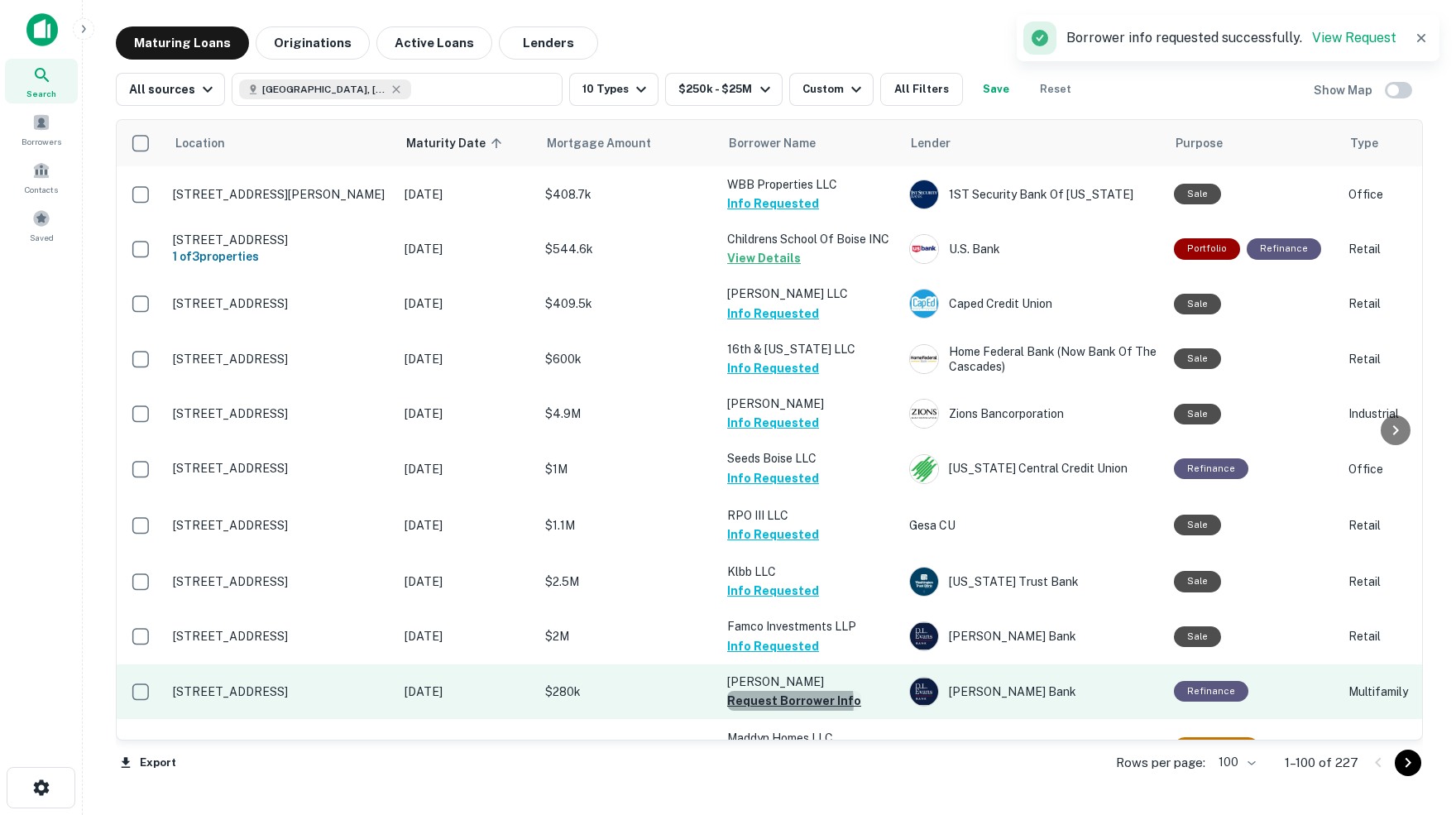
click at [764, 691] on button "Request Borrower Info" at bounding box center [794, 700] width 134 height 20
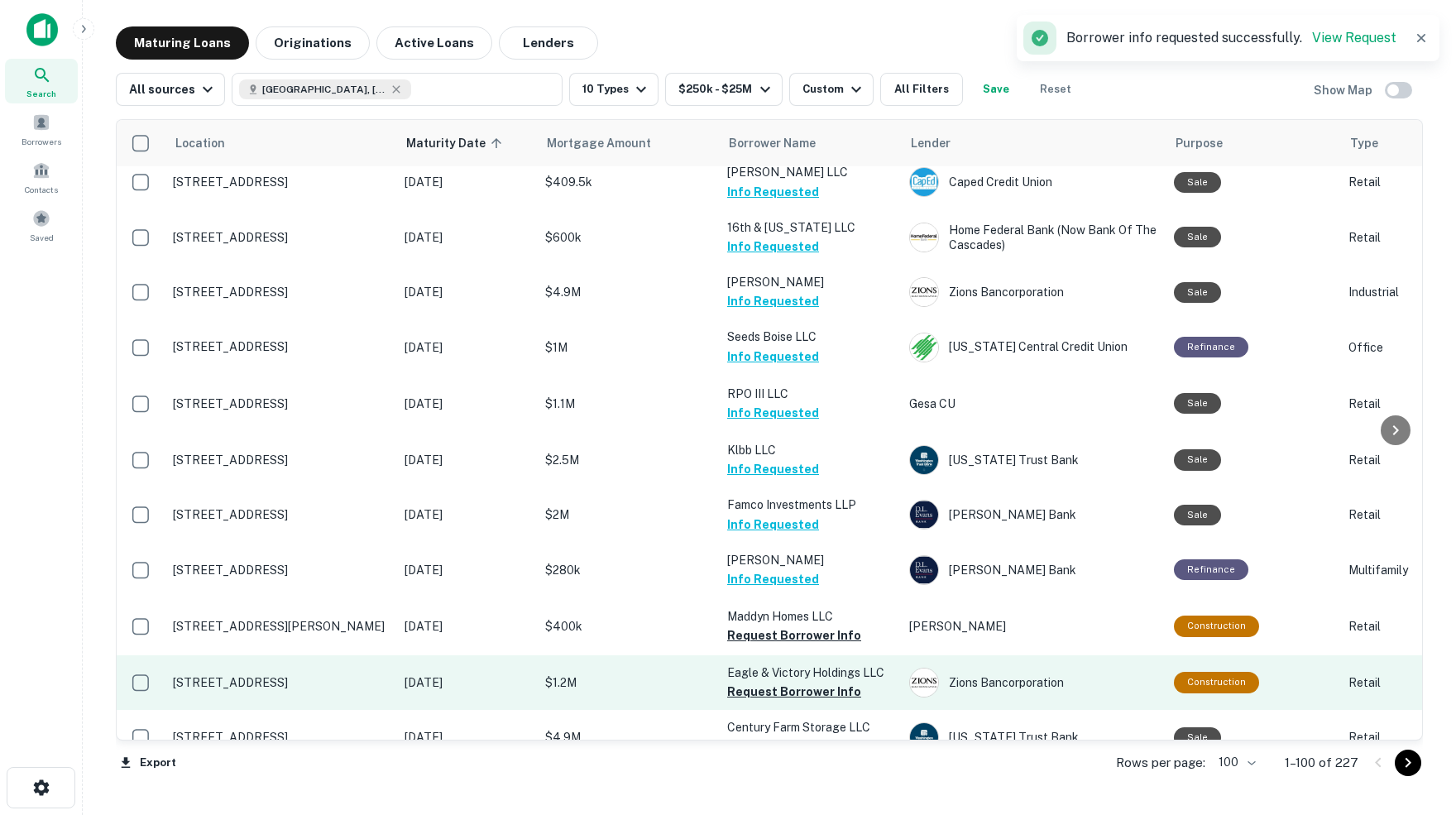
scroll to position [3659, 0]
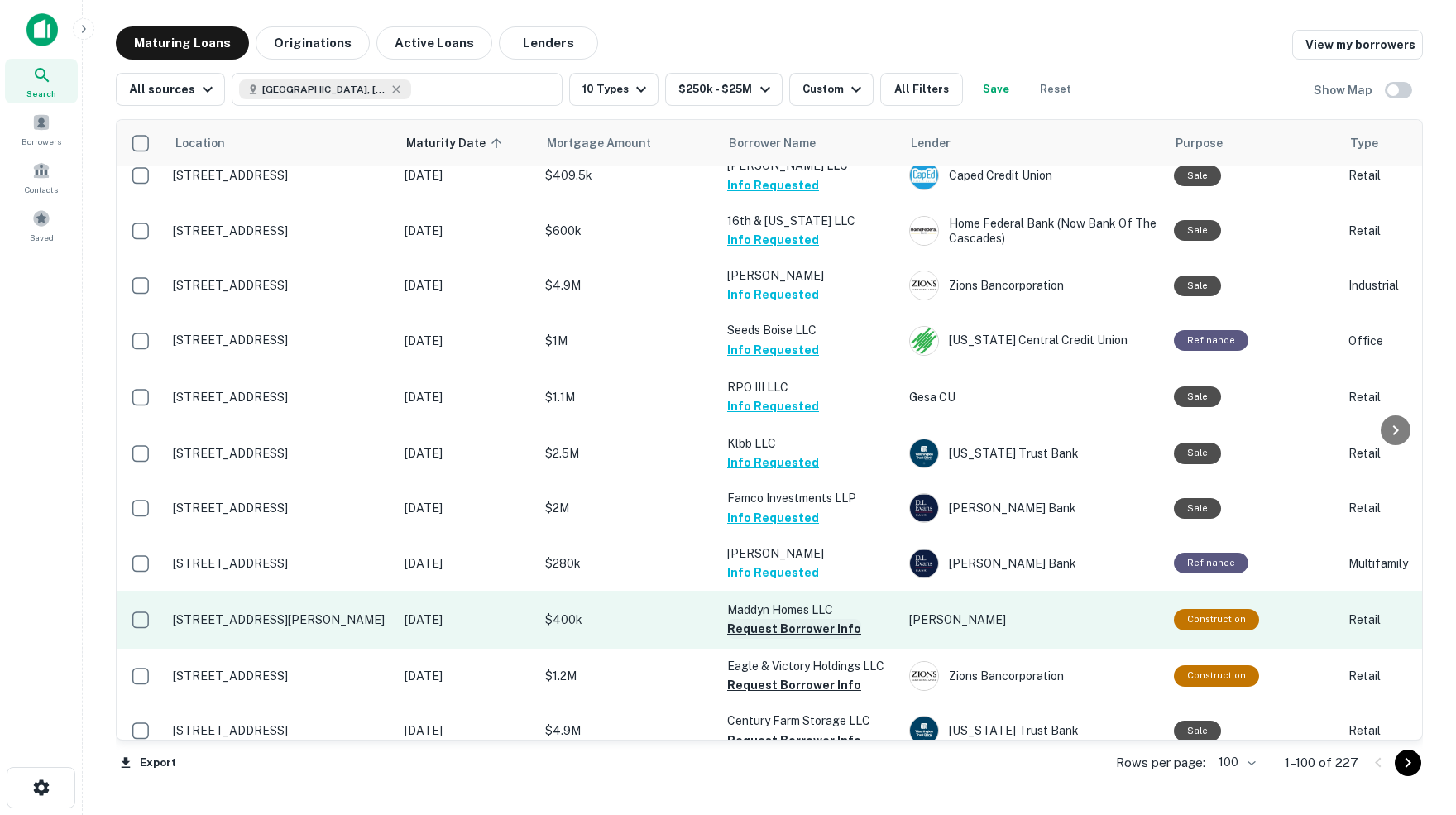
click at [758, 618] on button "Request Borrower Info" at bounding box center [794, 628] width 134 height 20
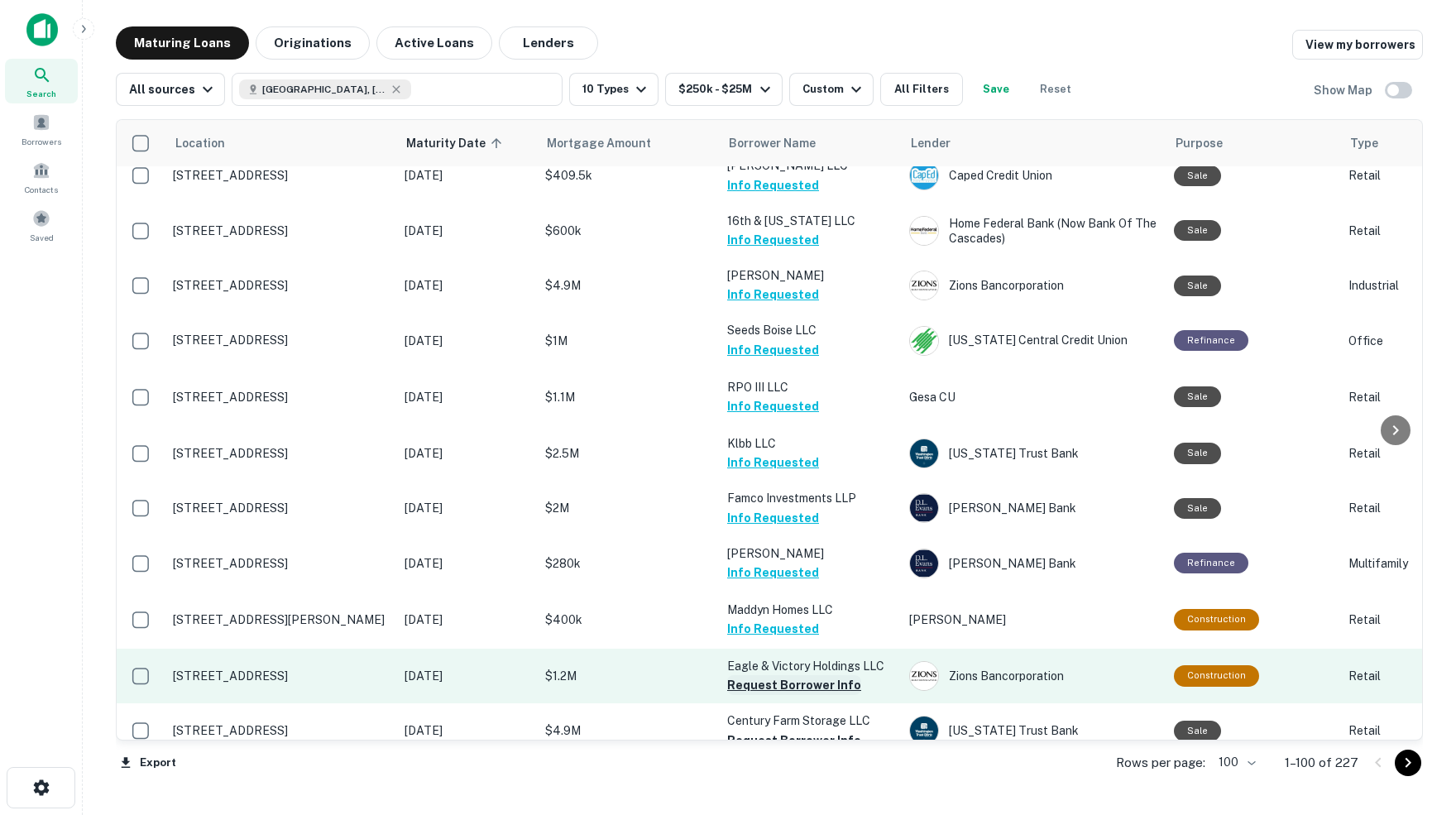
click at [755, 675] on button "Request Borrower Info" at bounding box center [794, 684] width 134 height 20
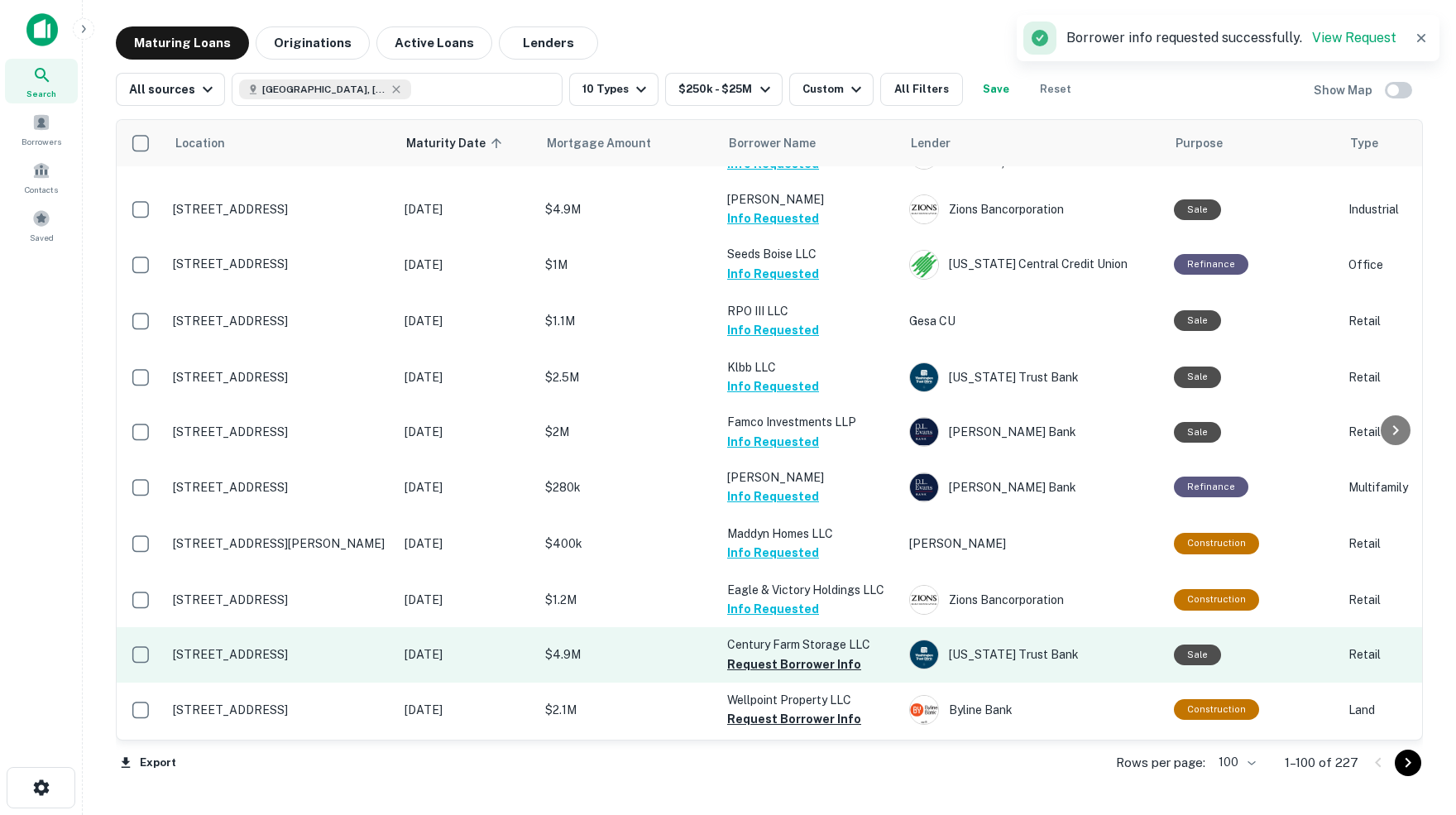
scroll to position [3747, 0]
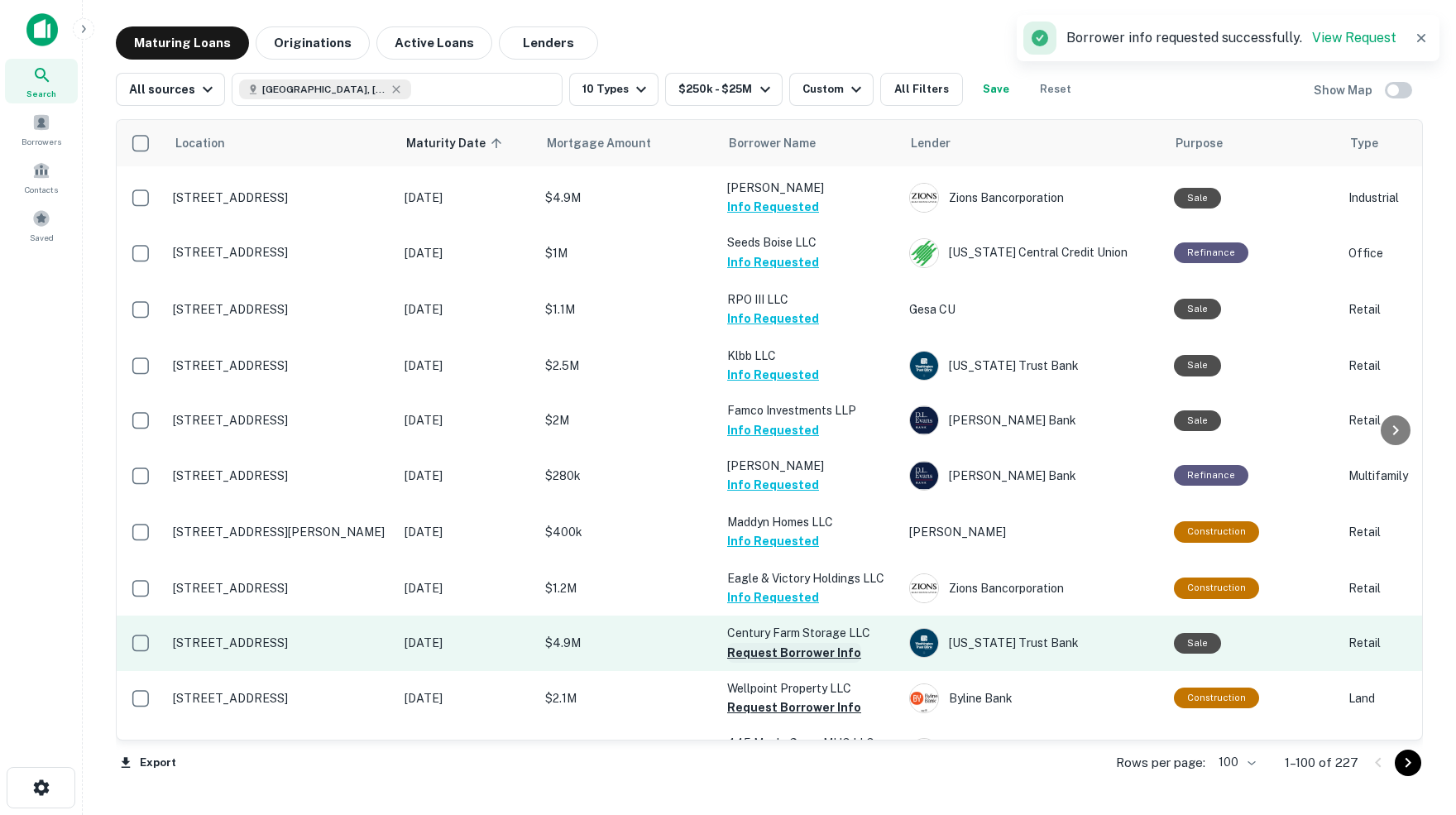
click at [774, 642] on button "Request Borrower Info" at bounding box center [794, 652] width 134 height 20
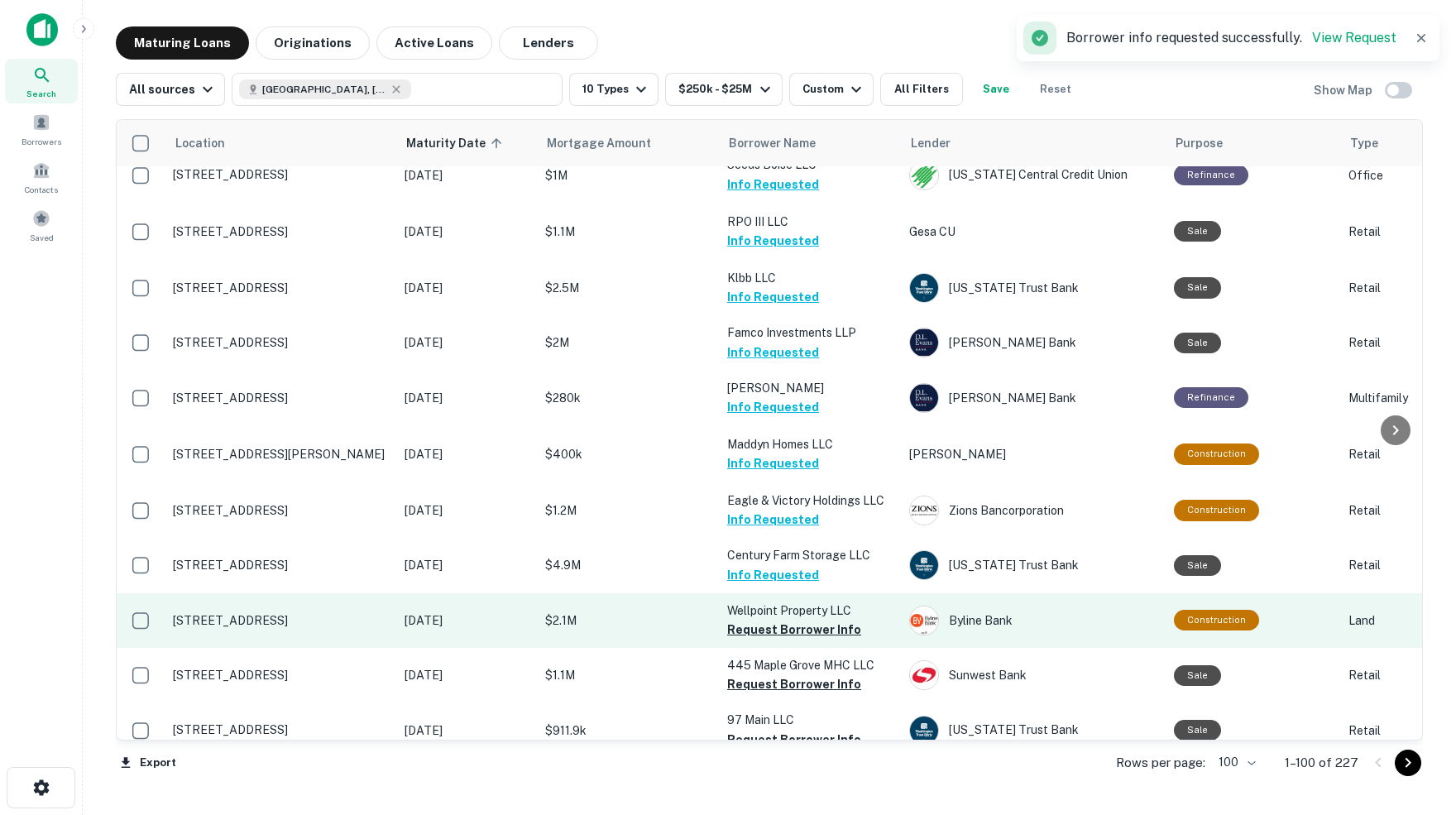
scroll to position [3828, 0]
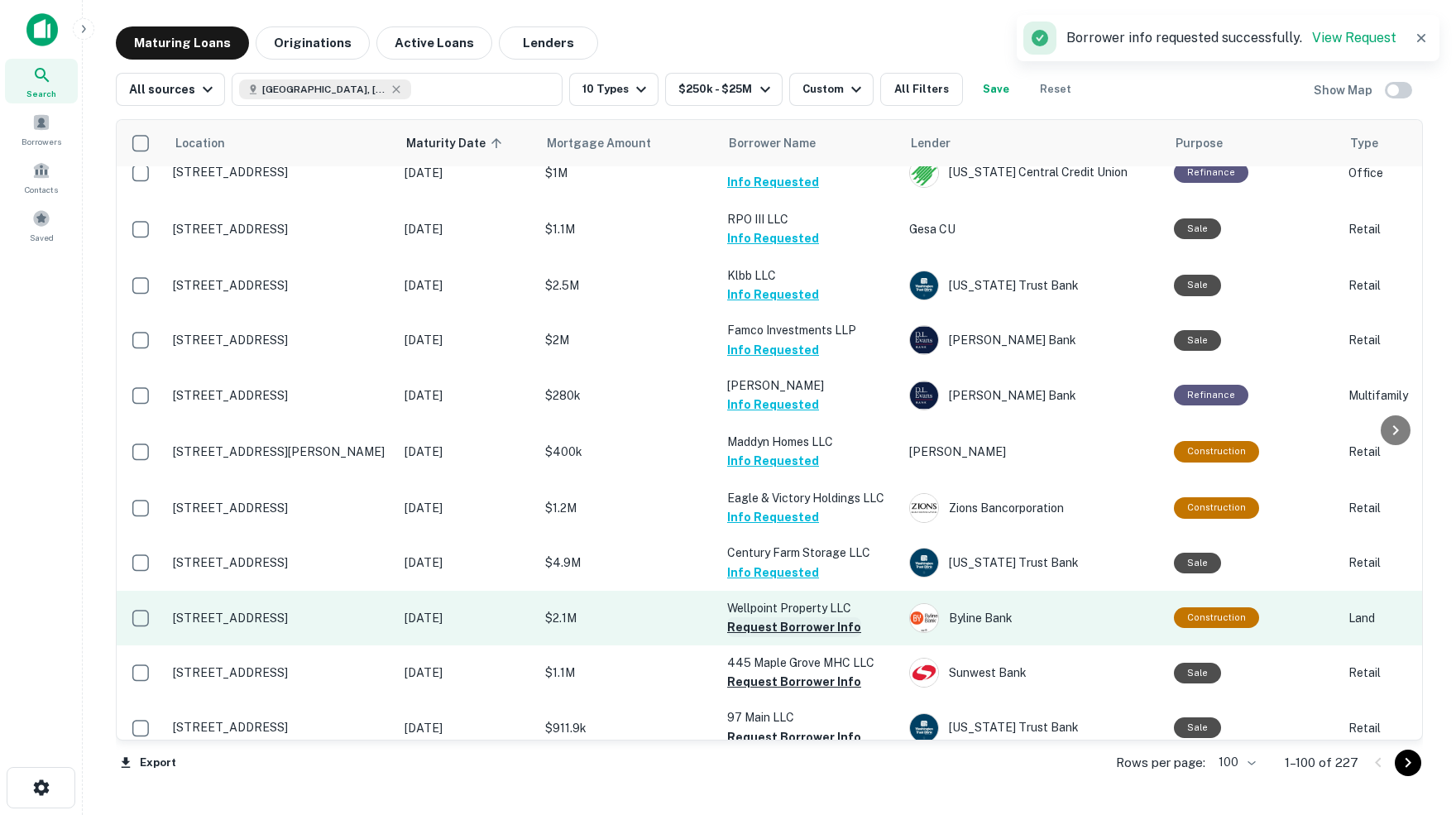
click at [770, 617] on button "Request Borrower Info" at bounding box center [794, 626] width 134 height 20
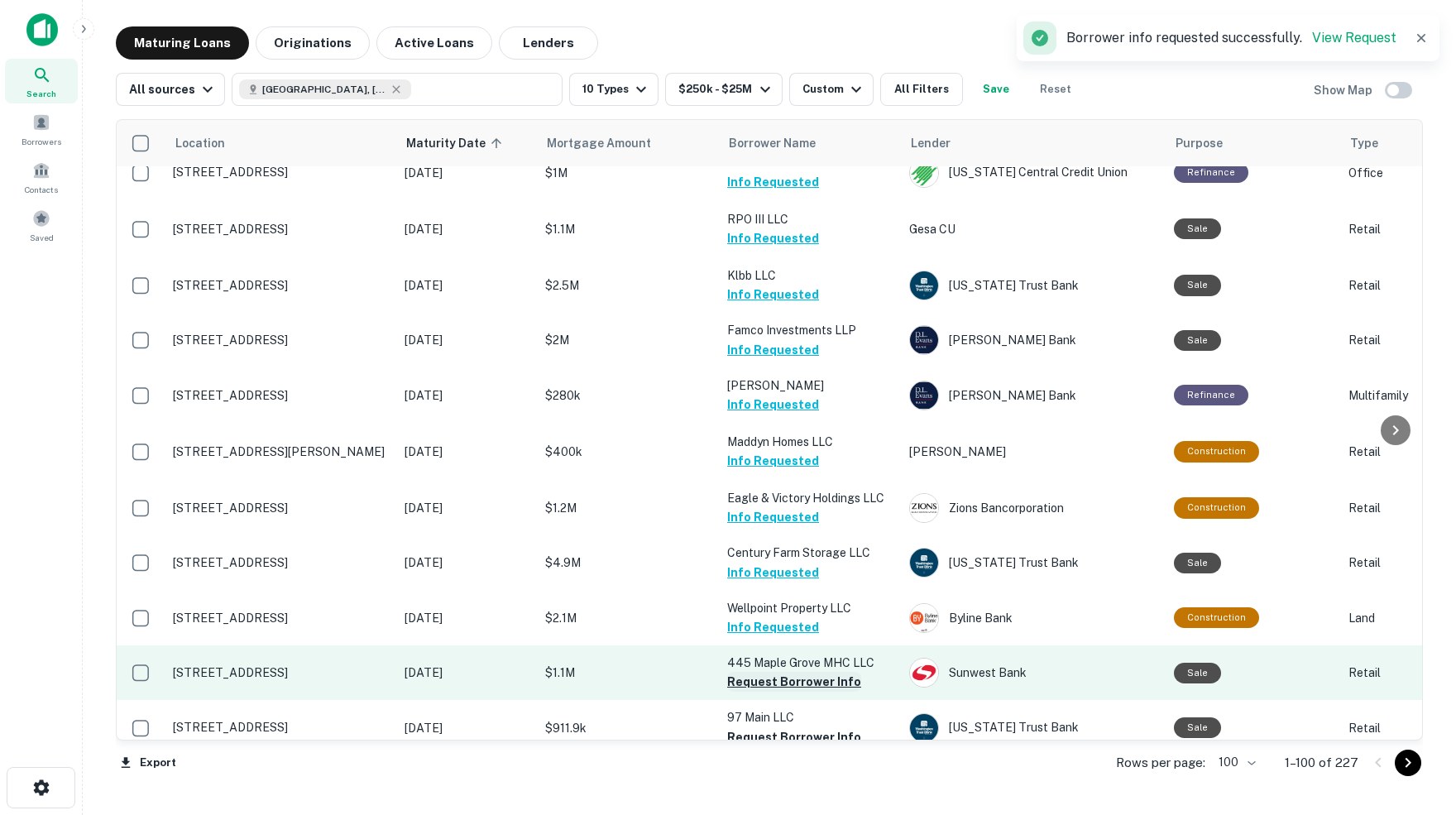
click at [773, 671] on button "Request Borrower Info" at bounding box center [794, 681] width 134 height 20
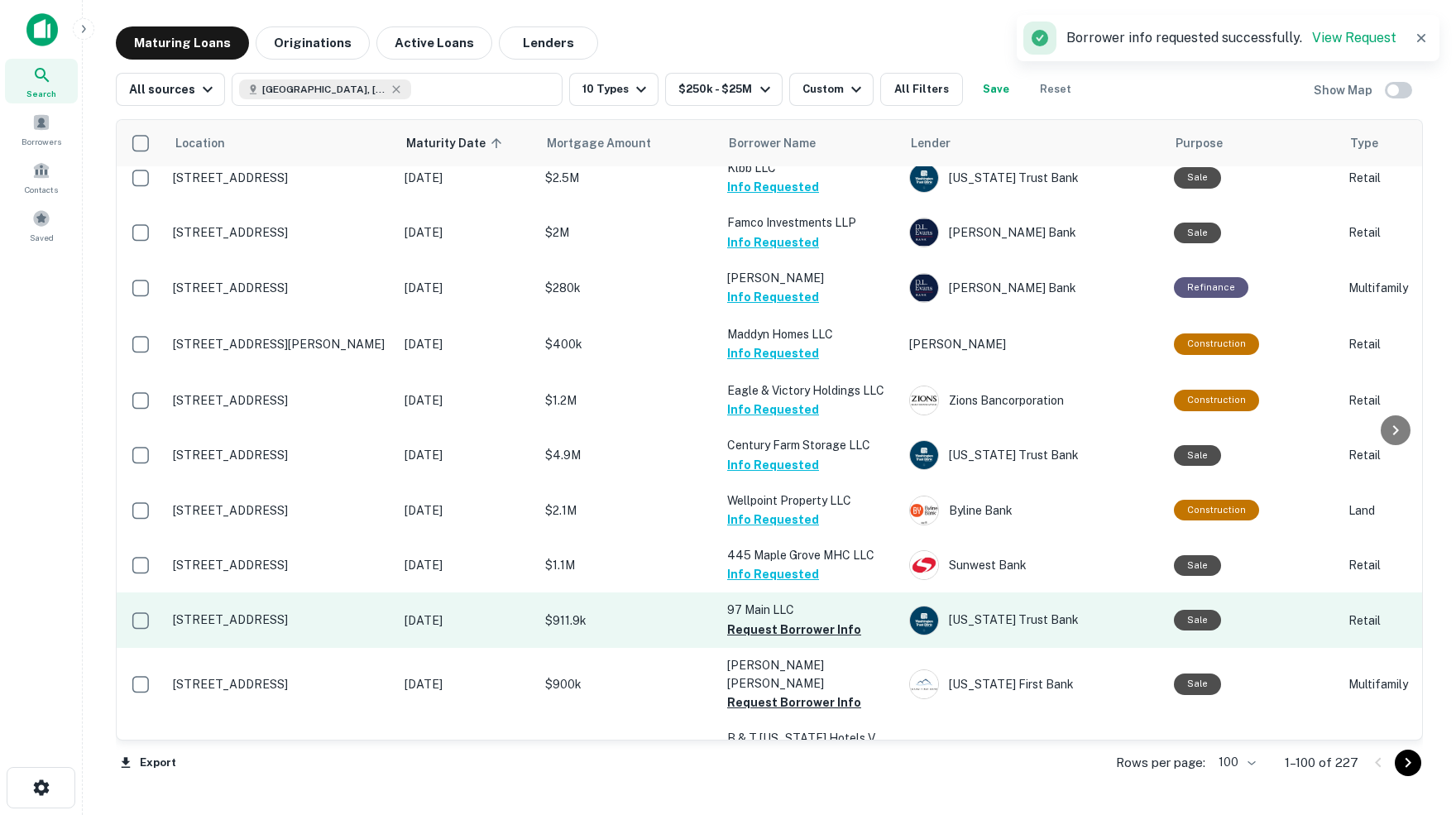
scroll to position [3938, 0]
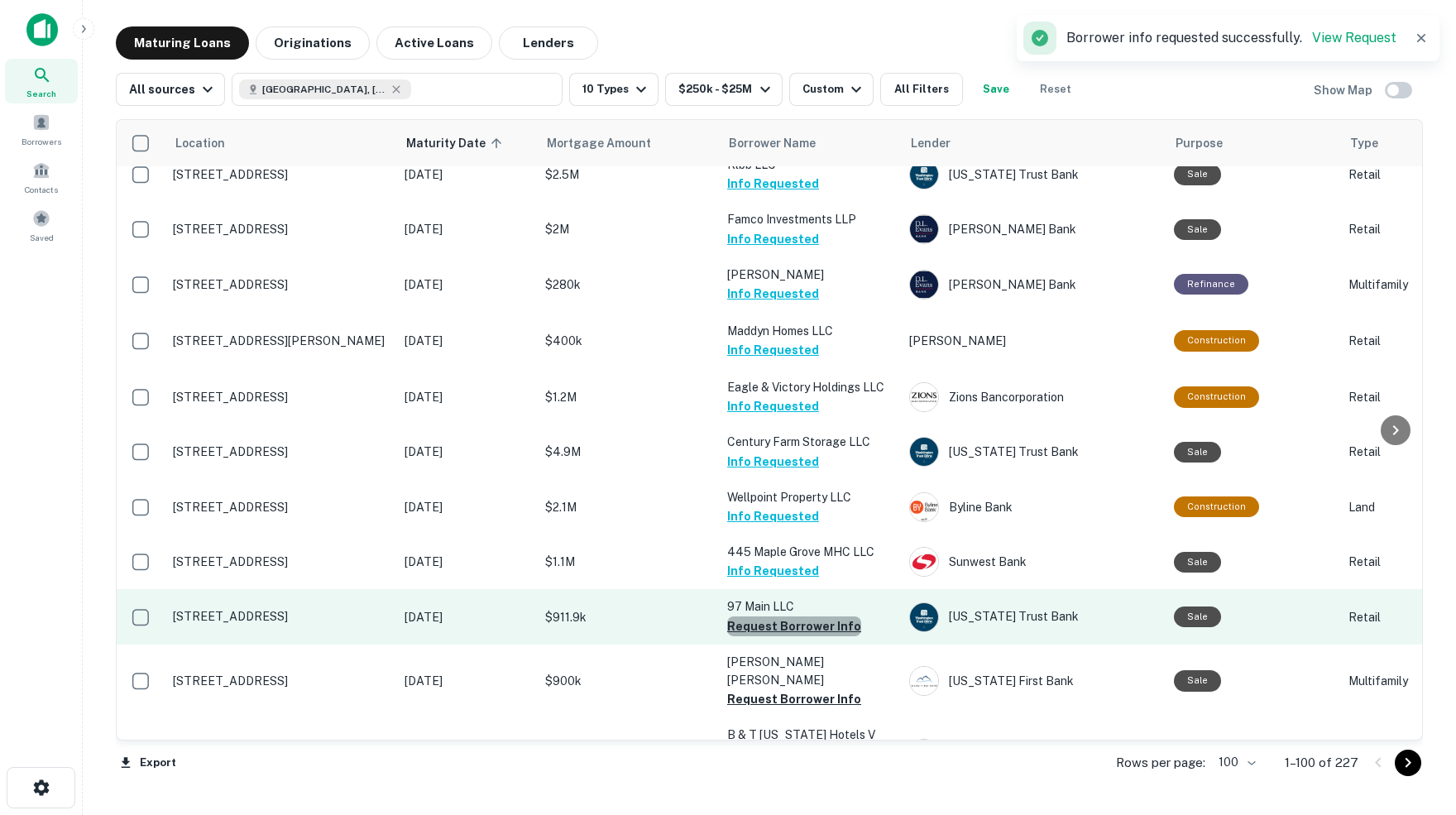
click at [796, 616] on button "Request Borrower Info" at bounding box center [794, 625] width 134 height 20
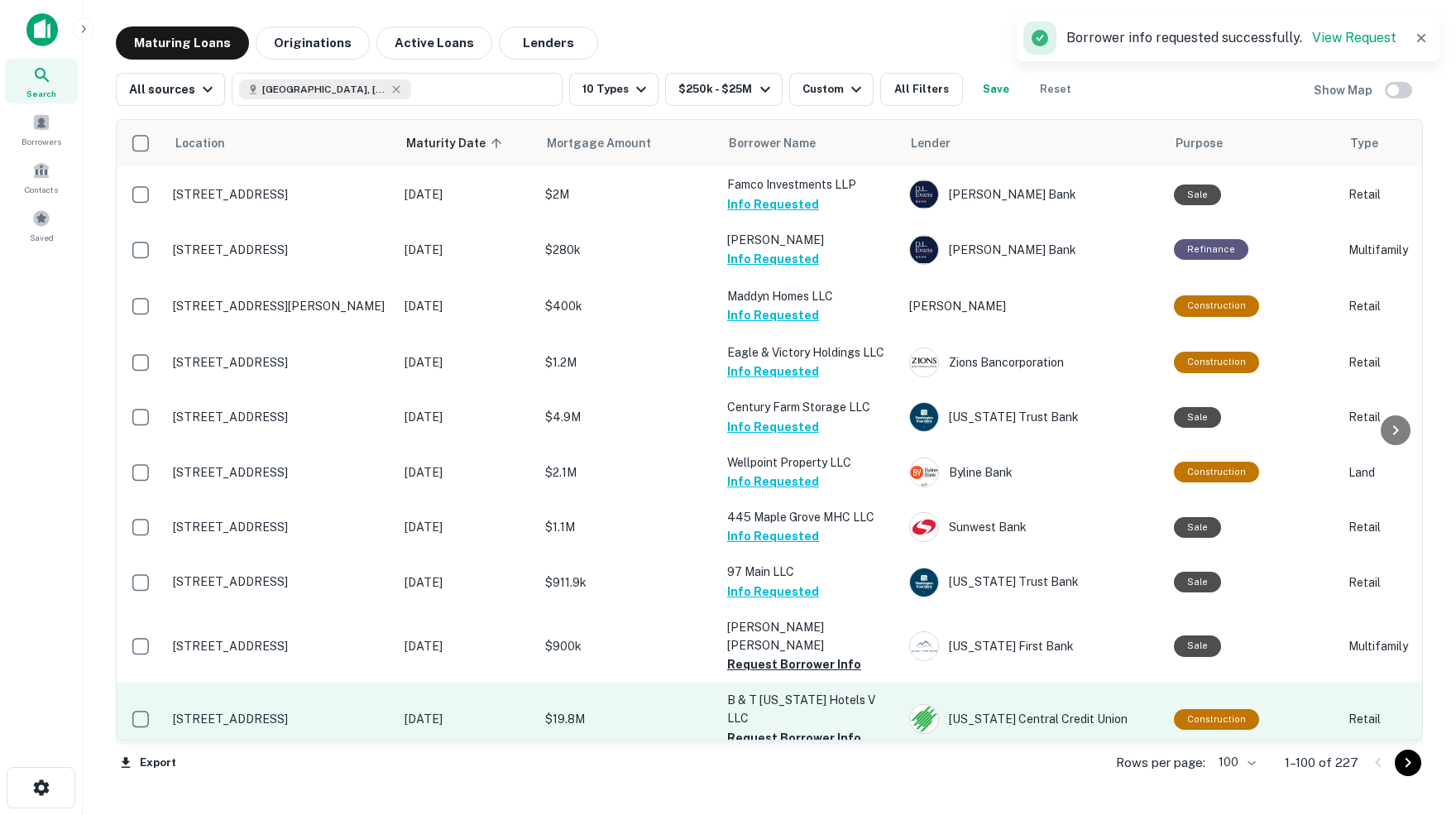
scroll to position [3976, 0]
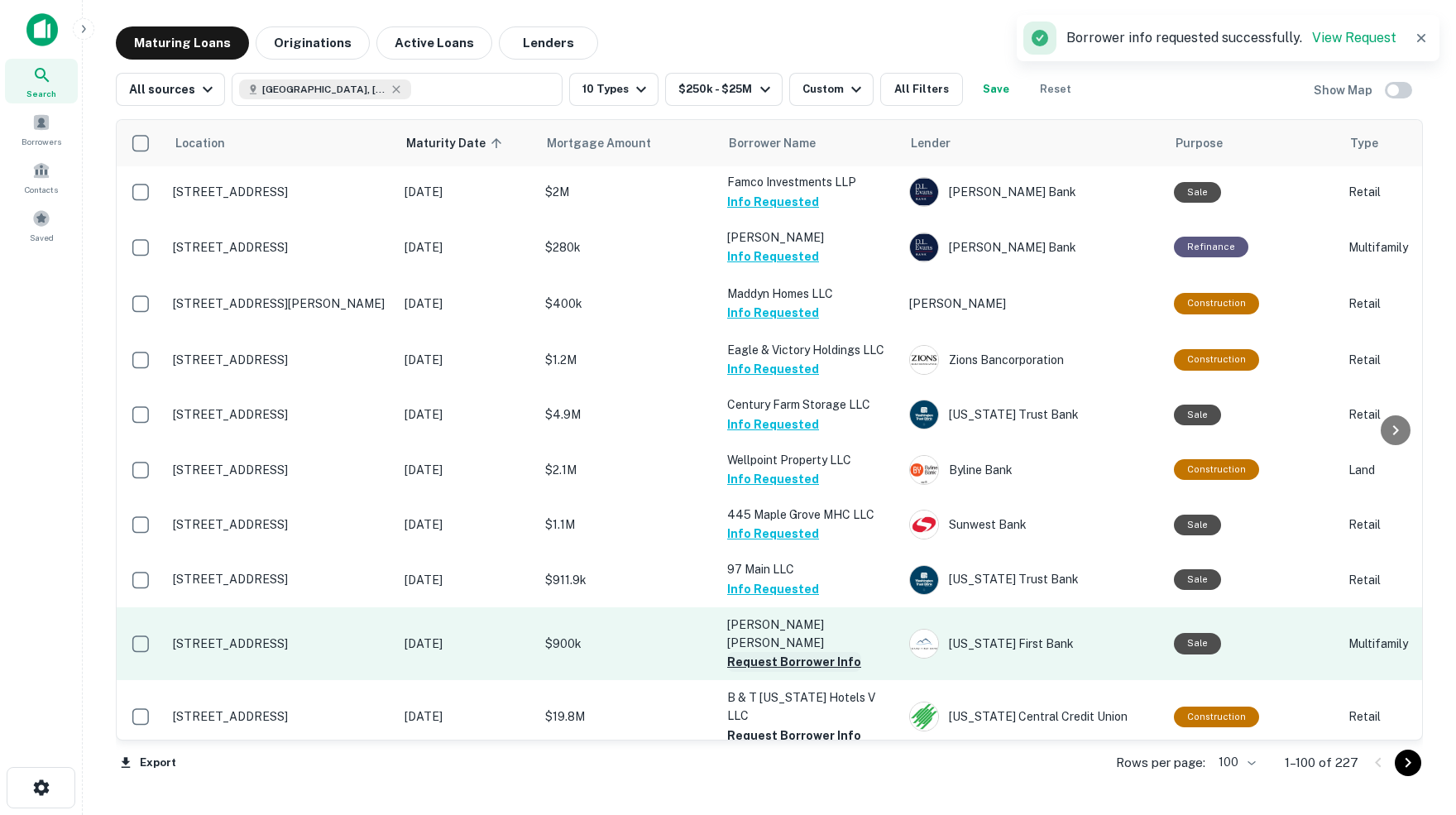
click at [760, 652] on button "Request Borrower Info" at bounding box center [794, 661] width 134 height 20
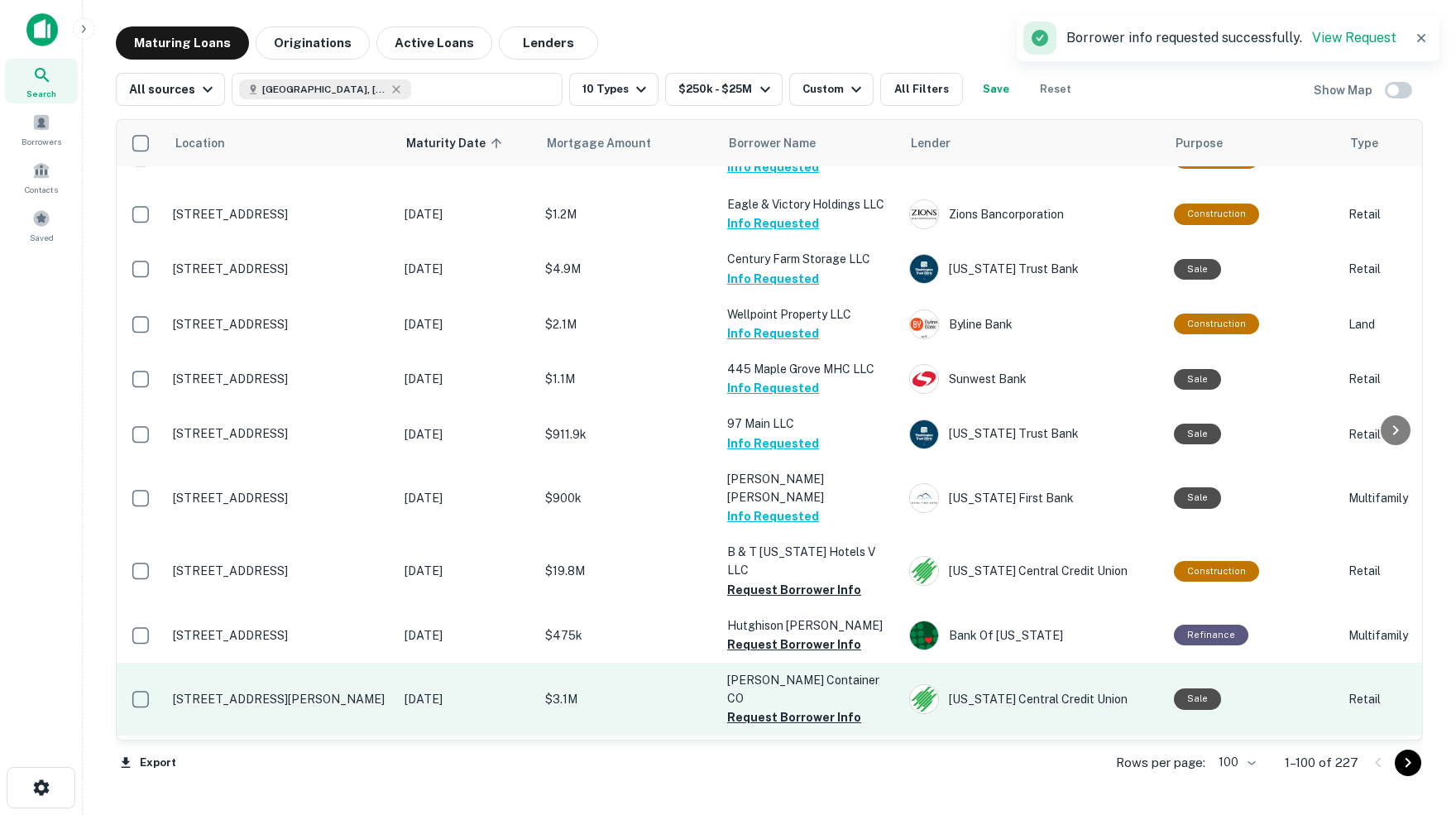
scroll to position [4137, 0]
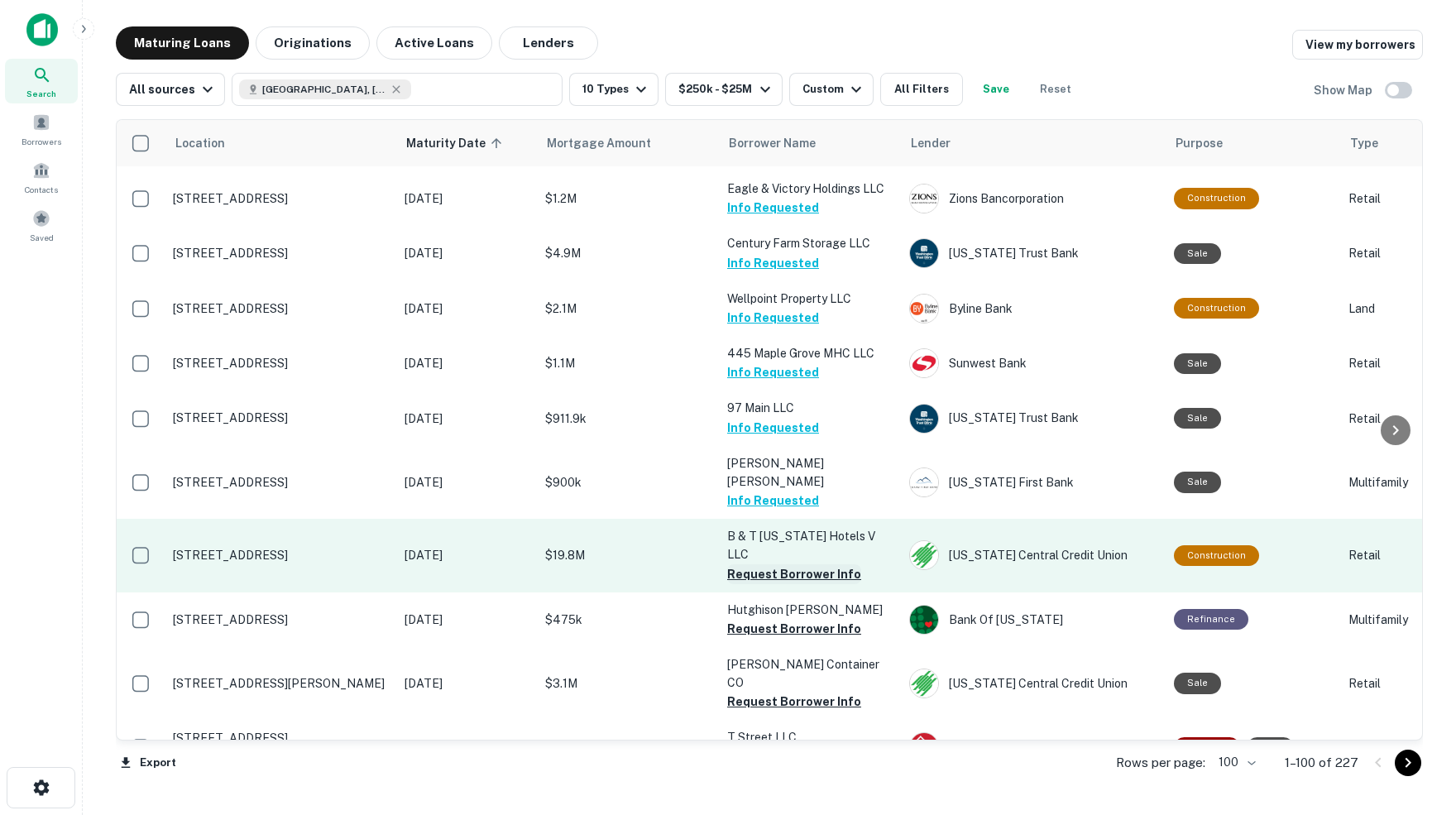
click at [764, 564] on button "Request Borrower Info" at bounding box center [794, 574] width 134 height 20
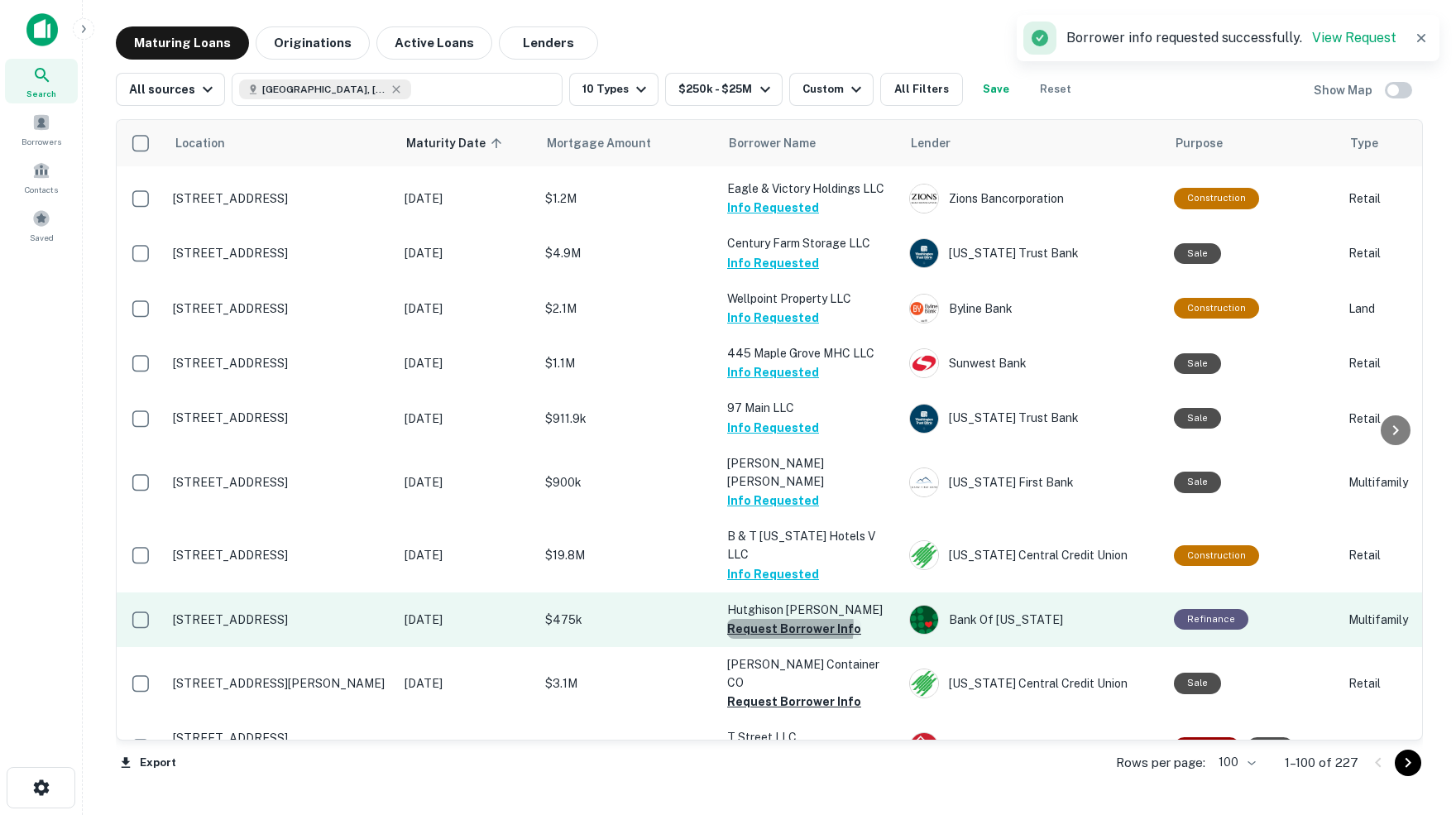
click at [787, 618] on button "Request Borrower Info" at bounding box center [794, 628] width 134 height 20
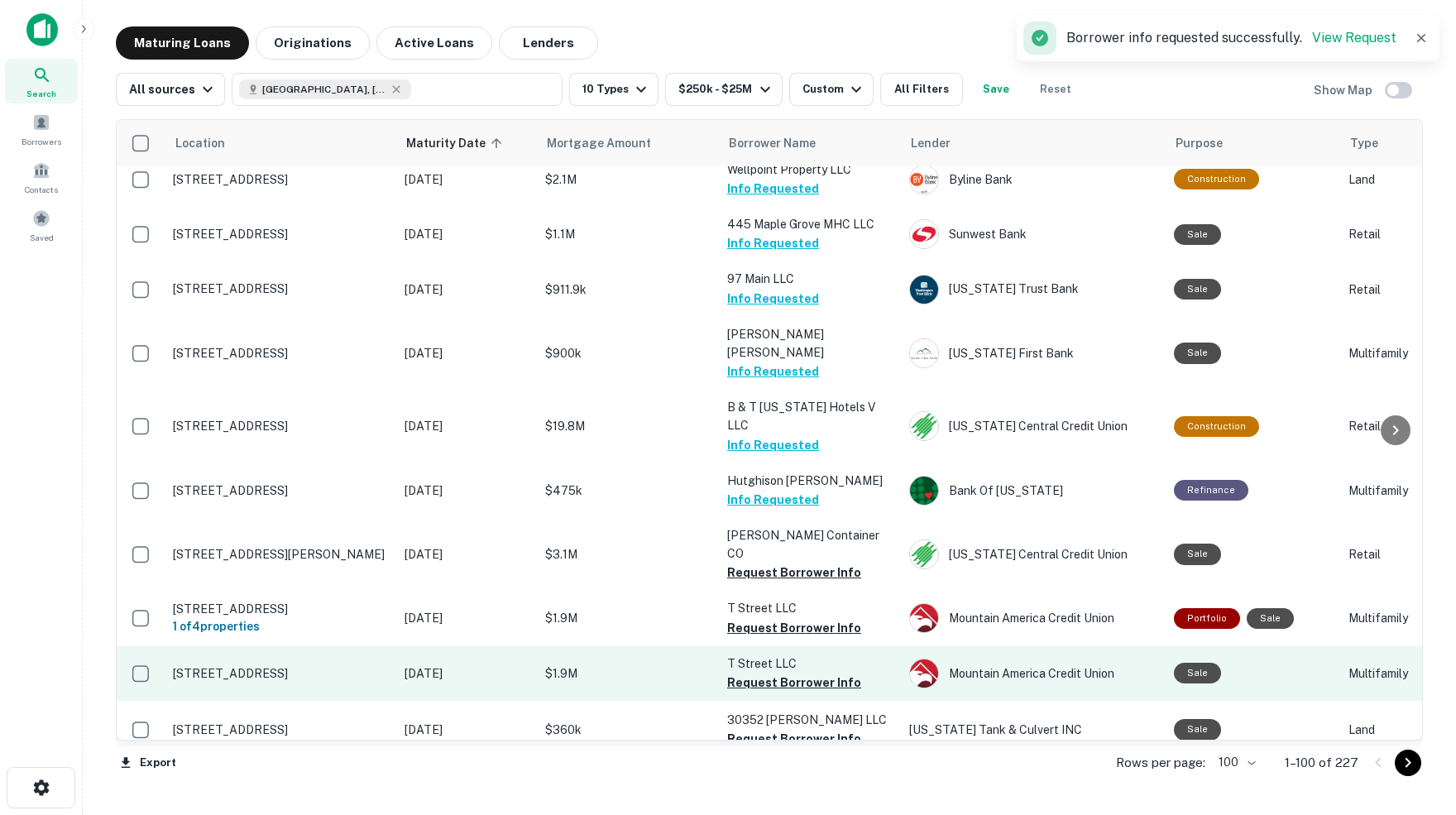
scroll to position [4271, 0]
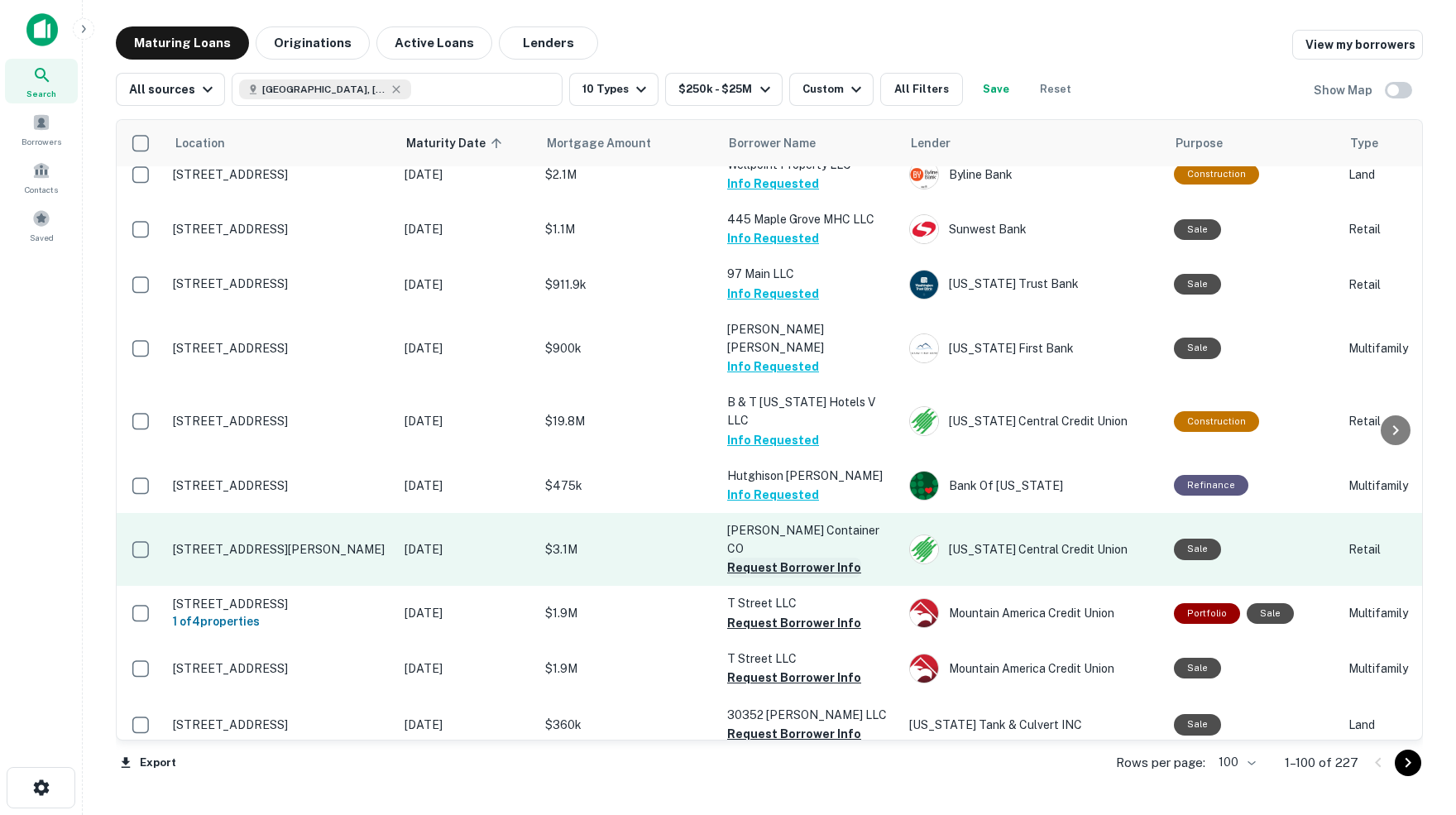
click at [757, 558] on button "Request Borrower Info" at bounding box center [794, 567] width 134 height 20
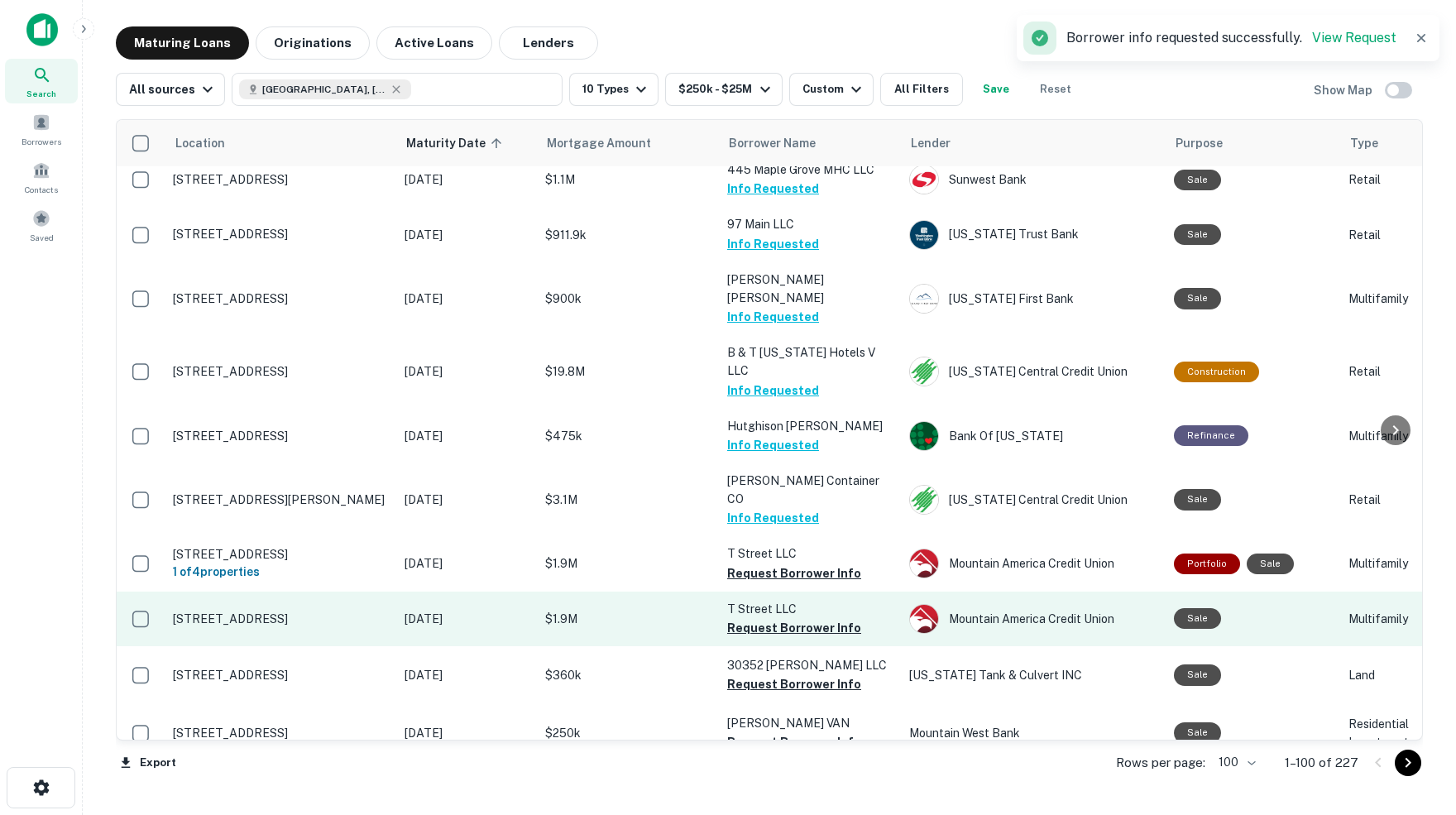
scroll to position [4327, 0]
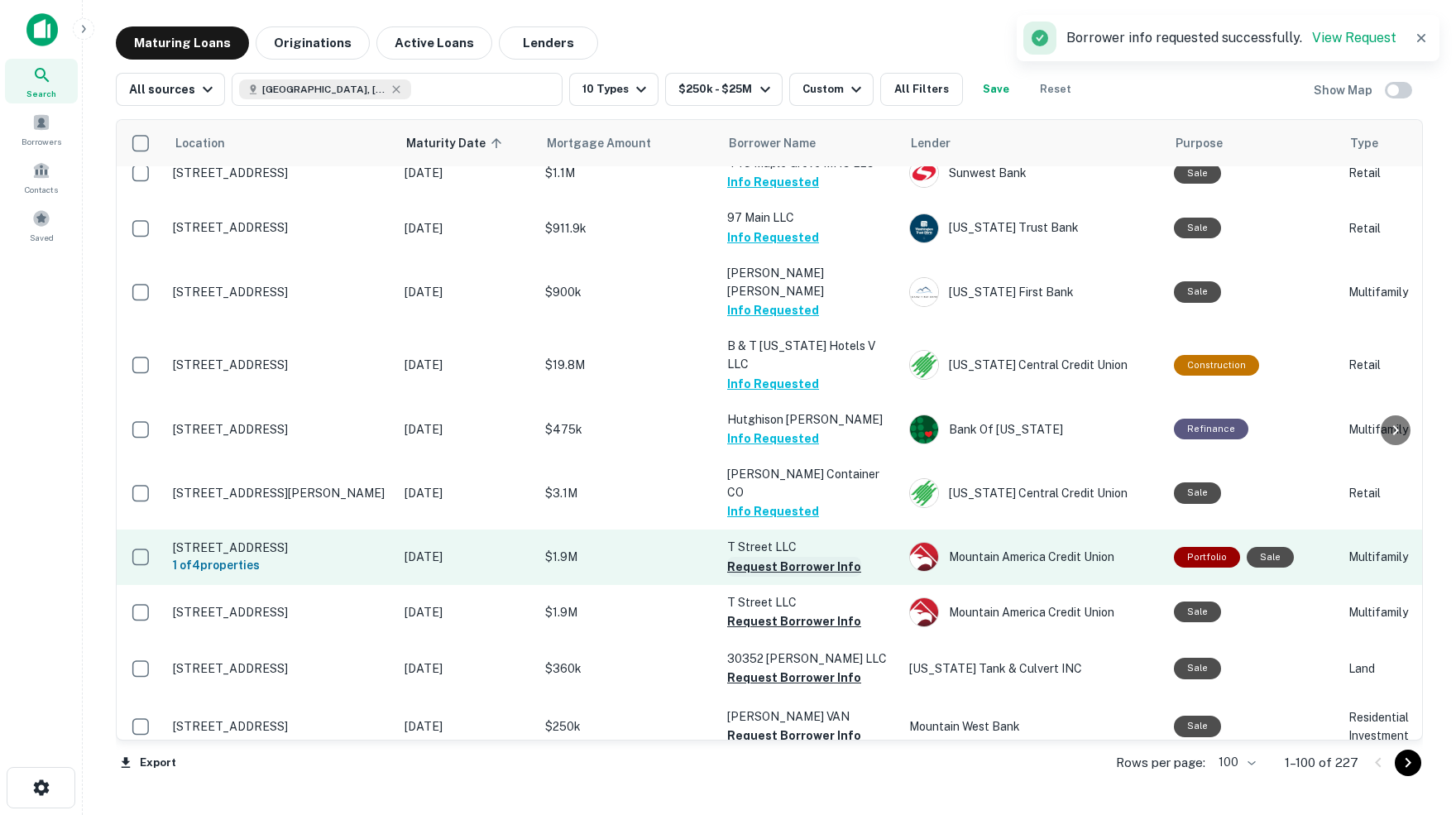
click at [743, 557] on button "Request Borrower Info" at bounding box center [794, 566] width 134 height 20
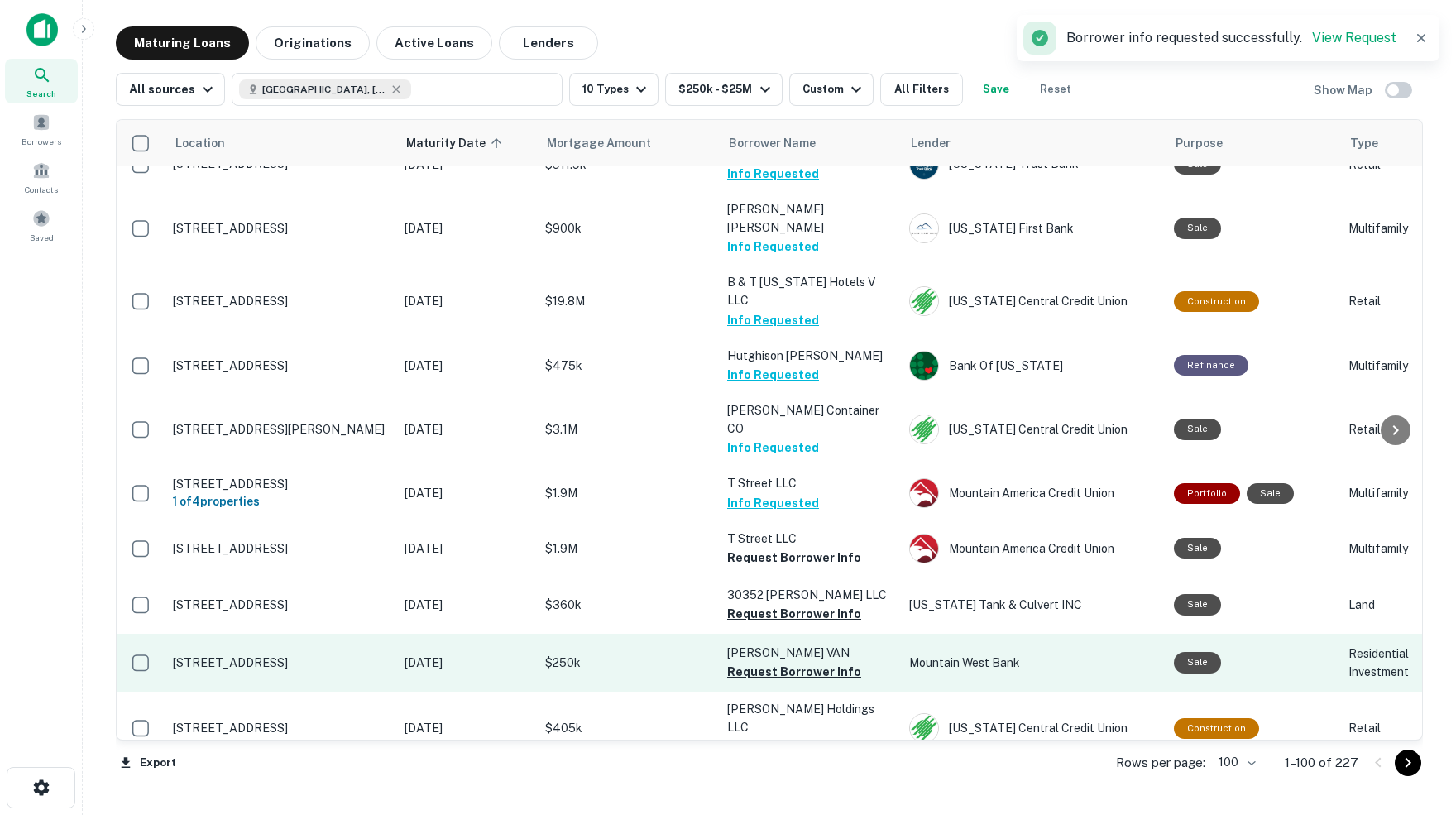
scroll to position [4397, 0]
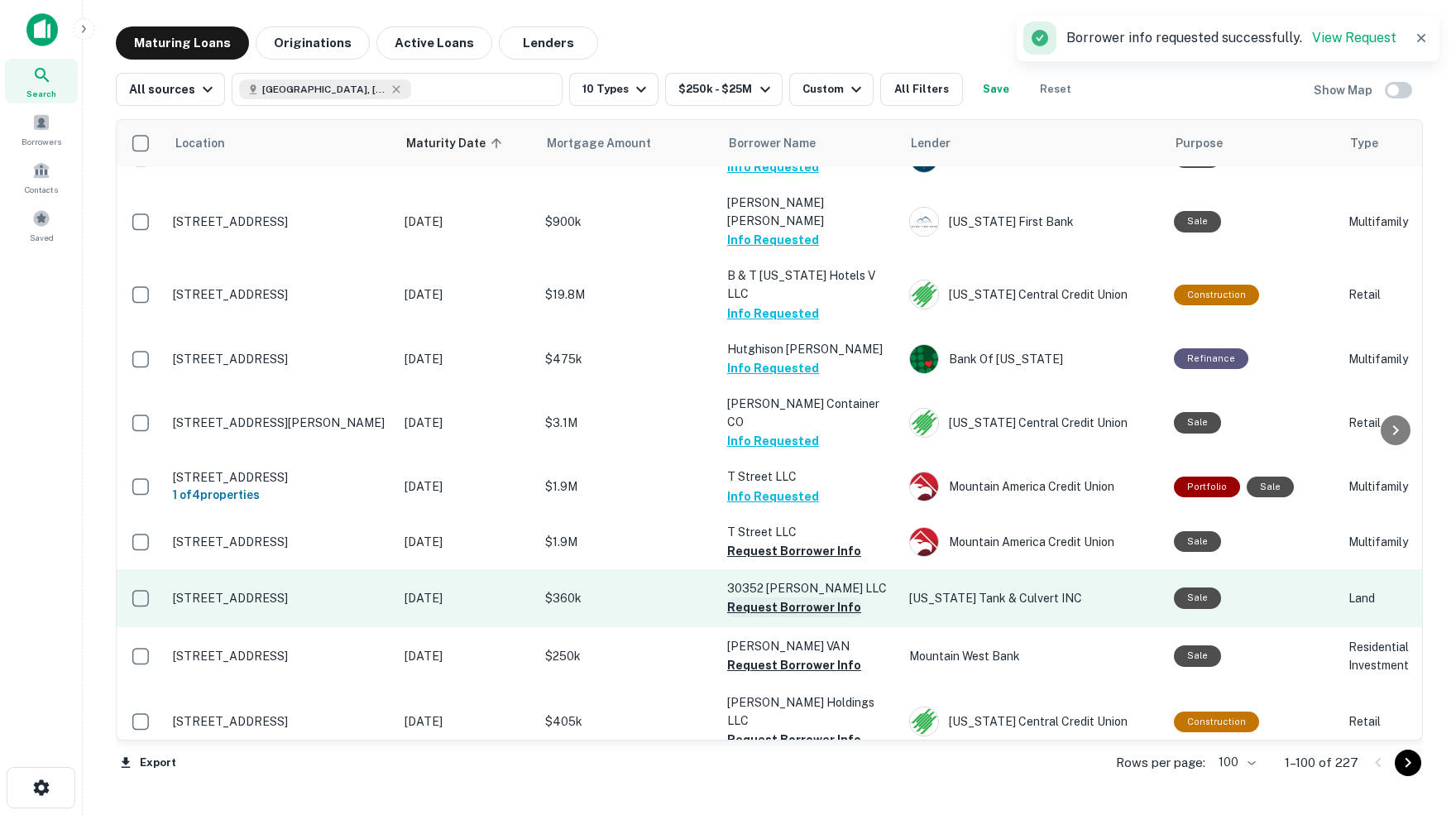
click at [772, 597] on button "Request Borrower Info" at bounding box center [794, 606] width 134 height 20
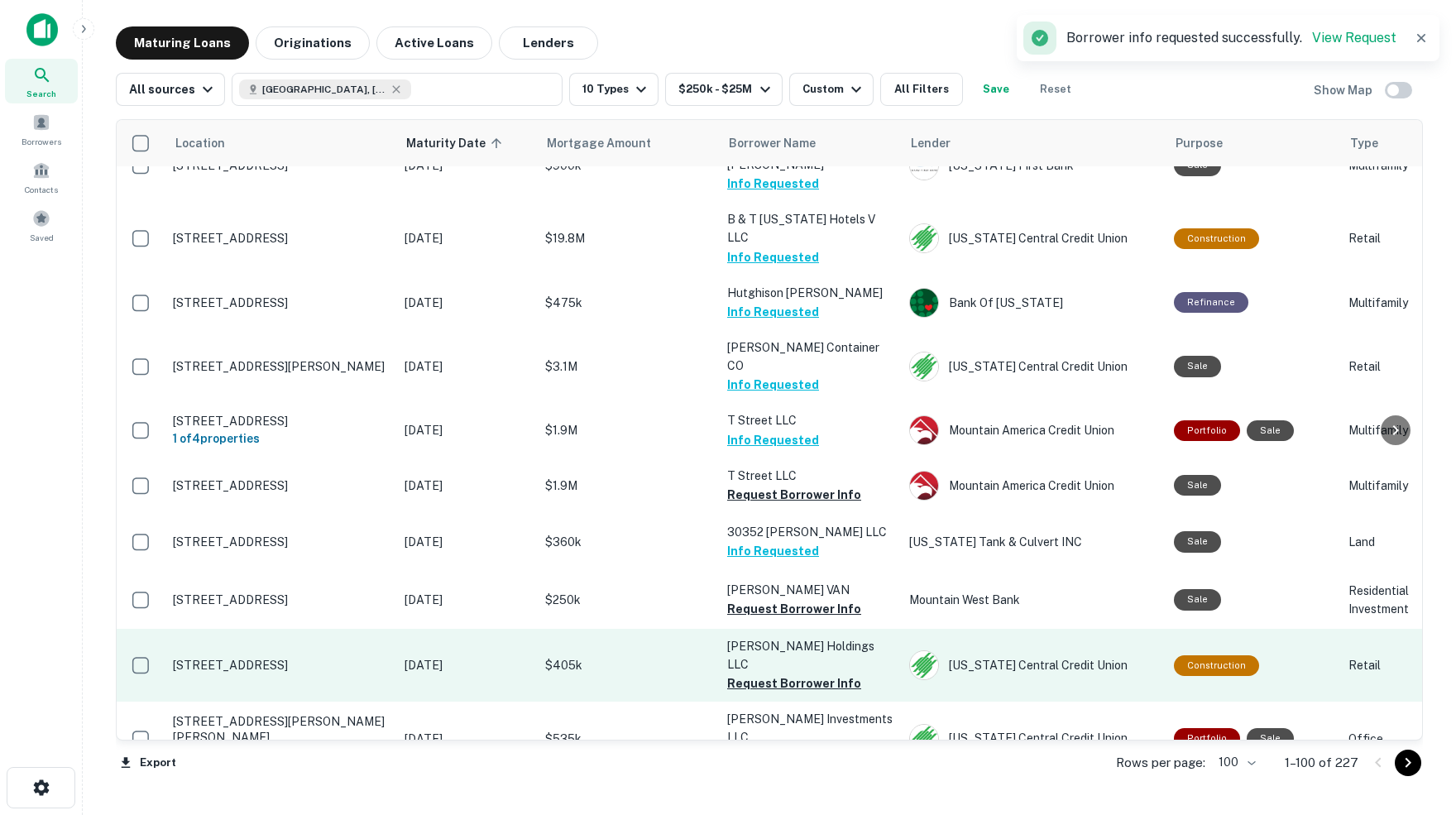
scroll to position [4463, 0]
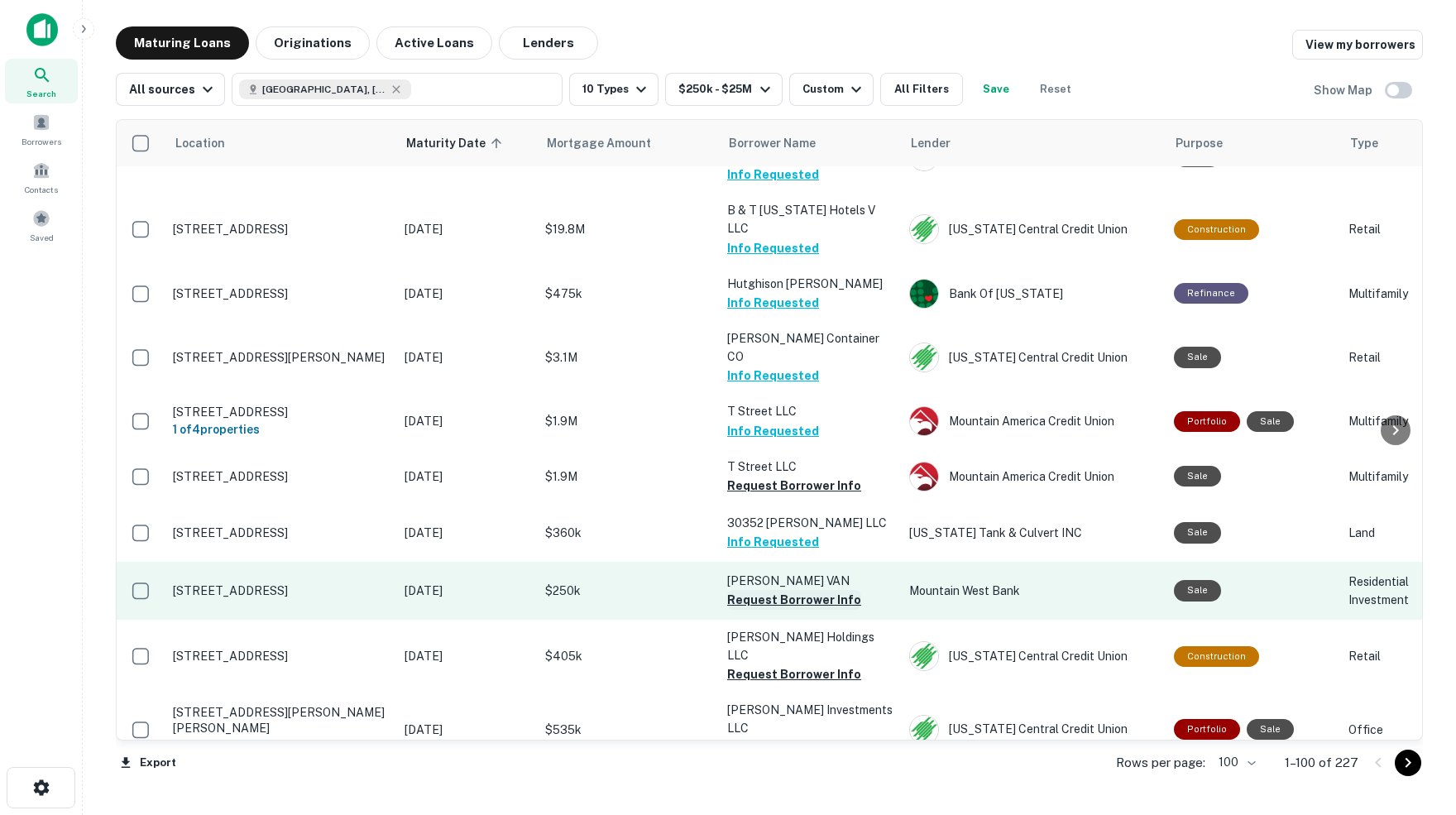
click at [742, 590] on button "Request Borrower Info" at bounding box center [794, 599] width 134 height 20
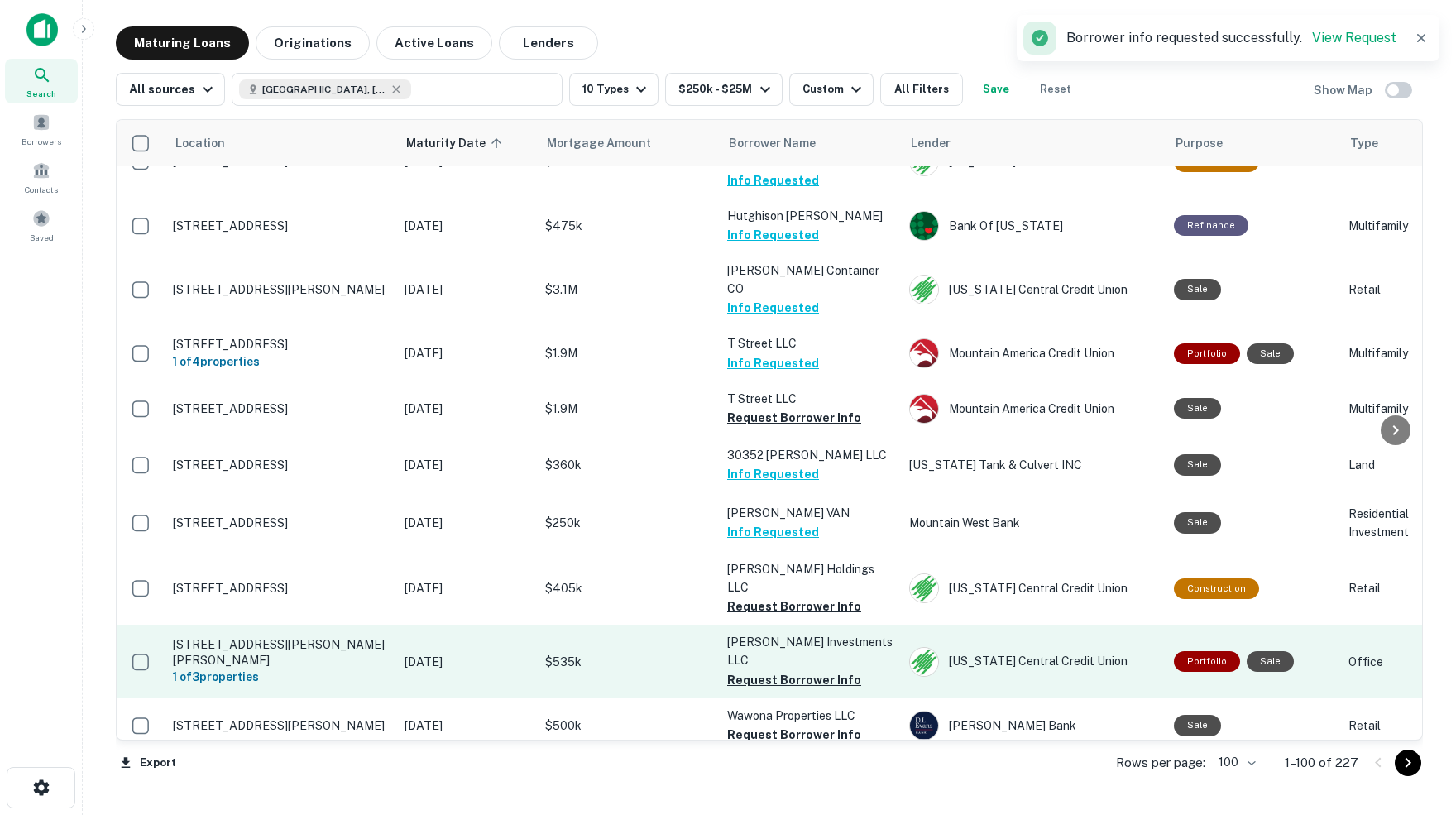
scroll to position [4531, 0]
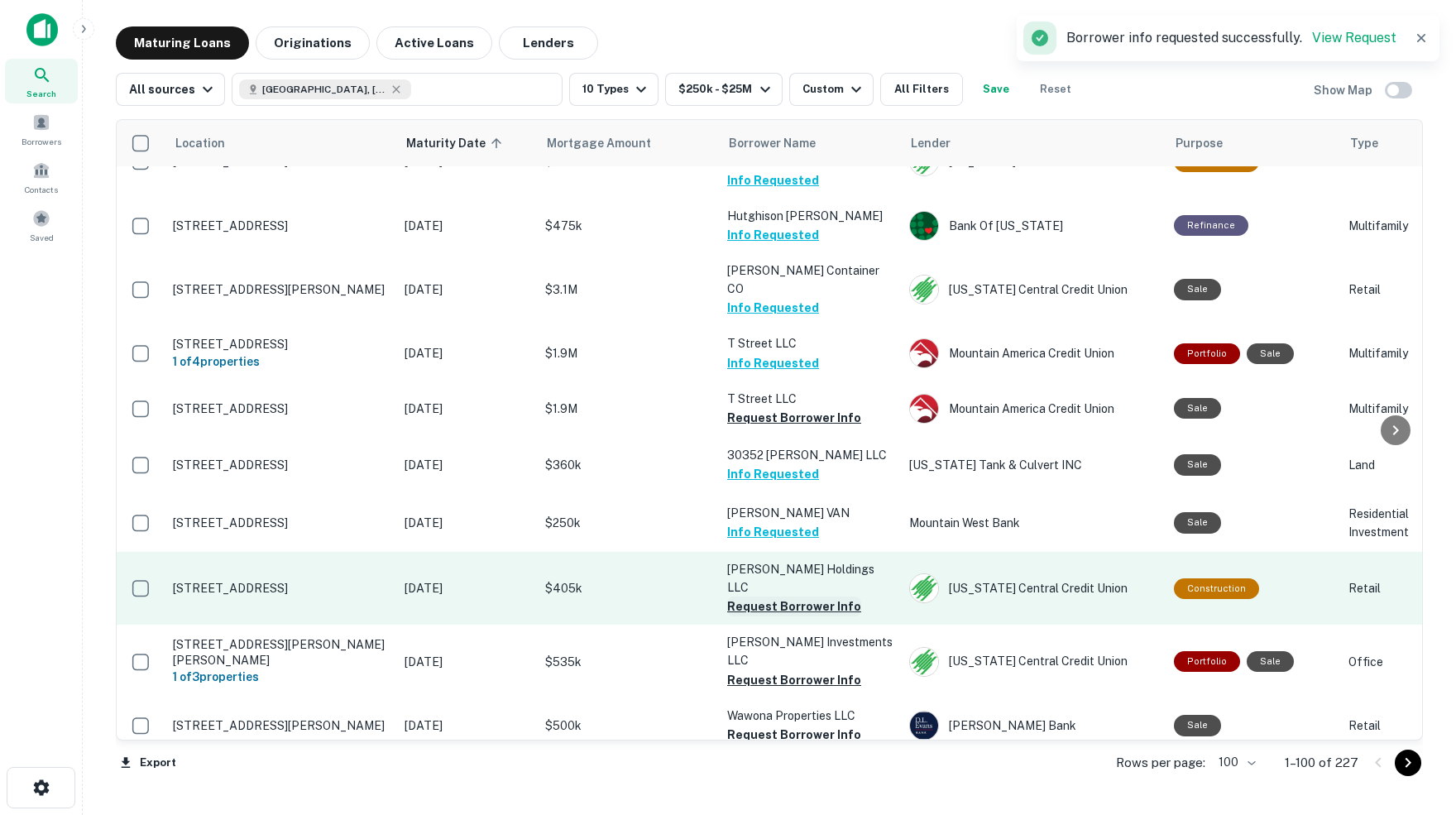
click at [757, 596] on button "Request Borrower Info" at bounding box center [794, 605] width 134 height 20
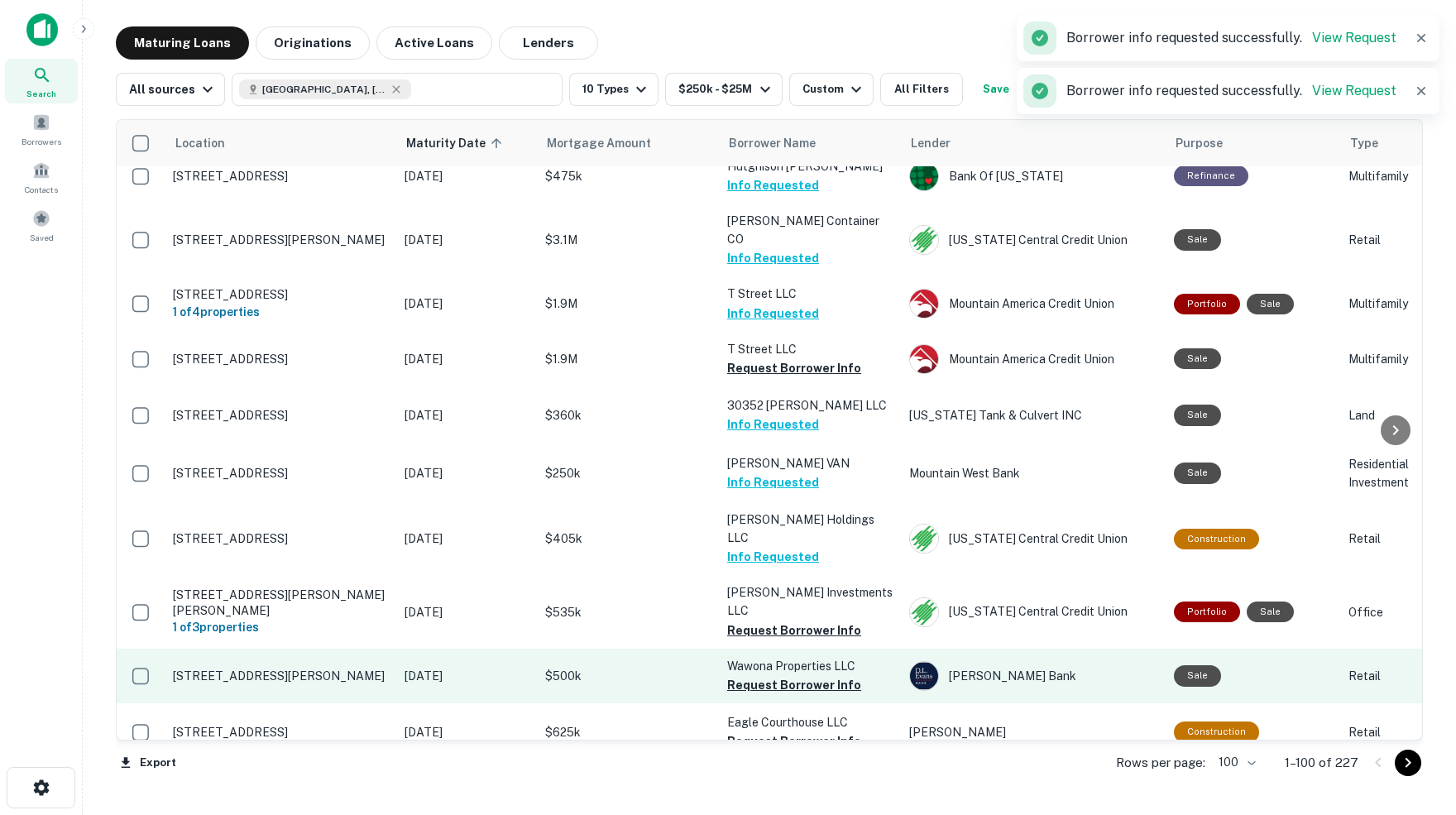
scroll to position [4593, 0]
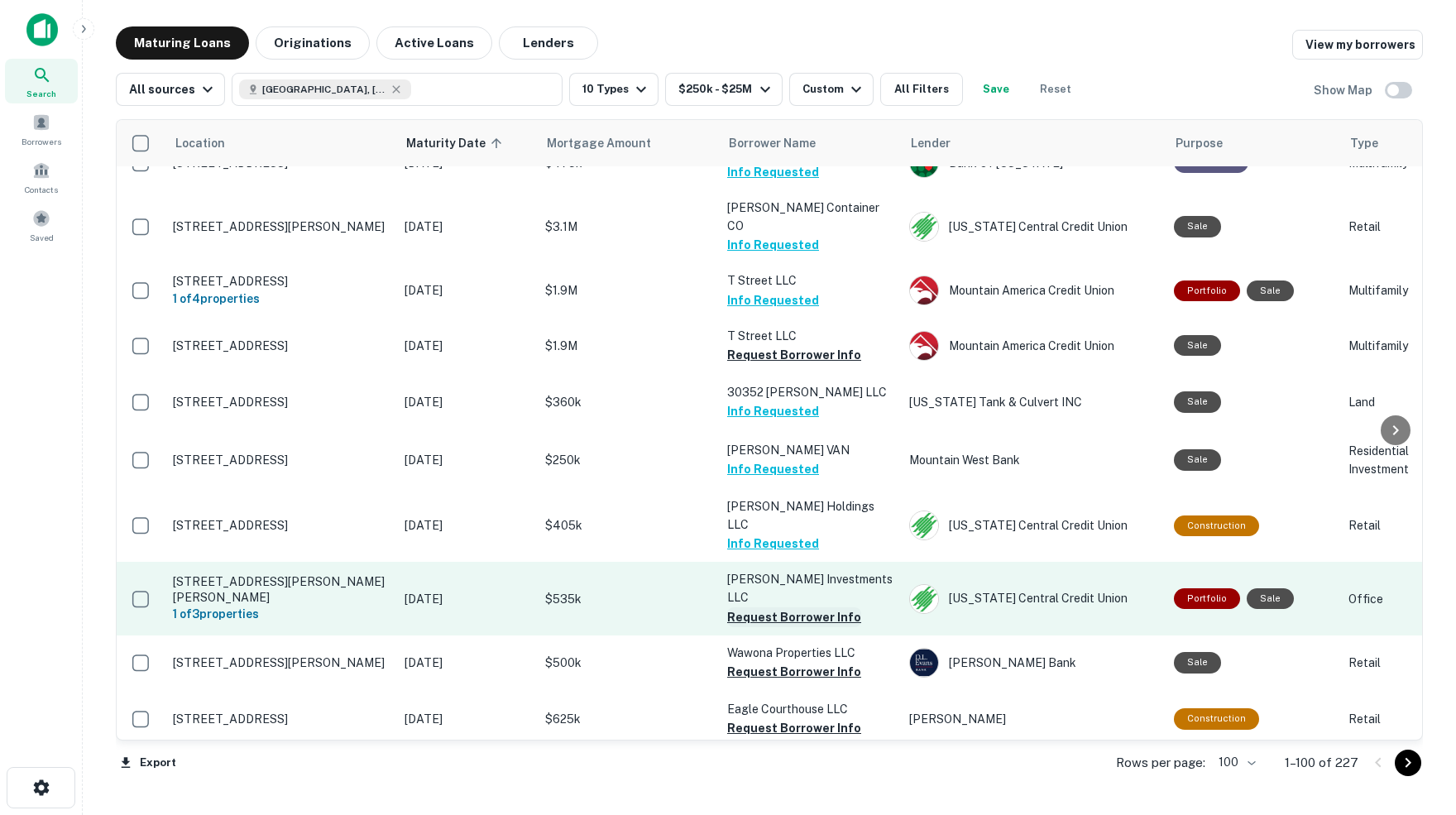
click at [767, 607] on button "Request Borrower Info" at bounding box center [794, 617] width 134 height 20
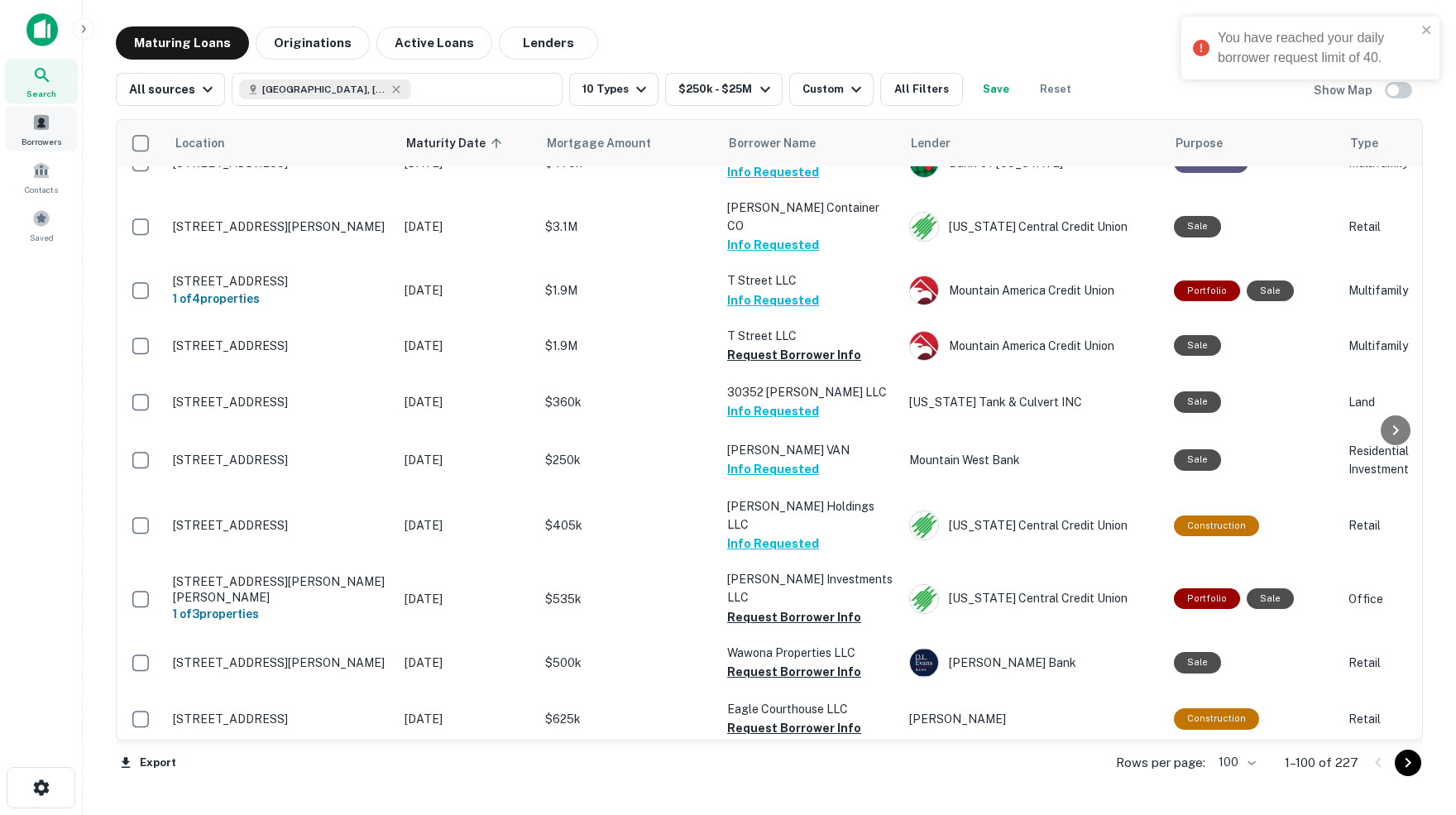
click at [40, 131] on span at bounding box center [41, 121] width 18 height 18
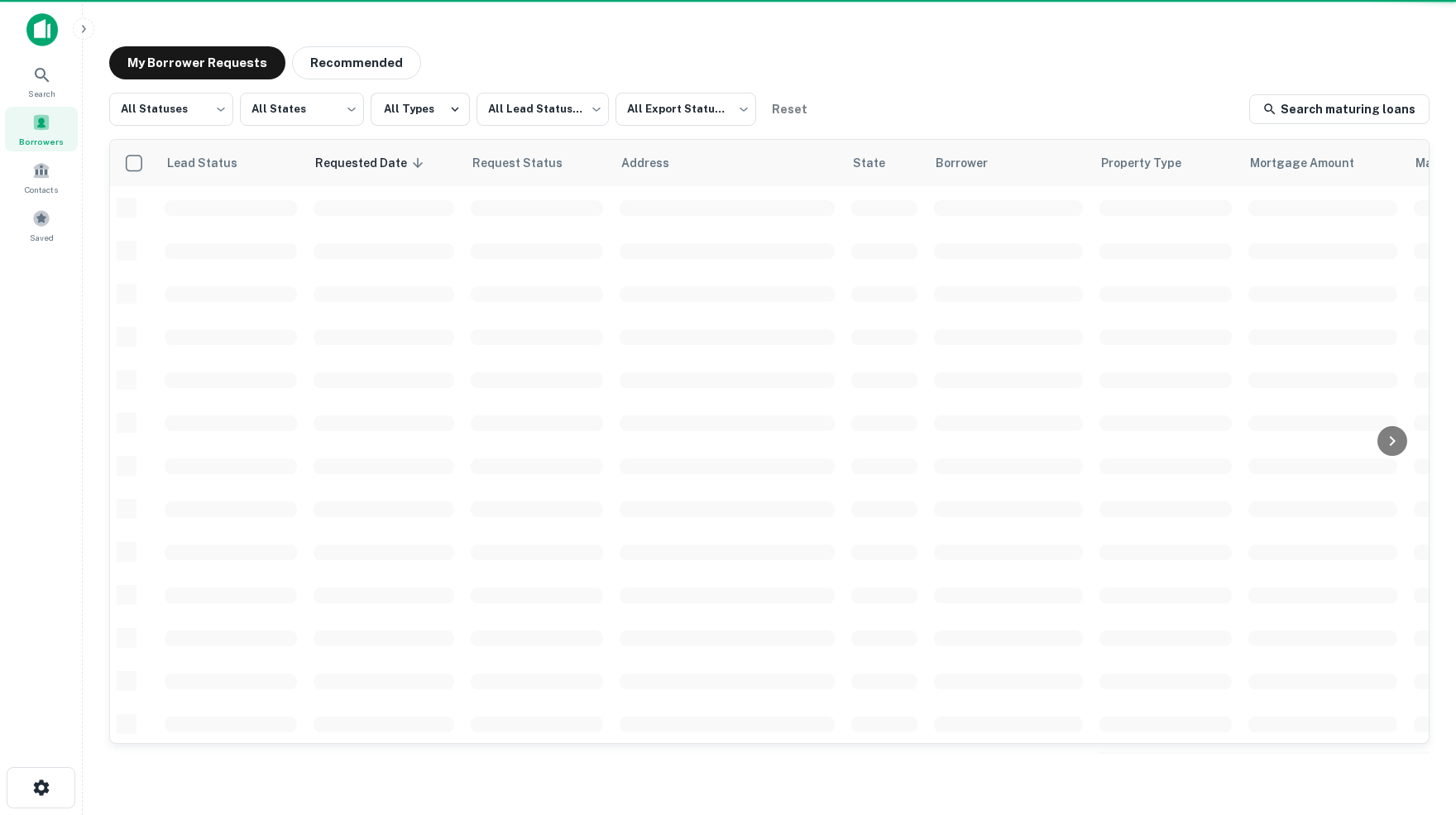
scroll to position [517, 0]
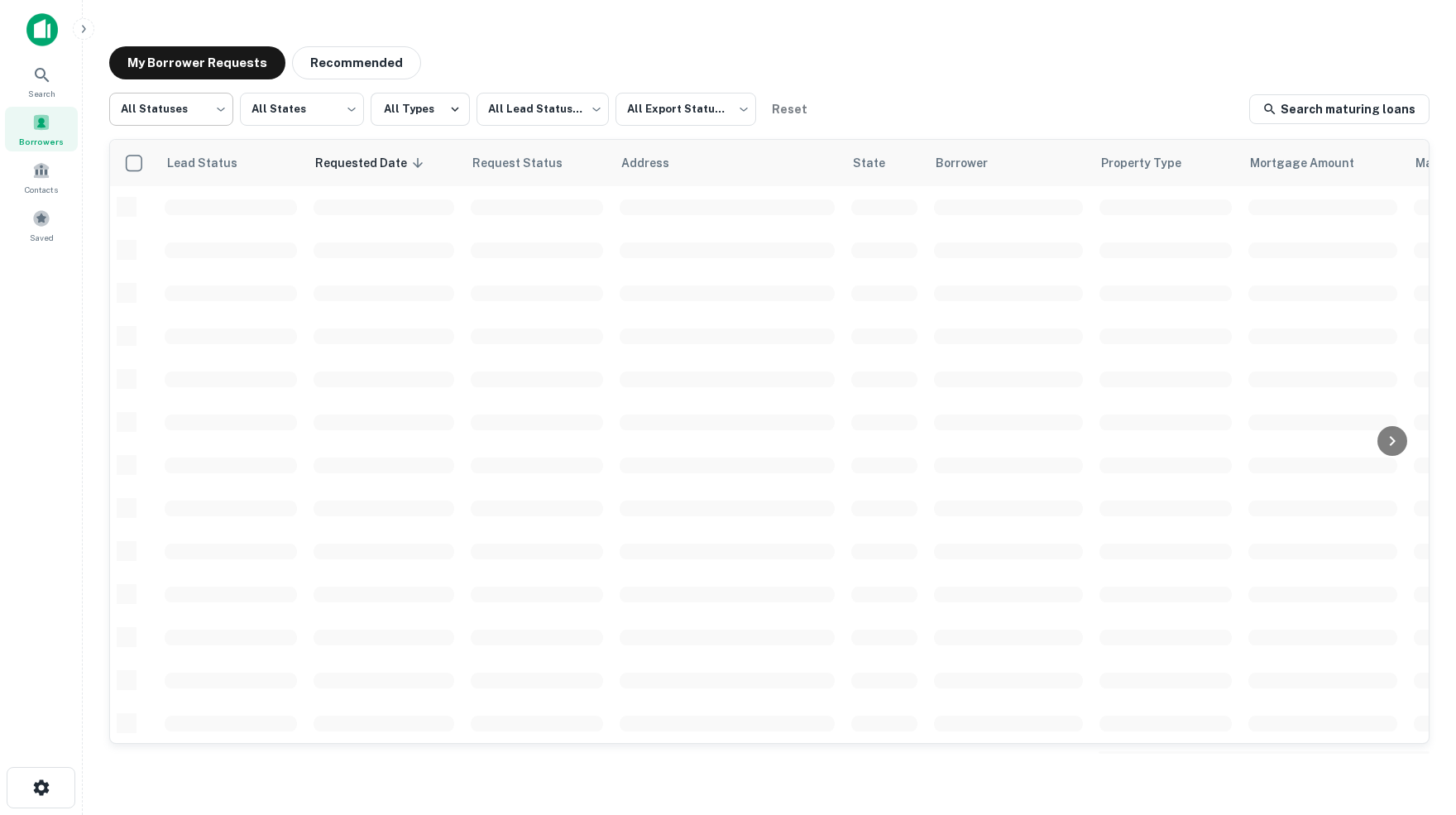
click at [222, 116] on body "Search Borrowers Contacts Saved My Borrower Requests Recommended All Statuses *…" at bounding box center [728, 407] width 1456 height 815
click at [159, 210] on li "Fulfilled" at bounding box center [171, 212] width 125 height 30
type input "*********"
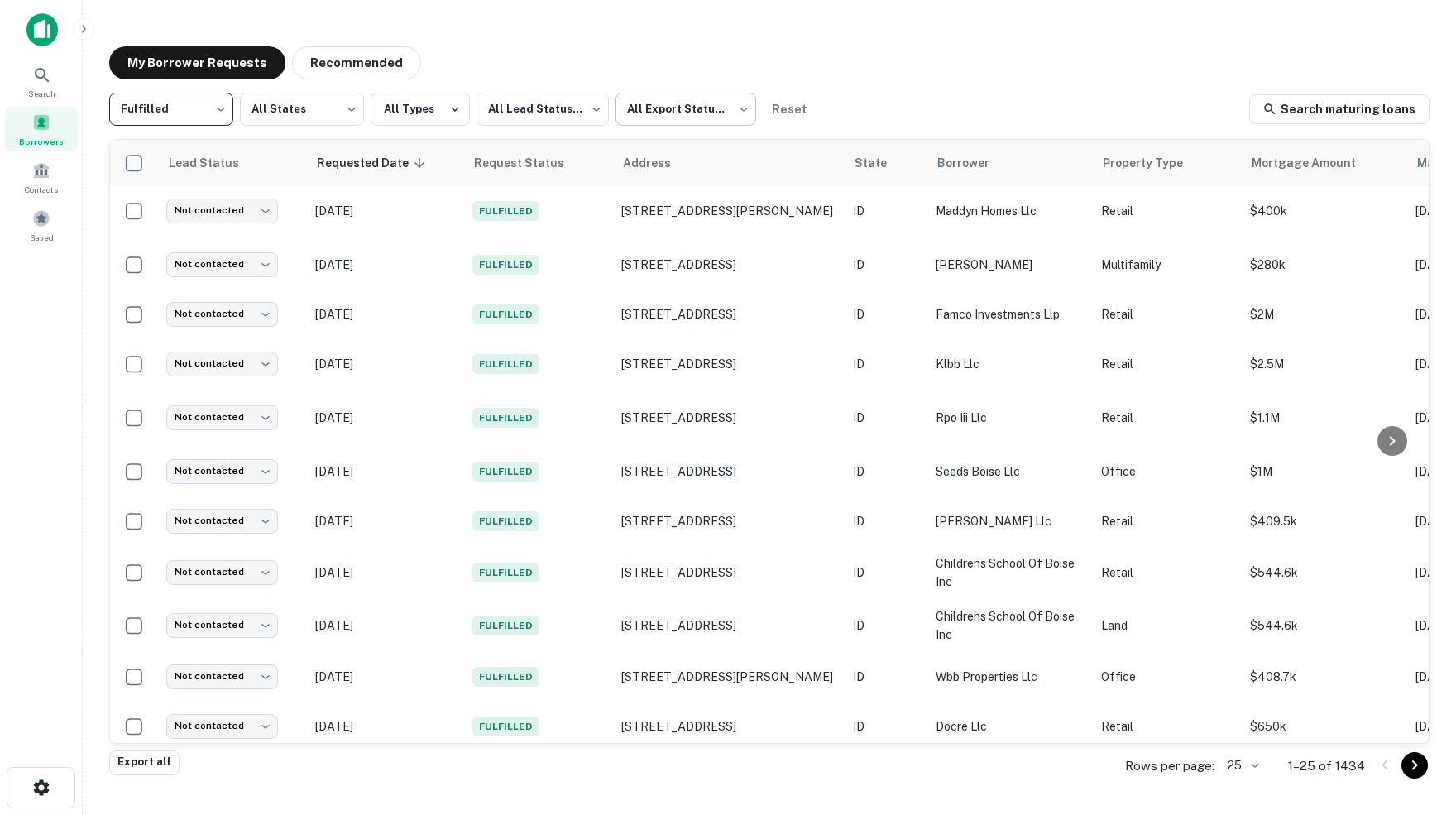
click at [737, 112] on body "Search Borrowers Contacts Saved My Borrower Requests Recommended Fulfilled ****…" at bounding box center [728, 407] width 1456 height 815
click at [686, 208] on li "Not Exported" at bounding box center [691, 212] width 150 height 30
type input "*****"
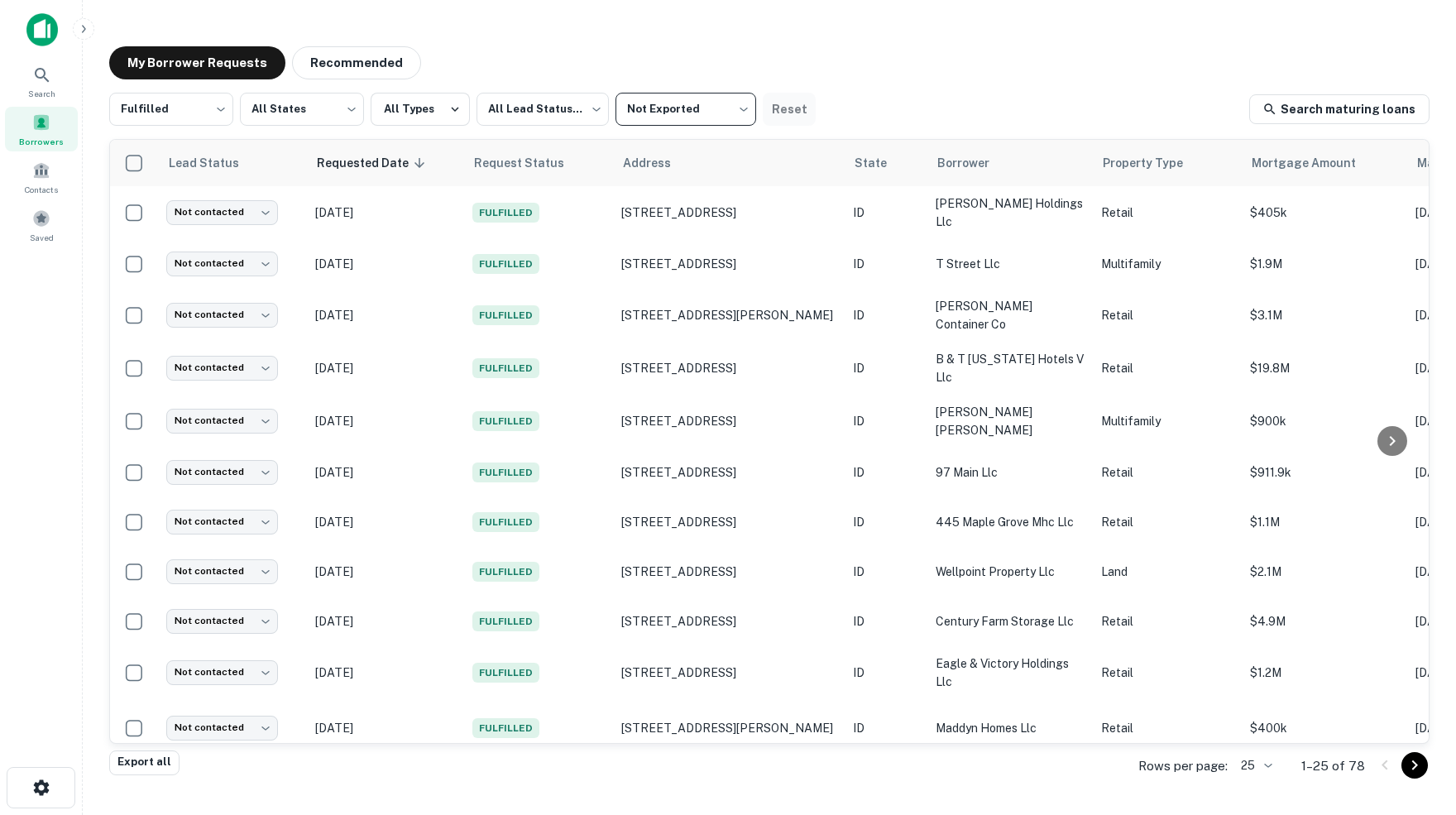
click at [788, 113] on button "Reset" at bounding box center [790, 109] width 53 height 33
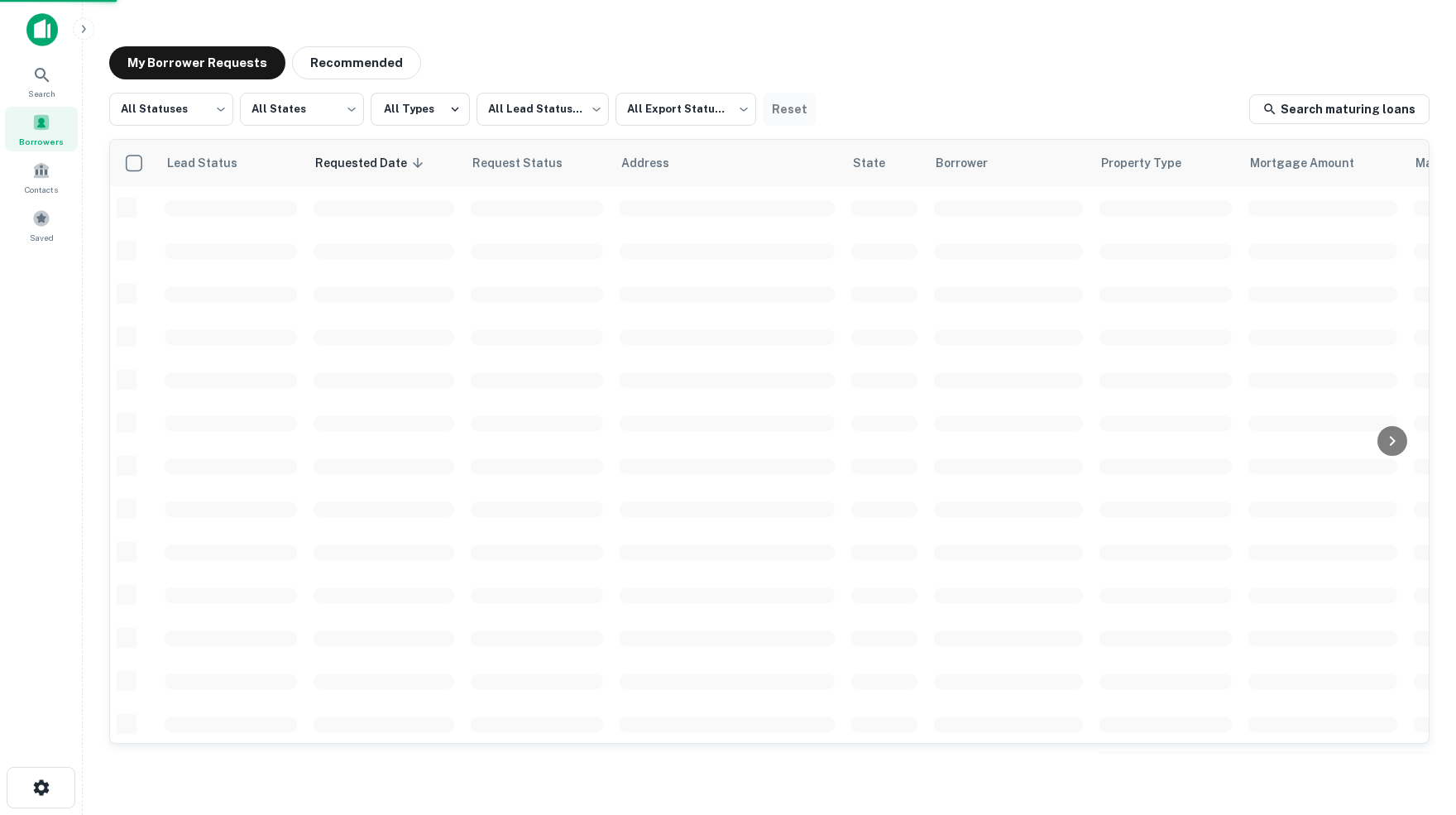
type input "***"
